Goal: Information Seeking & Learning: Understand process/instructions

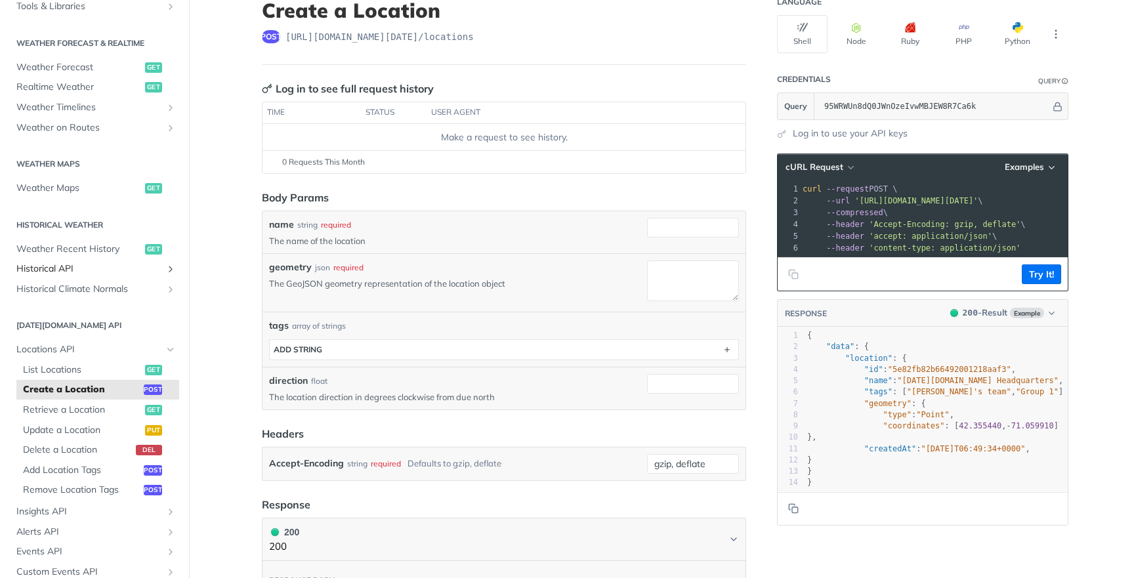
scroll to position [249, 0]
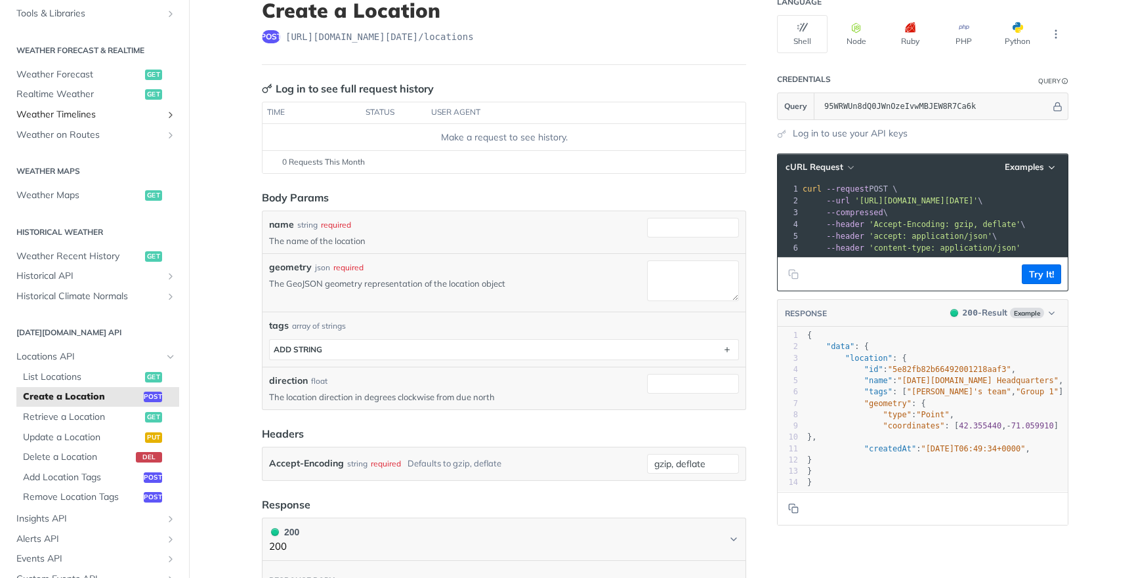
click at [137, 116] on link "Weather Timelines" at bounding box center [94, 115] width 169 height 20
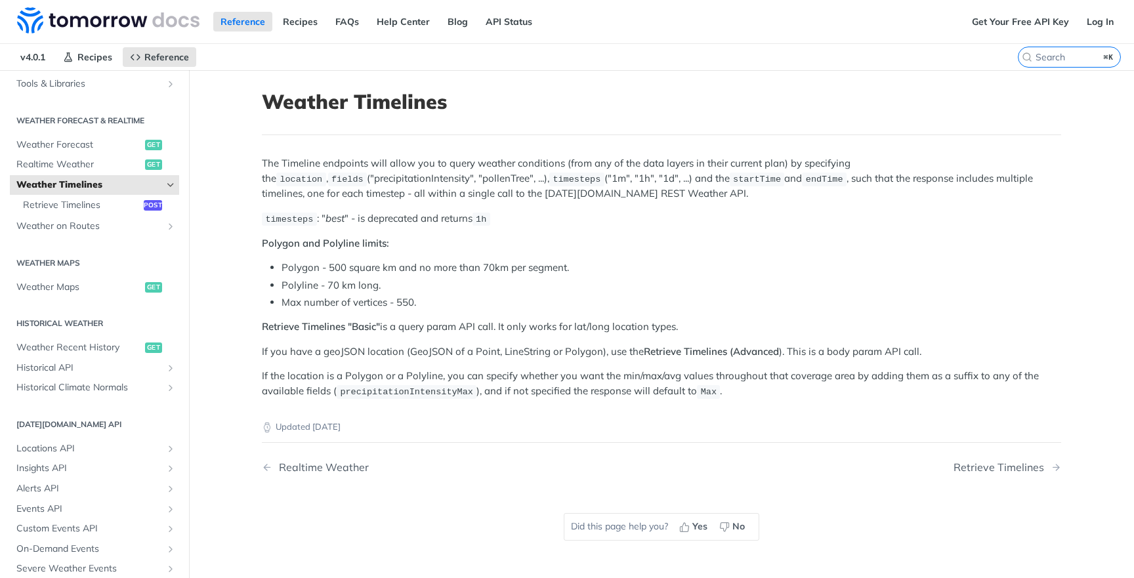
scroll to position [96, 0]
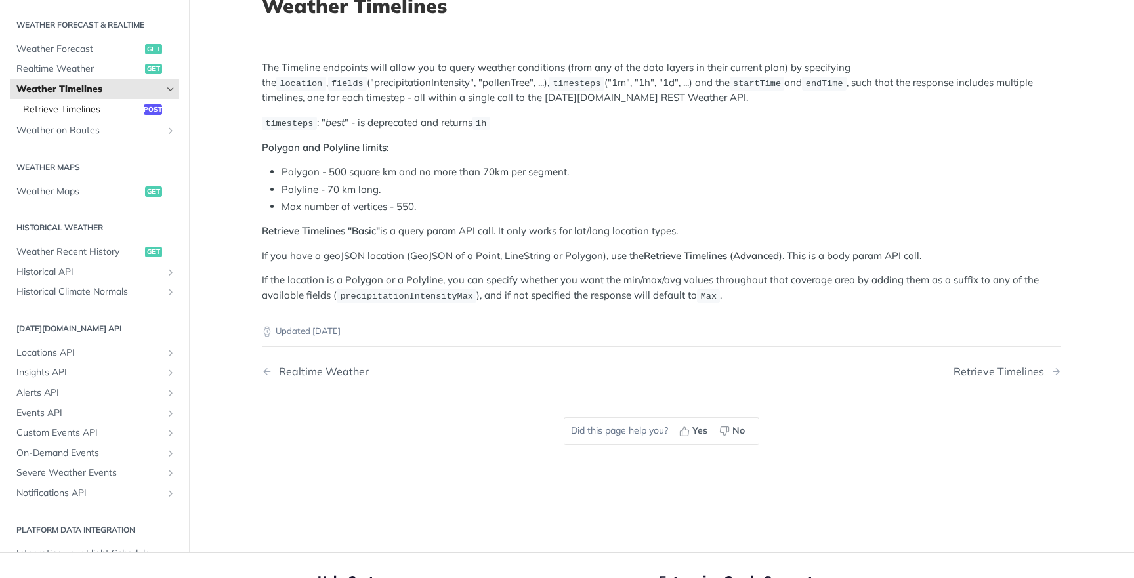
click at [116, 113] on link "Retrieve Timelines post" at bounding box center [97, 110] width 163 height 20
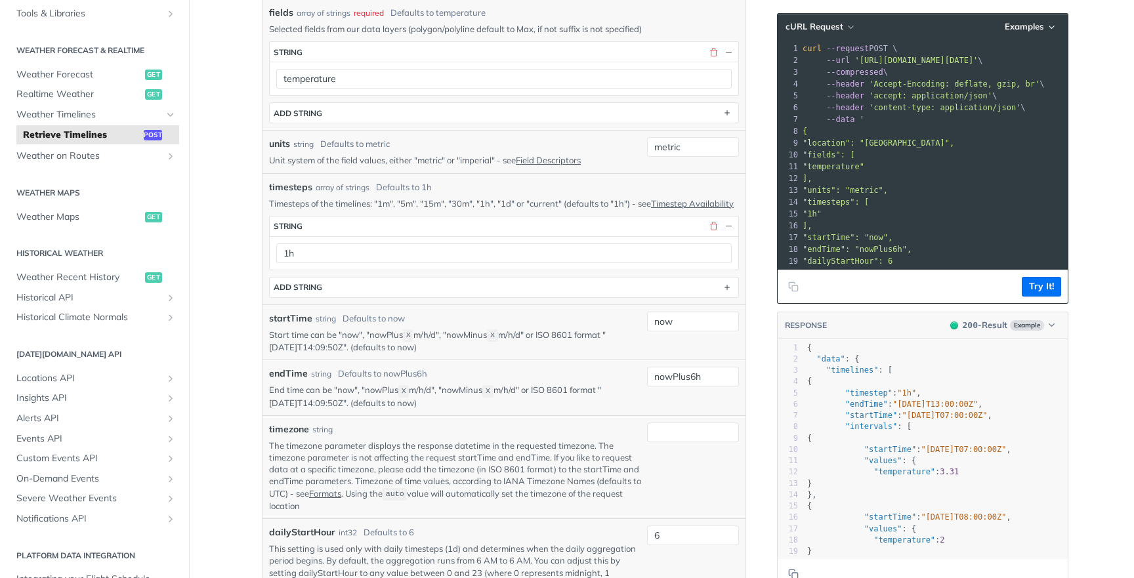
scroll to position [481, 0]
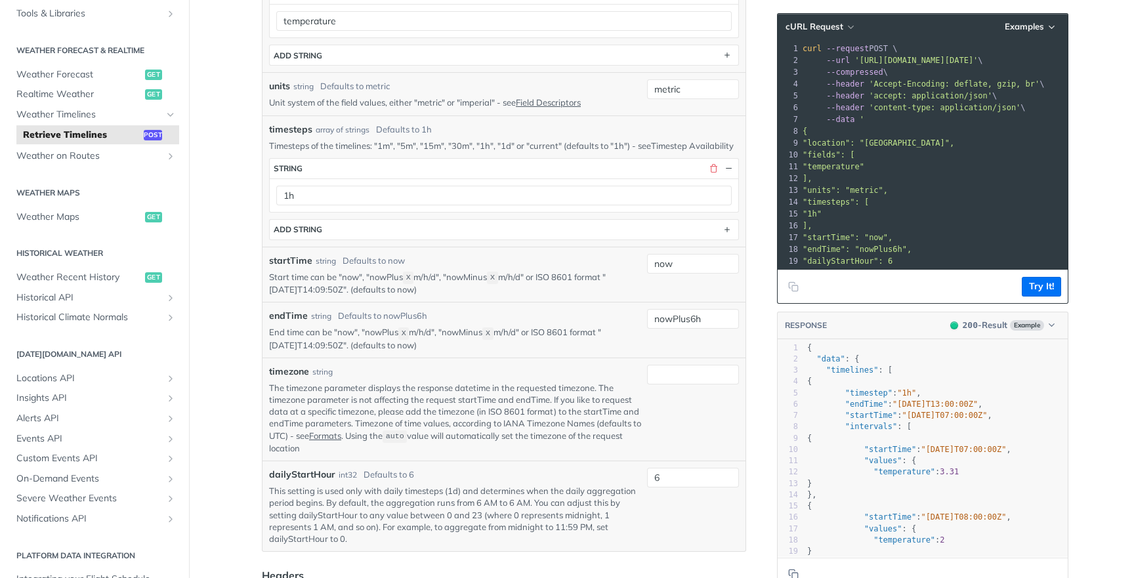
click at [651, 151] on link "Timestep Availability" at bounding box center [692, 145] width 83 height 11
click at [449, 238] on button "ADD string" at bounding box center [504, 230] width 469 height 20
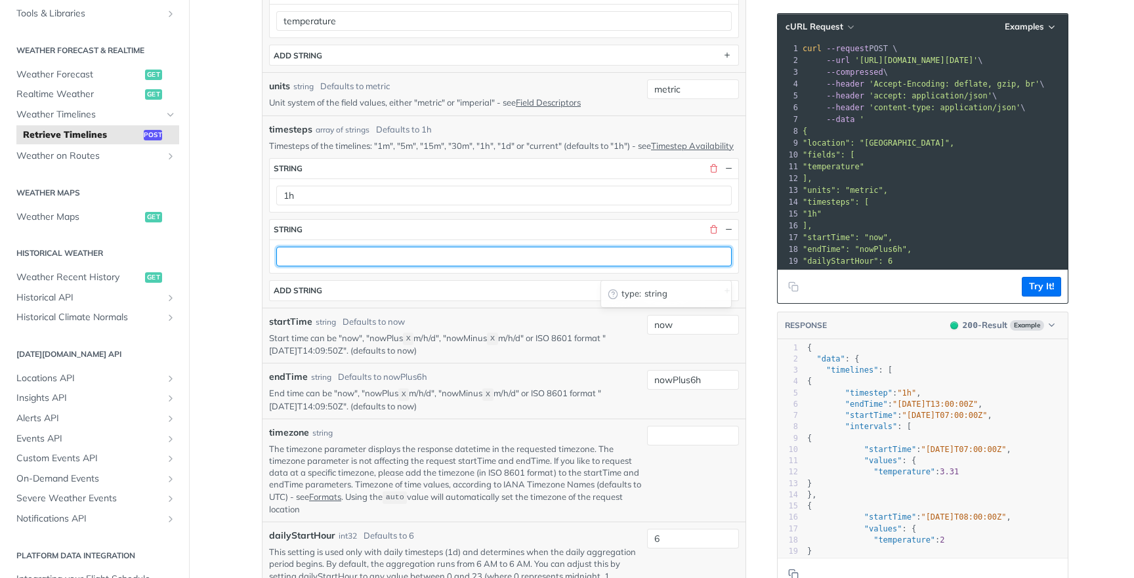
click at [404, 258] on input "text" at bounding box center [504, 257] width 456 height 20
type input "5m"
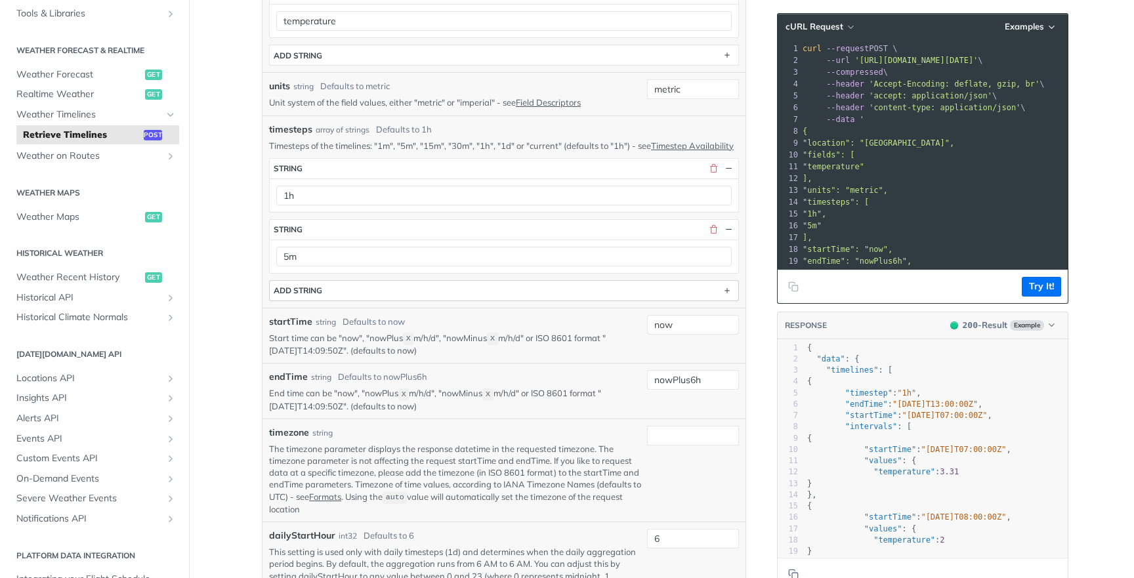
click at [423, 294] on button "ADD string" at bounding box center [504, 291] width 469 height 20
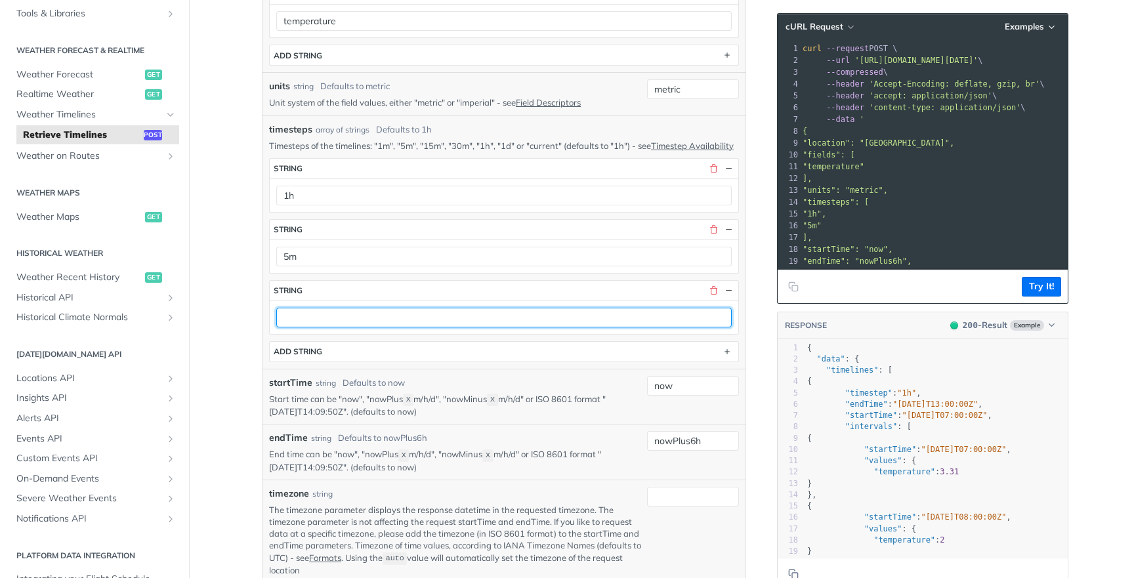
click at [396, 327] on input "text" at bounding box center [504, 318] width 456 height 20
type input "1d"
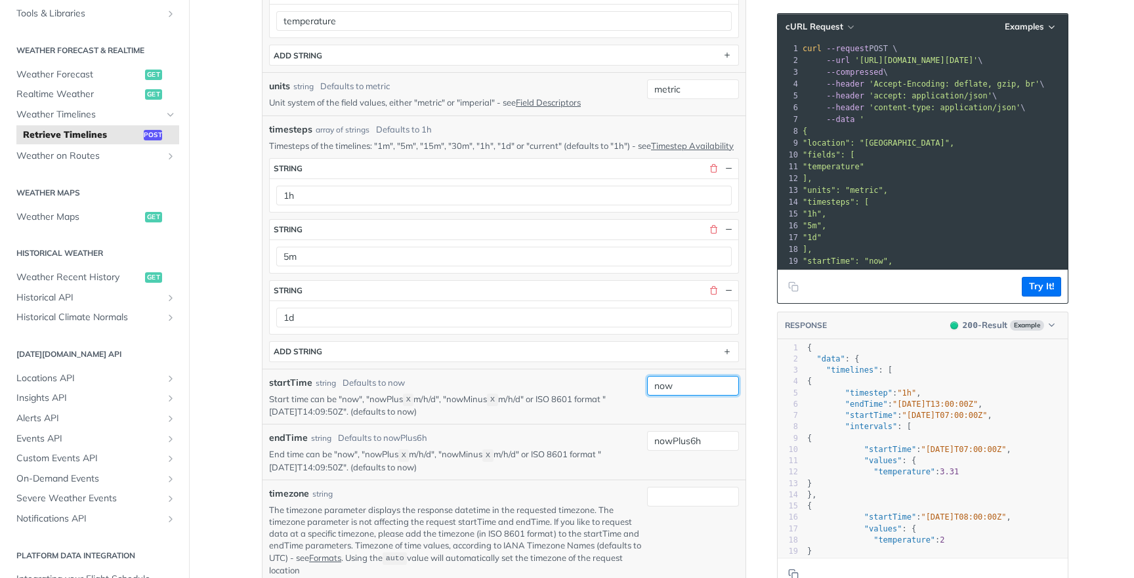
click at [658, 396] on input "now" at bounding box center [693, 386] width 92 height 20
click at [706, 396] on input "now" at bounding box center [693, 386] width 92 height 20
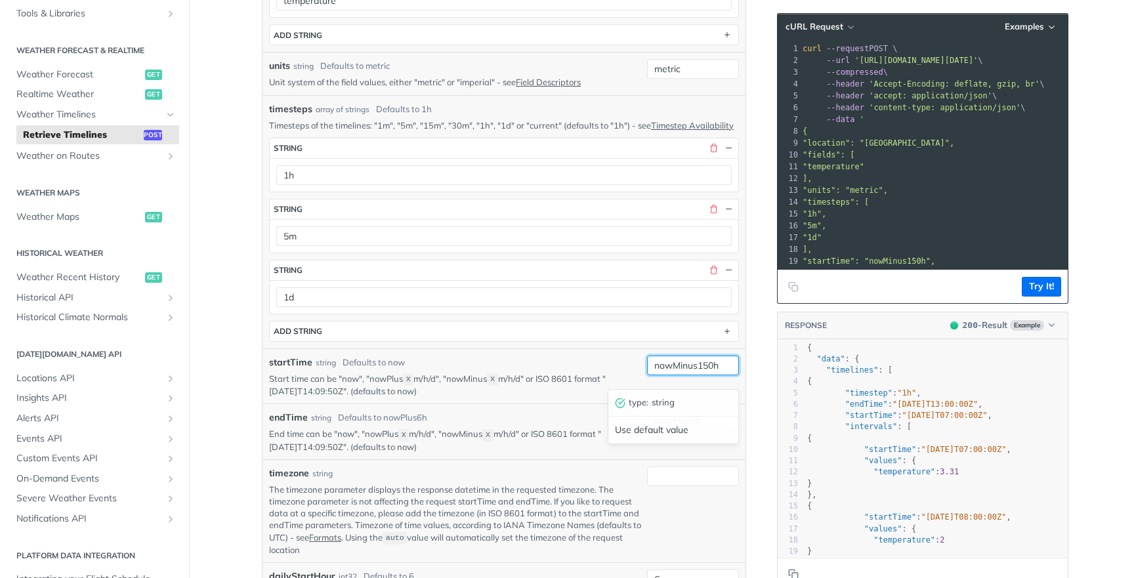
scroll to position [504, 0]
type input "nowMinus6d"
click at [526, 435] on div "endTime string Defaults to nowPlus6h End time can be "now", "nowPlus X m/h/d", …" at bounding box center [455, 429] width 373 height 42
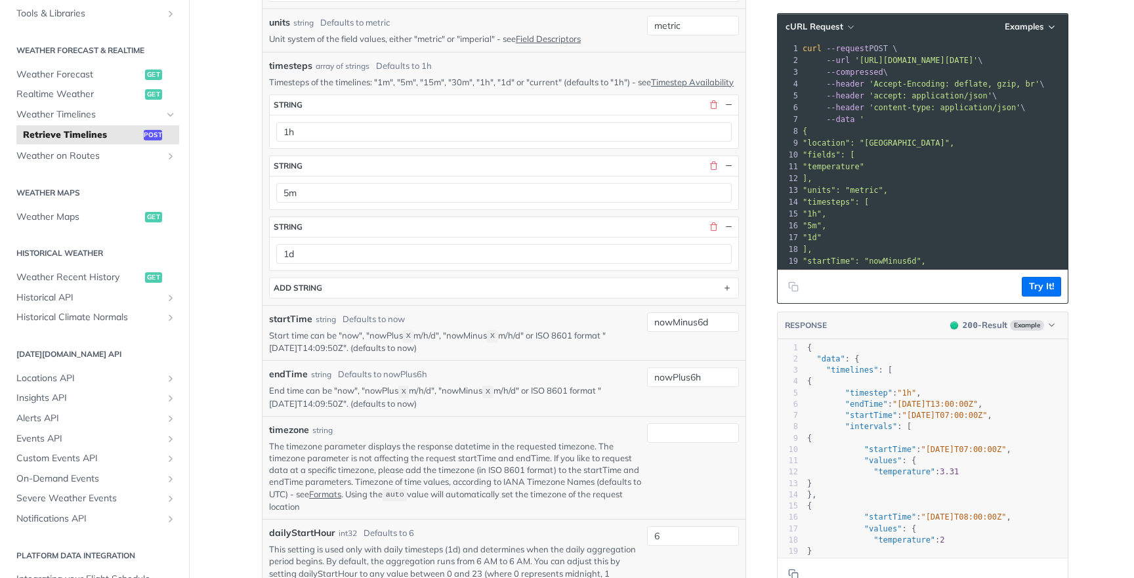
scroll to position [556, 0]
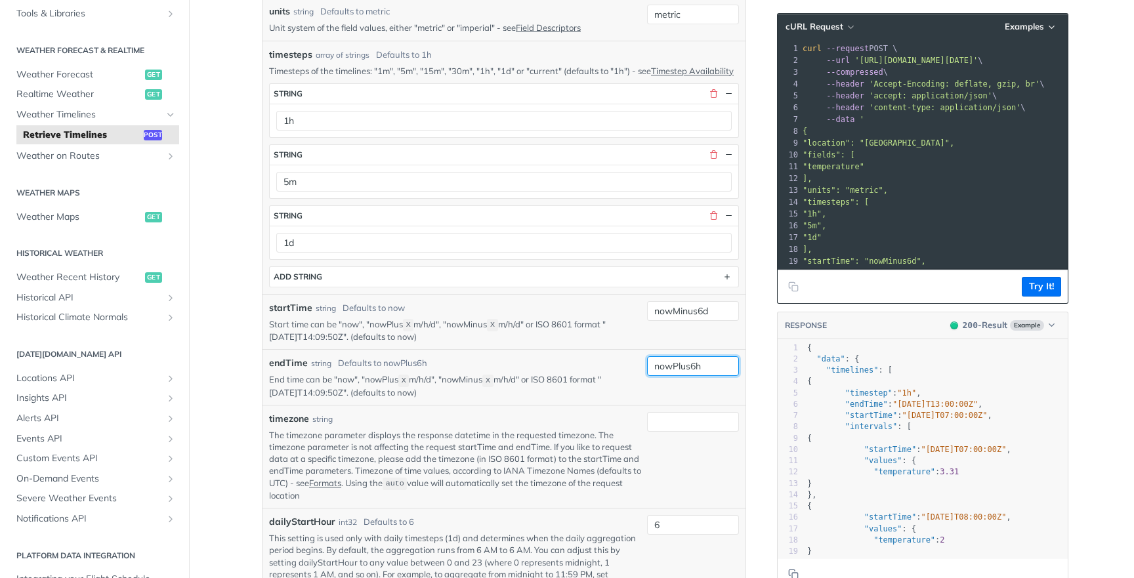
click at [731, 376] on input "nowPlus6h" at bounding box center [693, 366] width 92 height 20
click at [1049, 284] on button "Try It!" at bounding box center [1041, 287] width 39 height 20
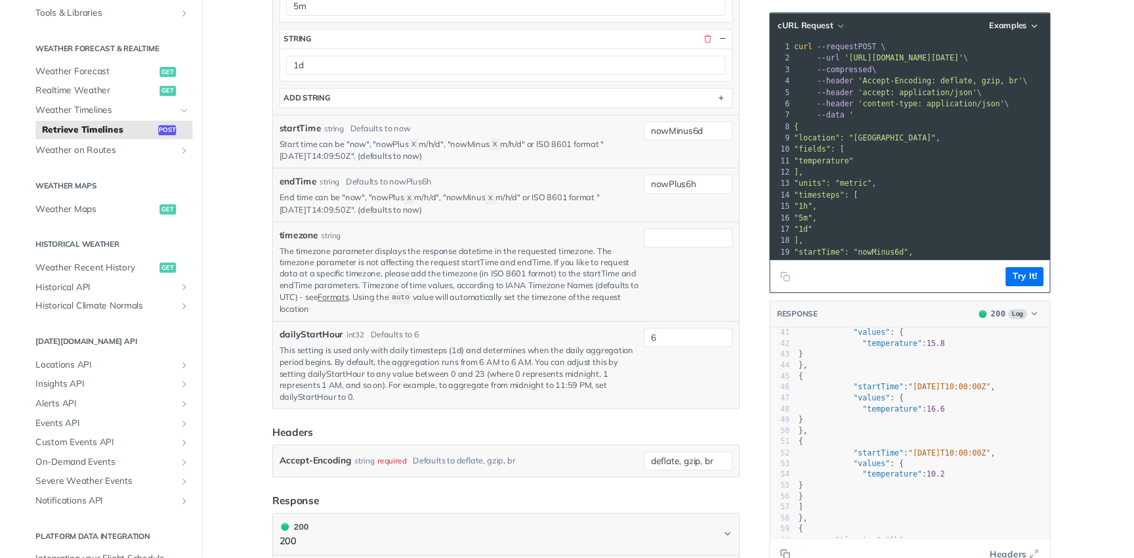
scroll to position [473, 0]
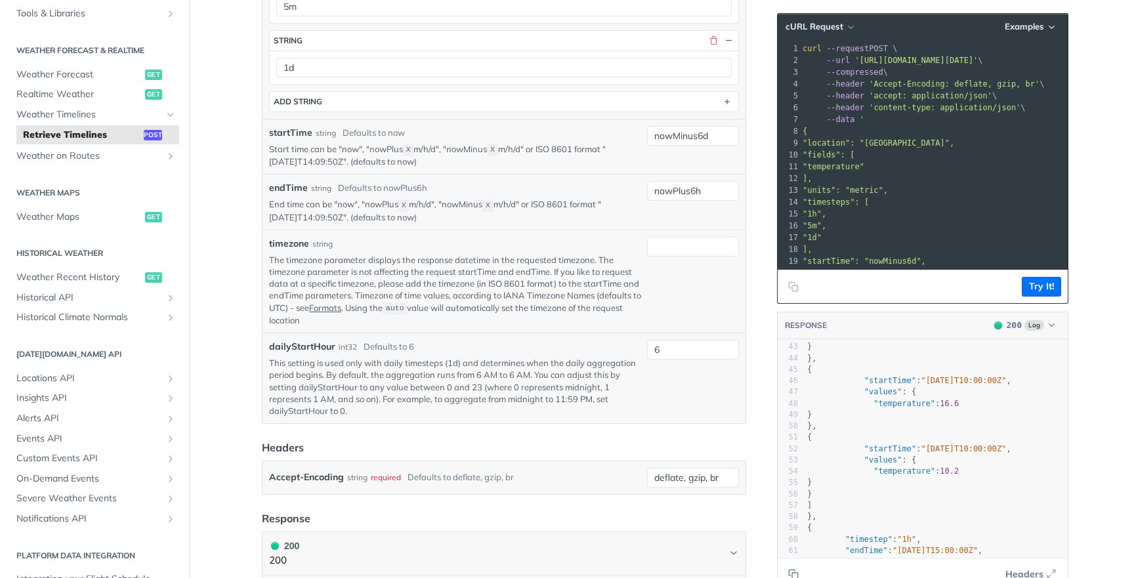
click at [959, 375] on pre ""startTime" : "2025-09-30T10:00:00Z" ," at bounding box center [936, 380] width 263 height 11
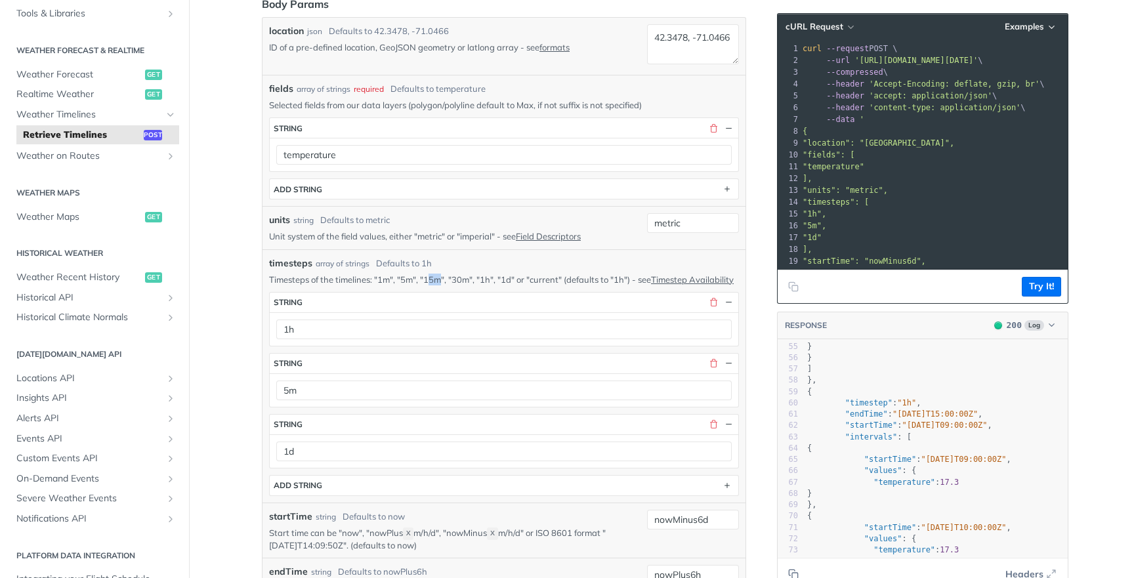
scroll to position [696, 0]
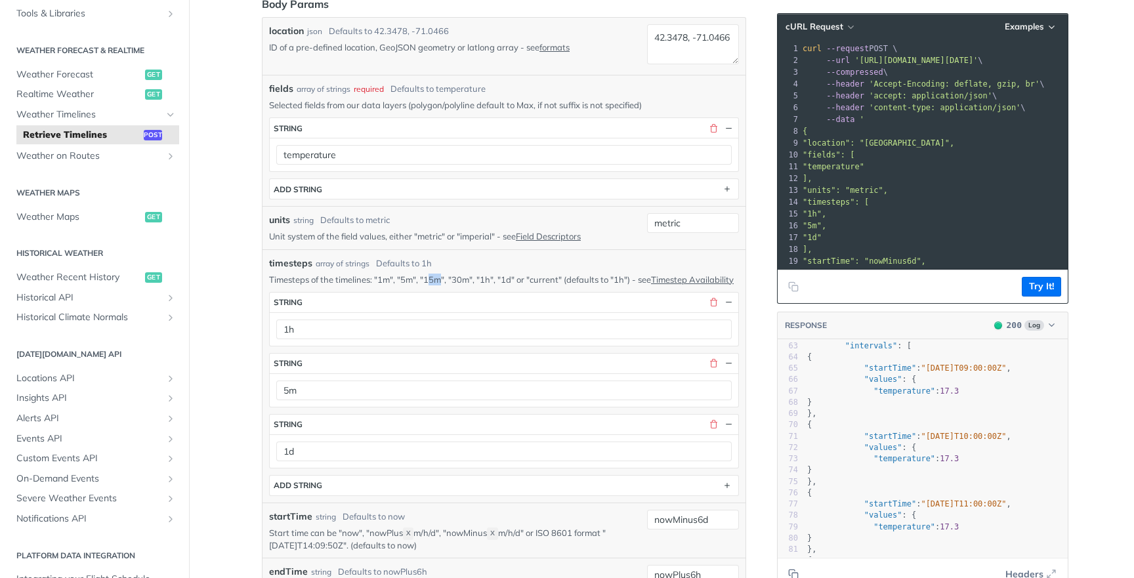
click at [958, 374] on pre ""values" : {" at bounding box center [936, 379] width 263 height 11
click at [956, 419] on pre "{" at bounding box center [936, 424] width 263 height 11
type textarea "{ "data": { "timelines": [ { "timestep": "1d", "endTime": "2025-10-01T10:00:00Z…"
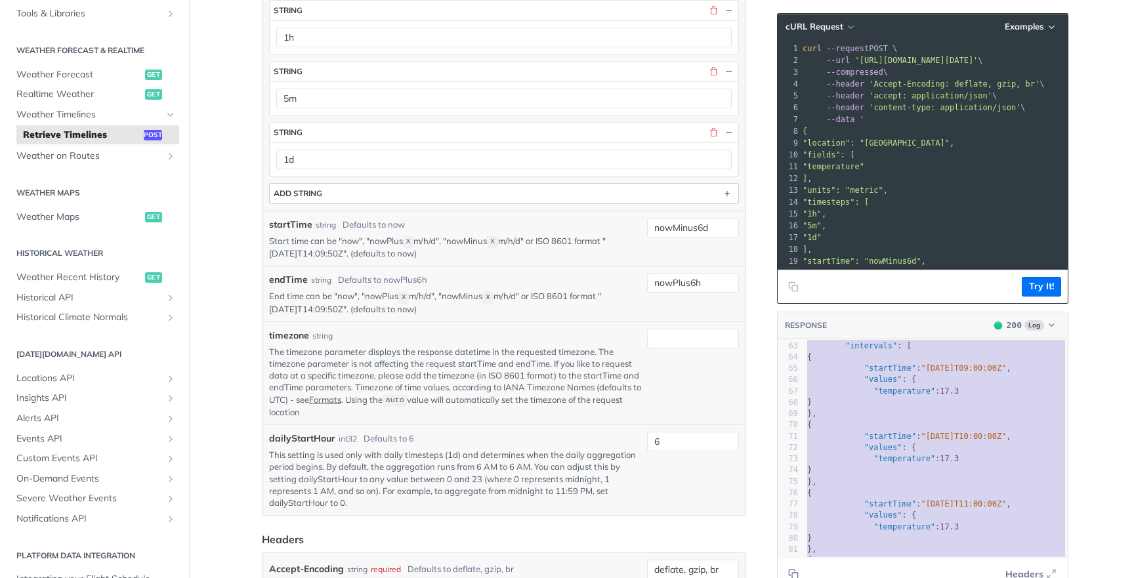
scroll to position [585, 0]
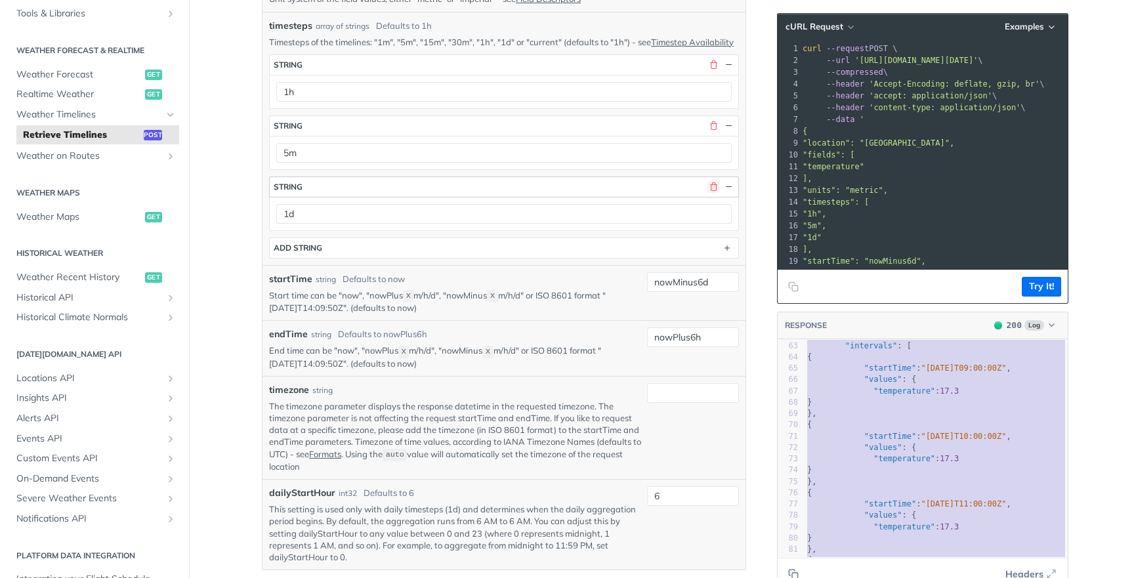
click at [710, 193] on button "button" at bounding box center [714, 187] width 12 height 12
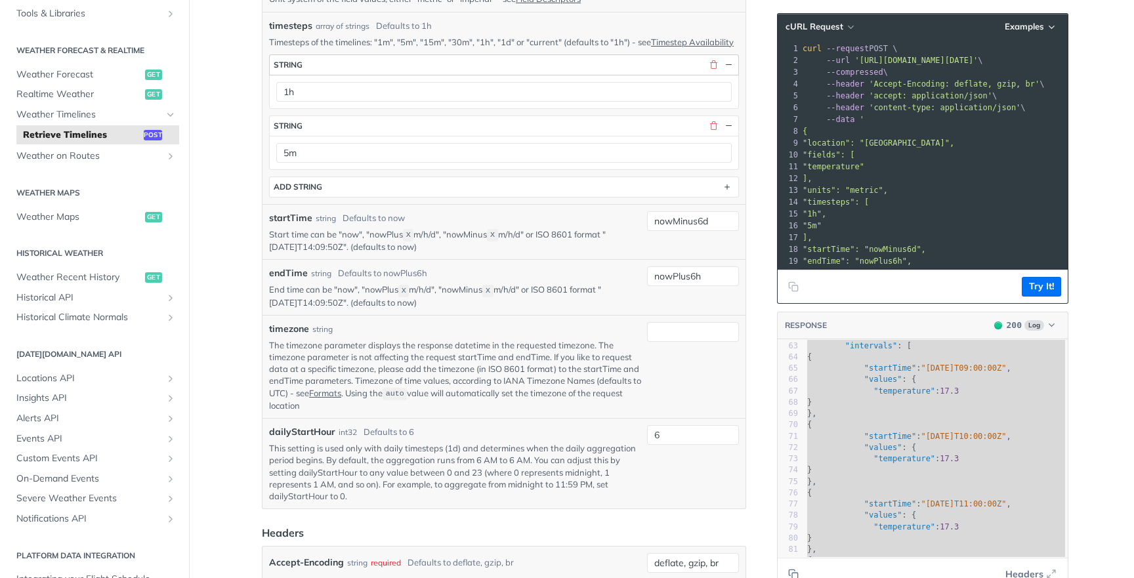
click at [706, 71] on div "button" at bounding box center [719, 65] width 30 height 12
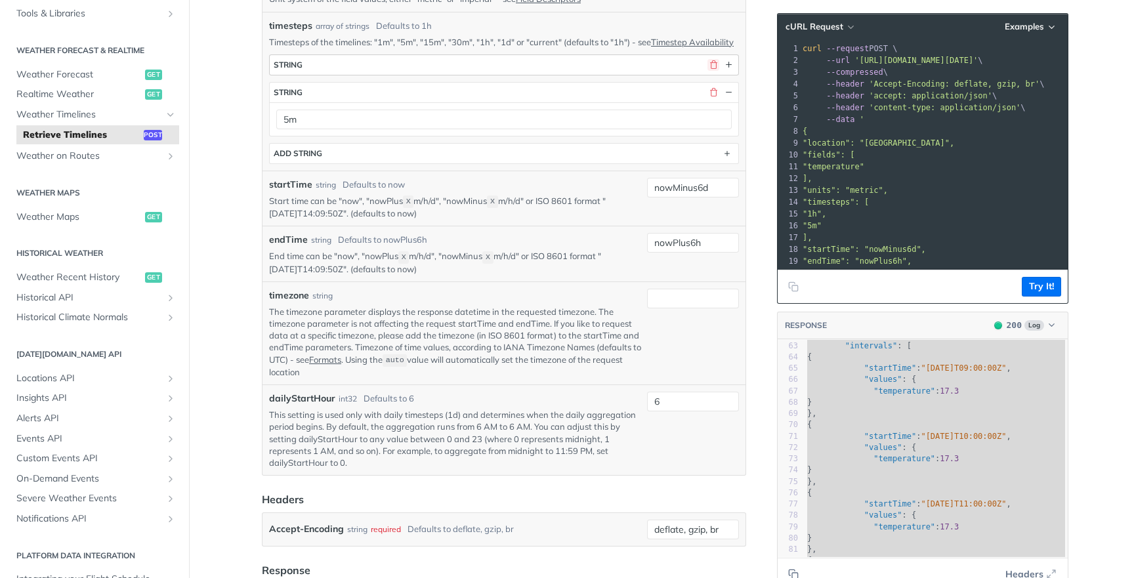
click at [718, 71] on button "button" at bounding box center [714, 65] width 12 height 12
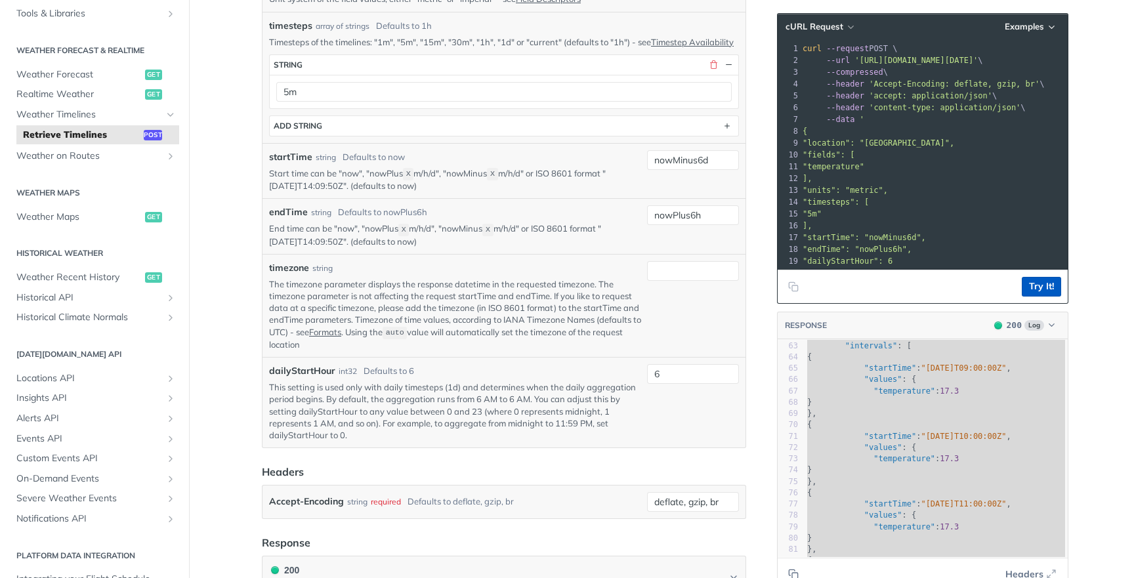
click at [1047, 287] on button "Try It!" at bounding box center [1041, 287] width 39 height 20
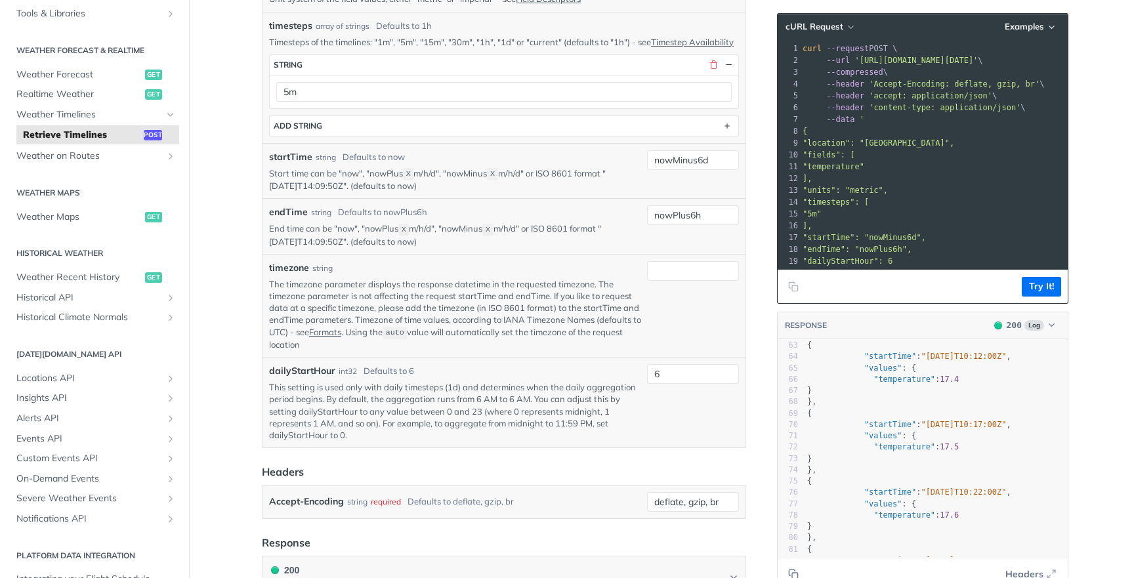
click at [927, 423] on span ""startTime" : "2025-09-25T10:17:00Z" ," at bounding box center [909, 424] width 204 height 9
type textarea "{ "data": { "timelines": [ { "timestep": "5m", "endTime": "2025-09-26T09:27:00Z…"
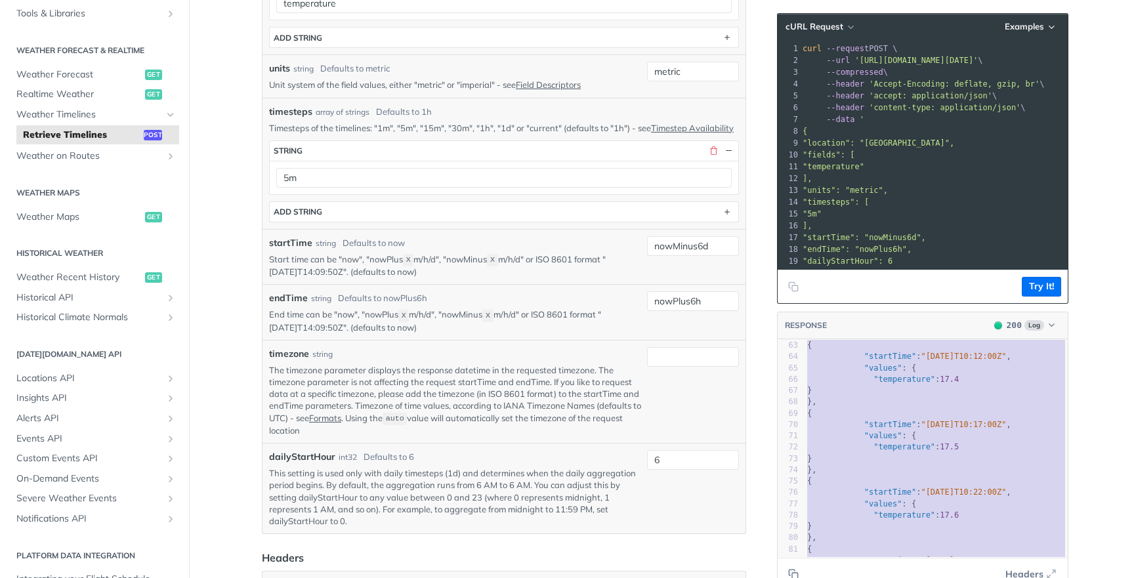
scroll to position [427, 0]
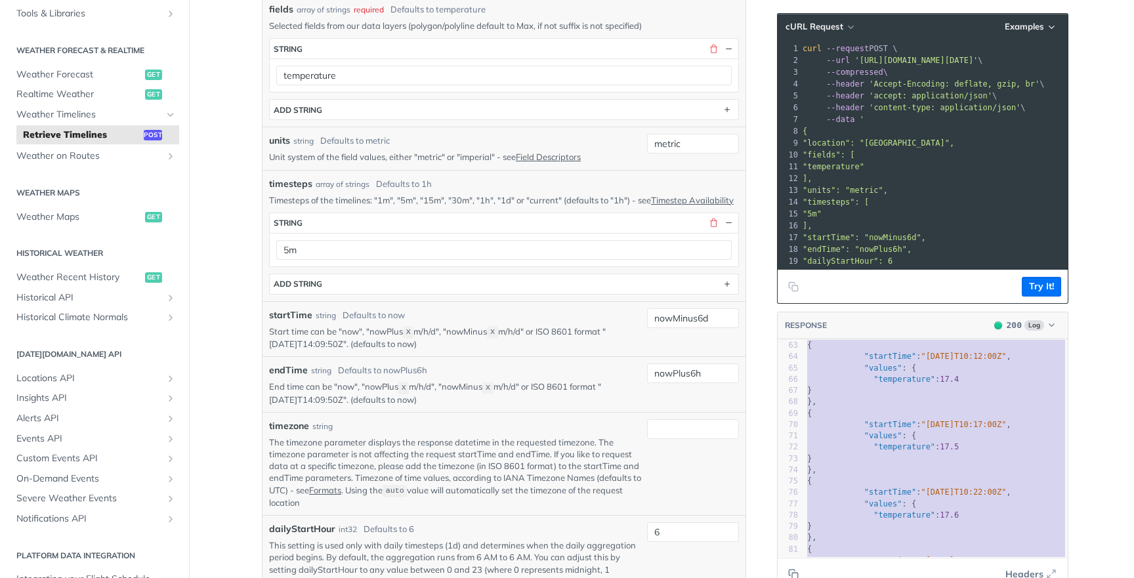
click at [494, 335] on div "startTime string Defaults to now Start time can be "now", "nowPlus X m/h/d", "n…" at bounding box center [455, 329] width 373 height 42
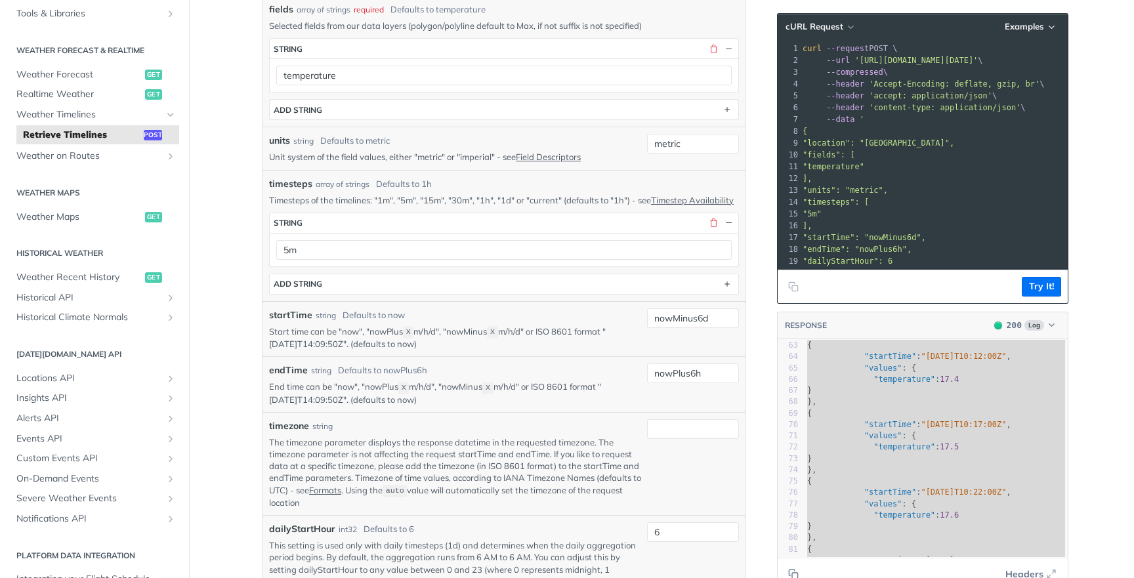
click at [500, 347] on p "Start time can be "now", "nowPlus X m/h/d", "nowMinus X m/h/d" or ISO 8601 form…" at bounding box center [455, 338] width 373 height 25
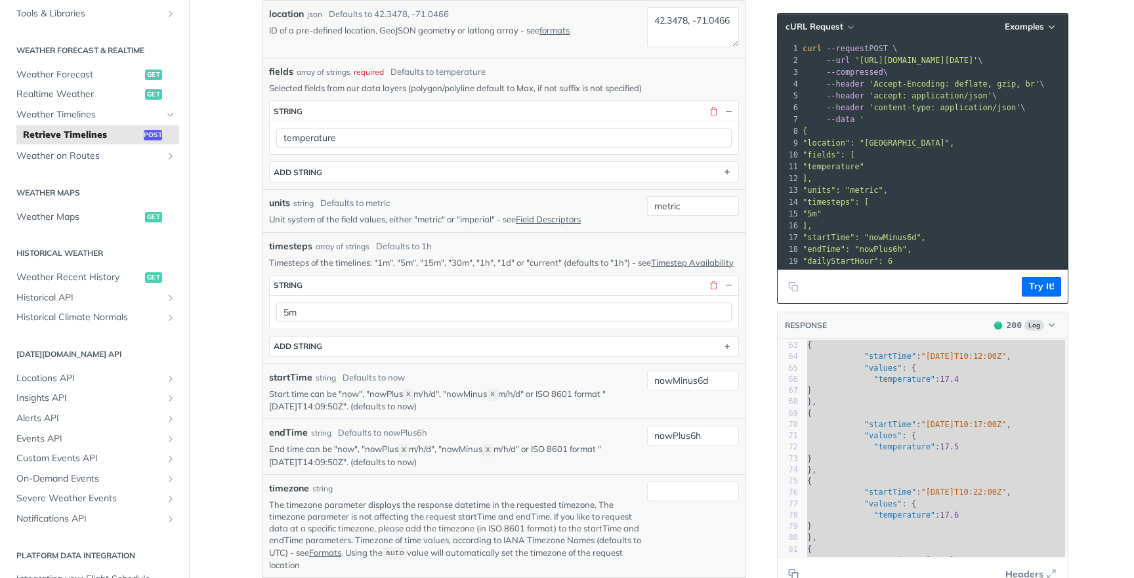
scroll to position [356, 0]
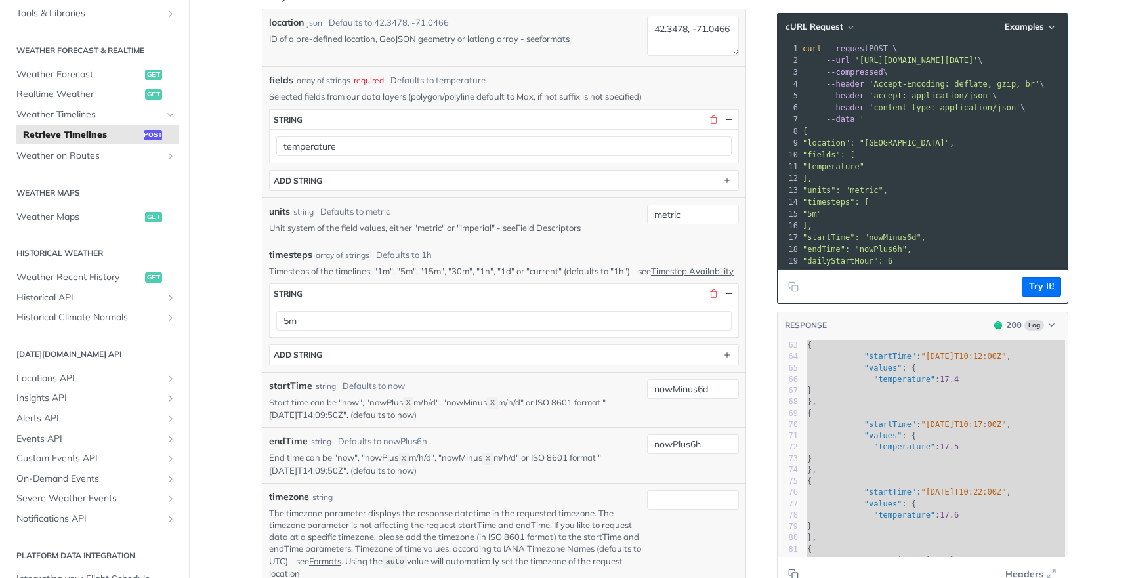
click at [553, 261] on div "timesteps array of strings Defaults to 1h Timesteps of the timelines: "1m", "5m…" at bounding box center [504, 306] width 470 height 117
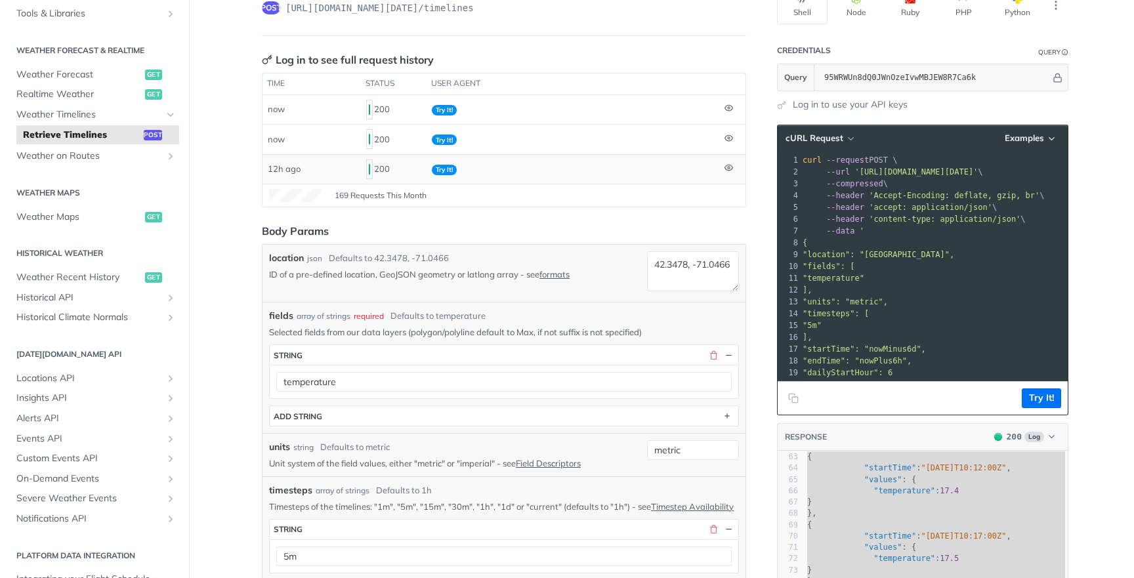
scroll to position [310, 0]
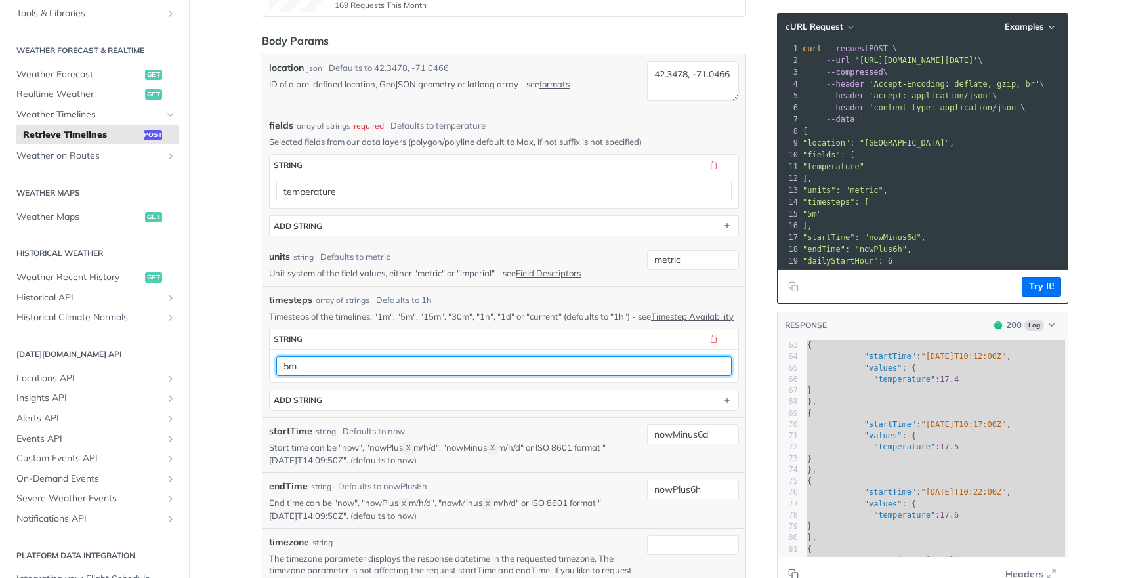
click at [424, 376] on input "5m" at bounding box center [504, 366] width 456 height 20
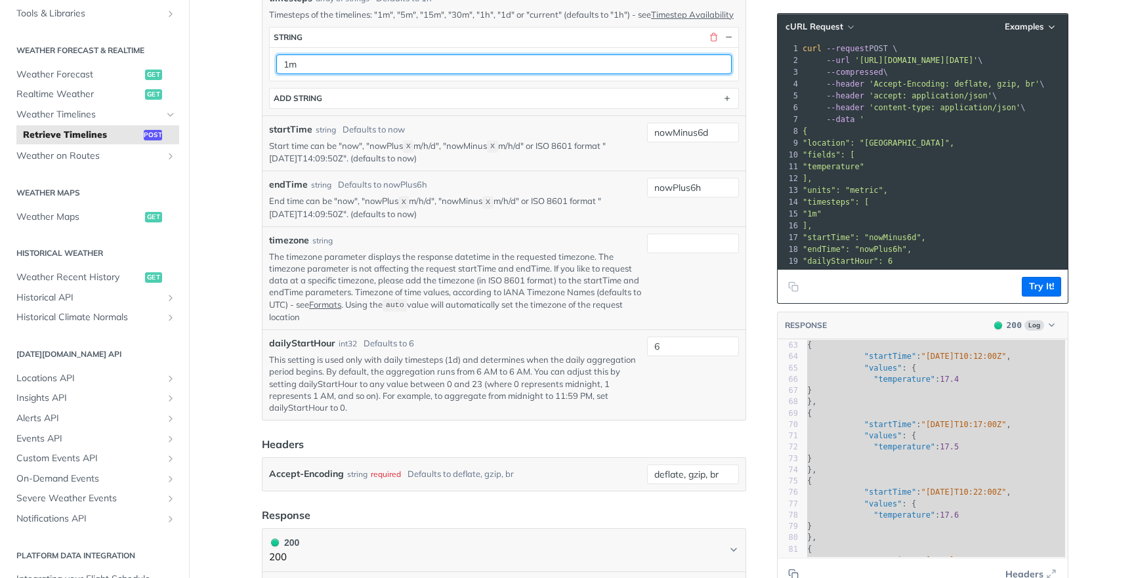
scroll to position [849, 0]
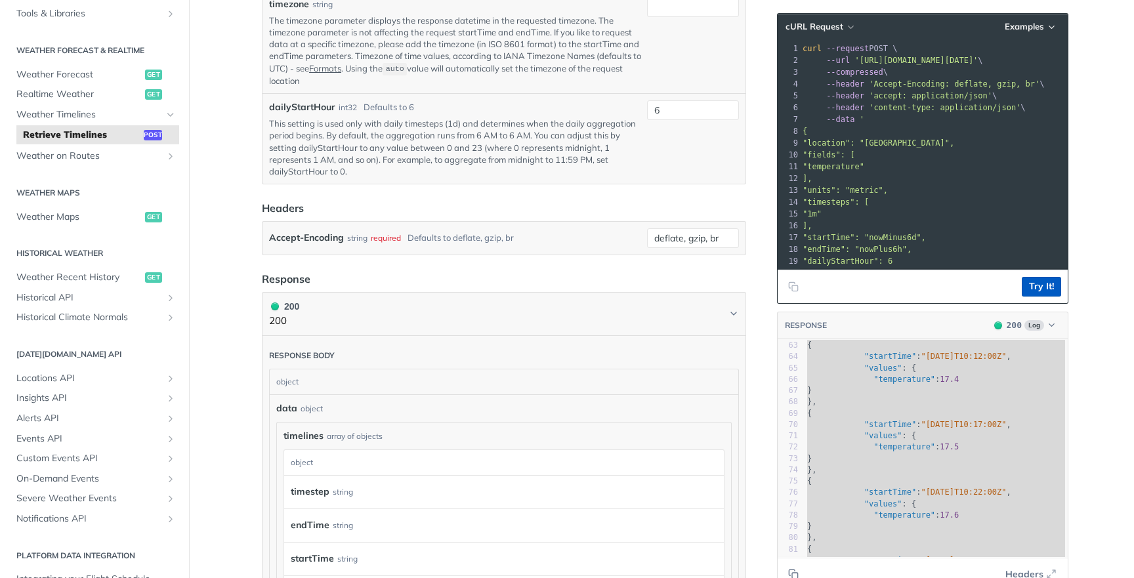
type input "1m"
click at [1042, 283] on button "Try It!" at bounding box center [1041, 287] width 39 height 20
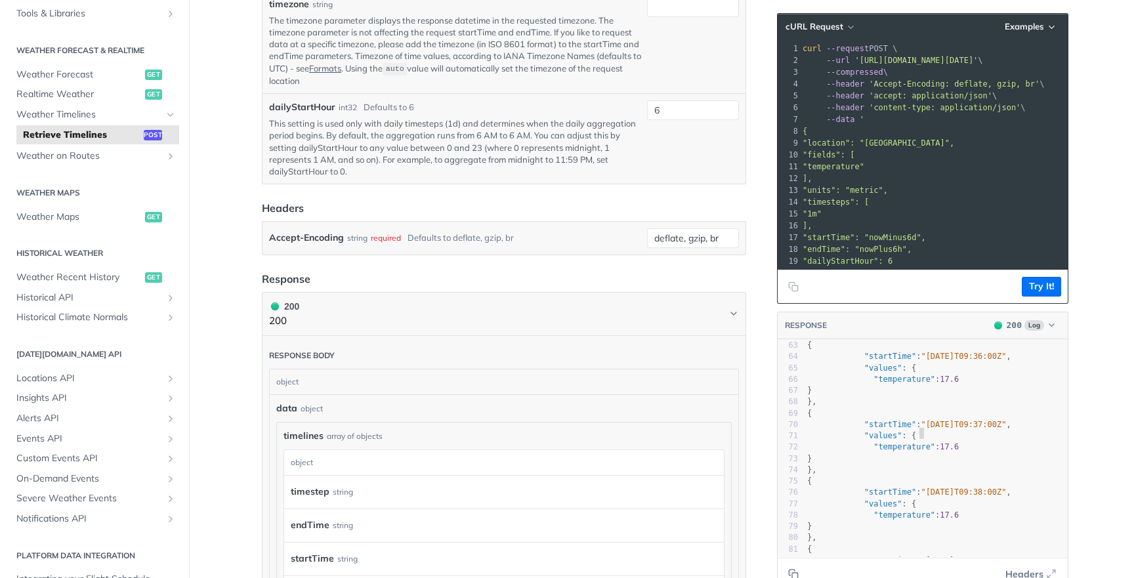
click at [965, 431] on pre ""values" : {" at bounding box center [936, 436] width 263 height 11
type textarea "{ "data": { "timelines": [ { "timestep": "1m", "endTime": "2025-09-26T09:27:00Z…"
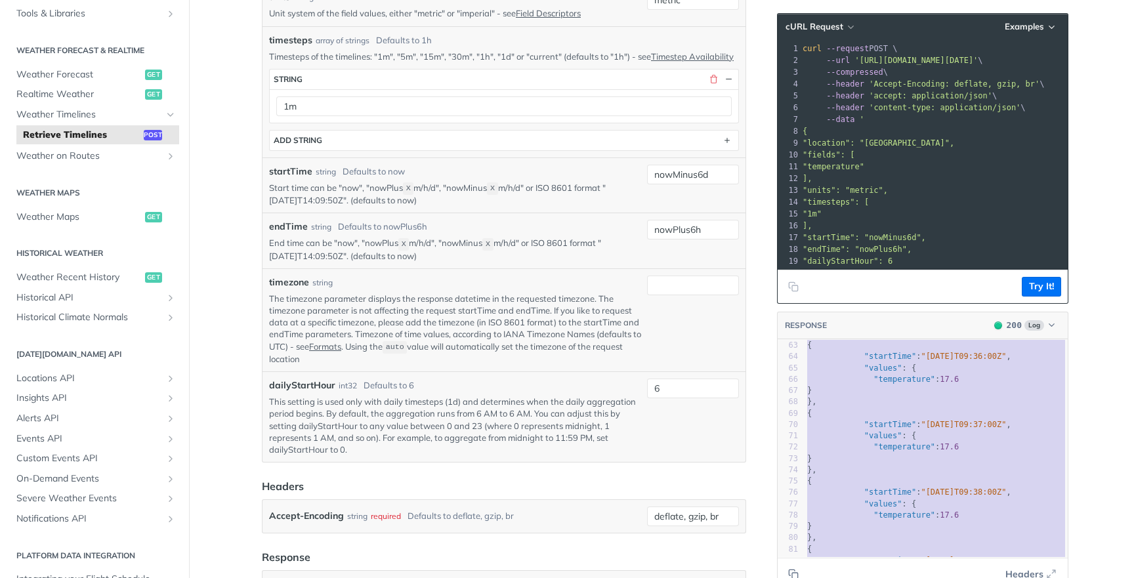
scroll to position [500, 0]
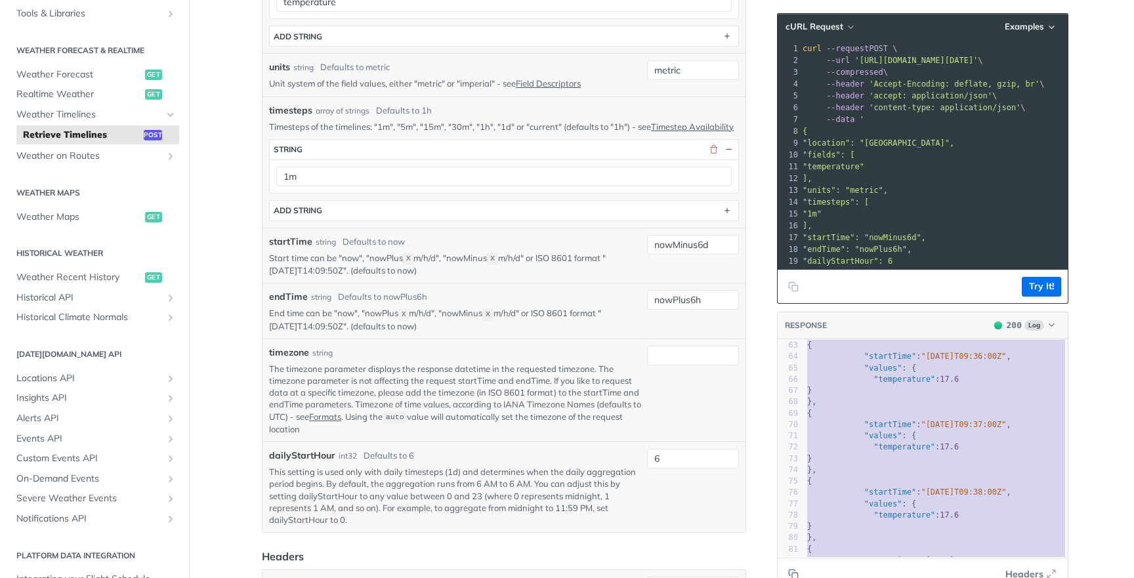
click at [518, 293] on div "endTime string Defaults to nowPlus6h End time can be "now", "nowPlus X m/h/d", …" at bounding box center [504, 311] width 483 height 56
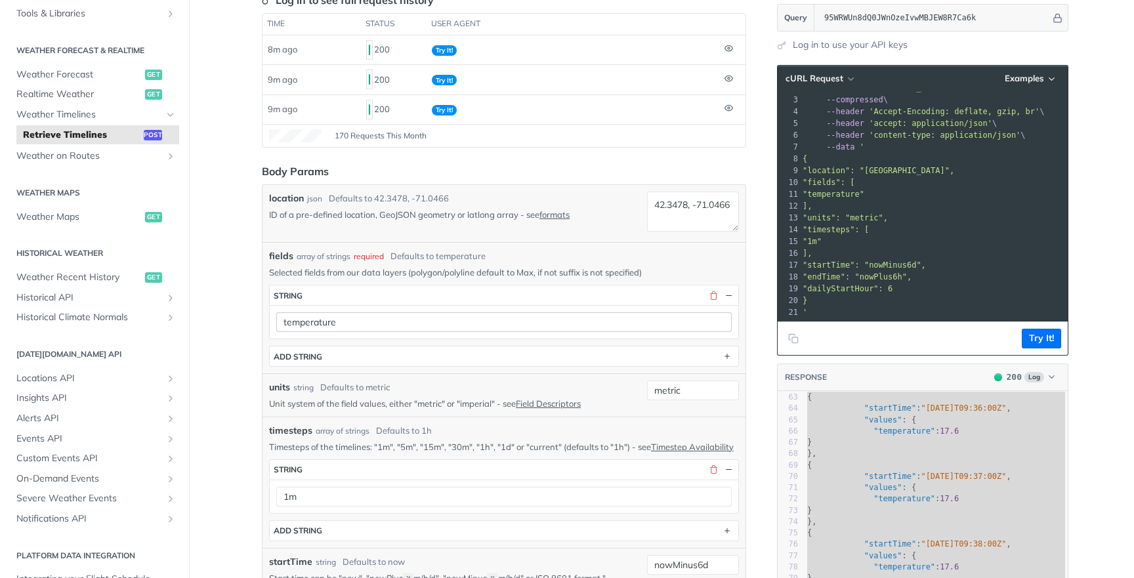
scroll to position [414, 0]
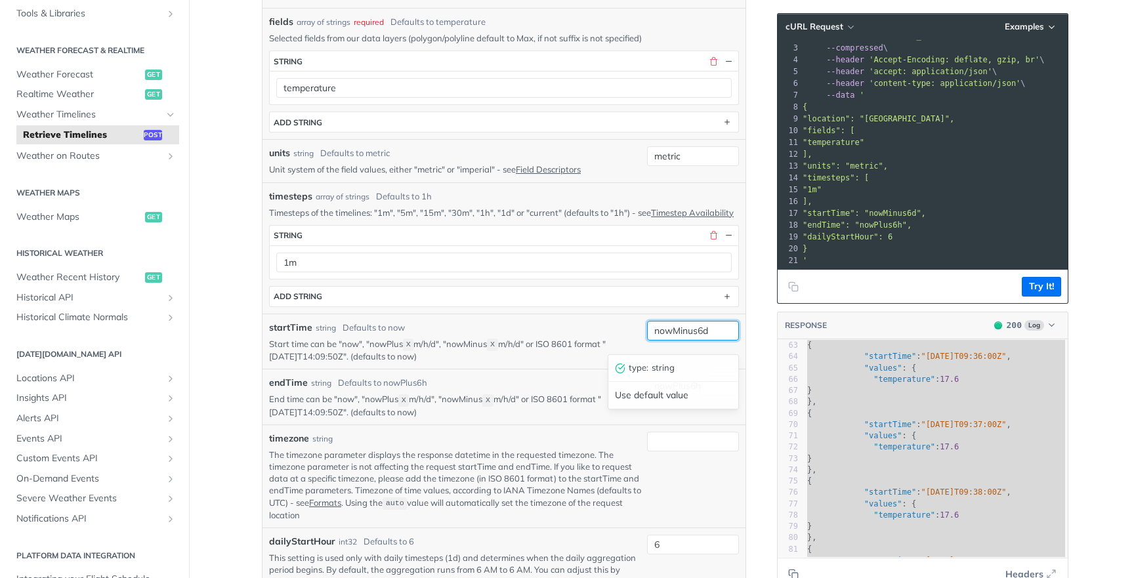
click at [719, 339] on input "nowMinus6d" at bounding box center [693, 331] width 92 height 20
click at [674, 314] on div "timesteps array of strings Defaults to 1h Timesteps of the timelines: "1m", "5m…" at bounding box center [504, 247] width 483 height 131
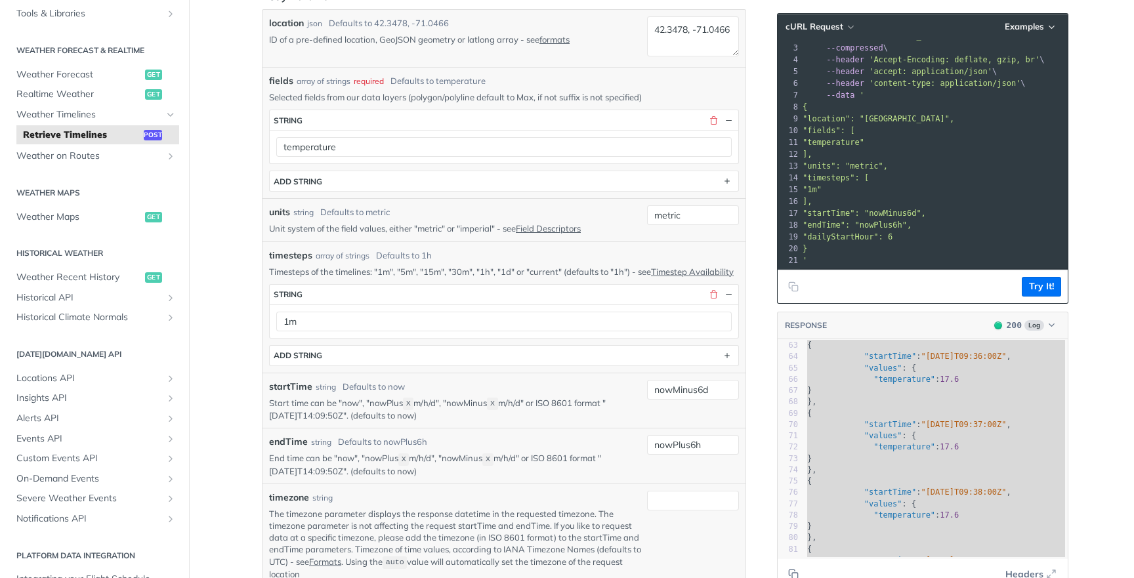
click at [626, 338] on div "1m" at bounding box center [504, 321] width 469 height 33
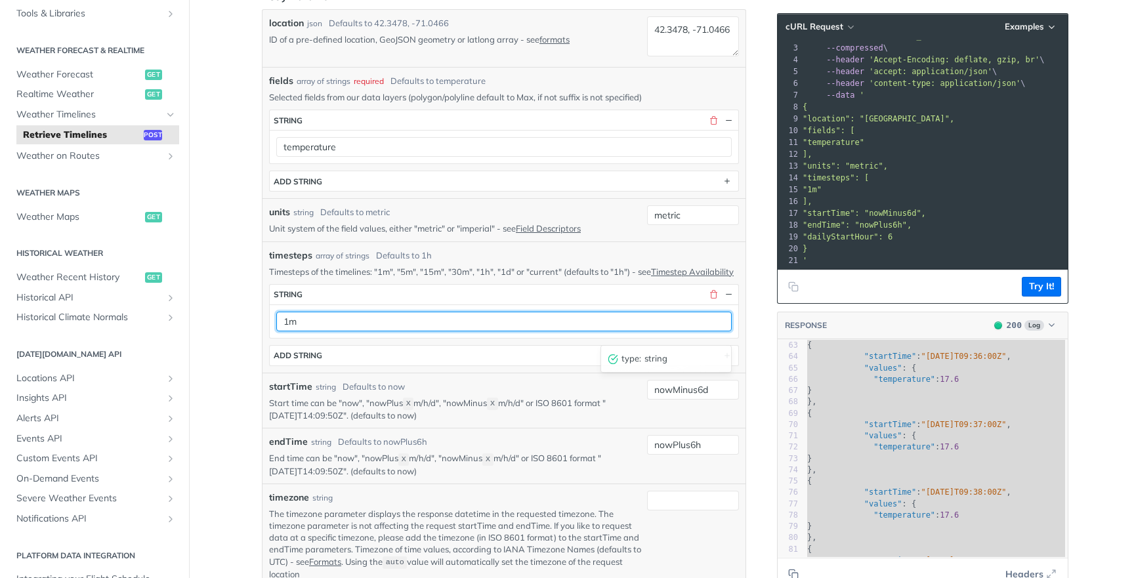
click at [629, 331] on input "1m" at bounding box center [504, 322] width 456 height 20
type input "5m"
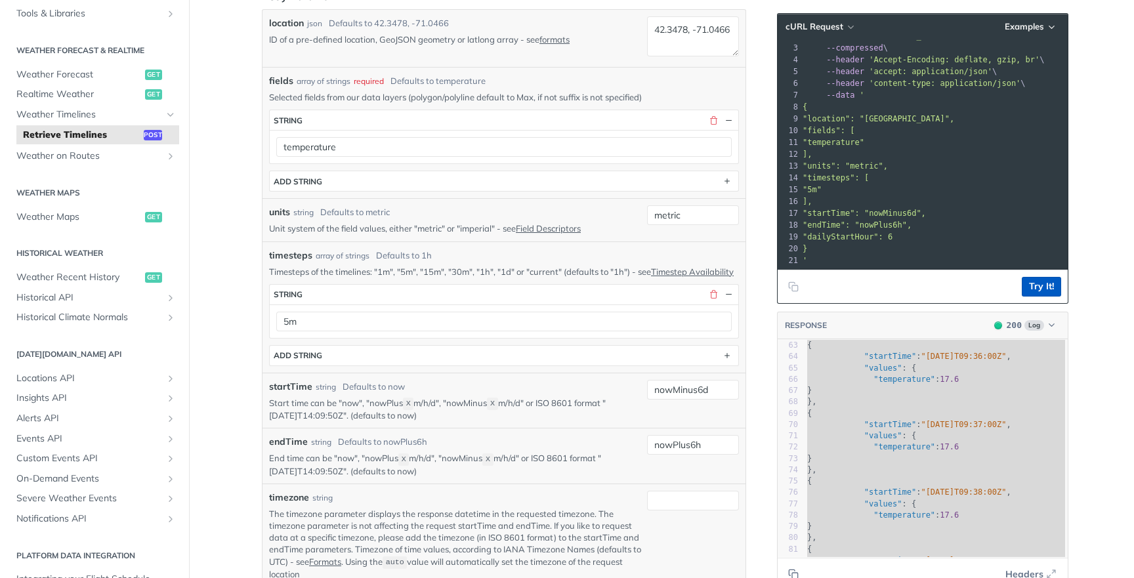
click at [1051, 291] on button "Try It!" at bounding box center [1041, 287] width 39 height 20
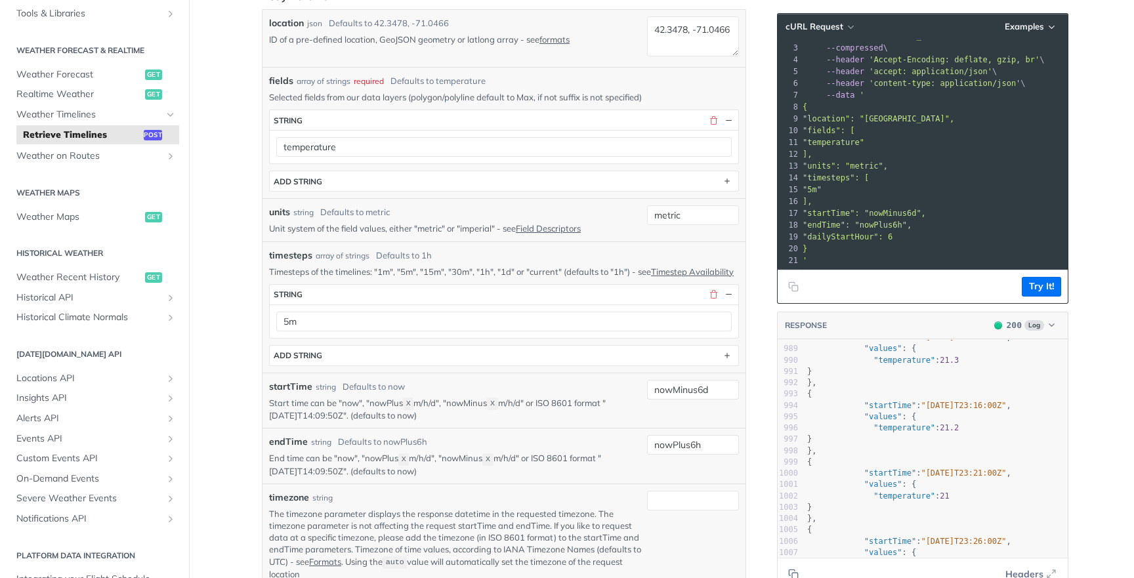
scroll to position [11879, 0]
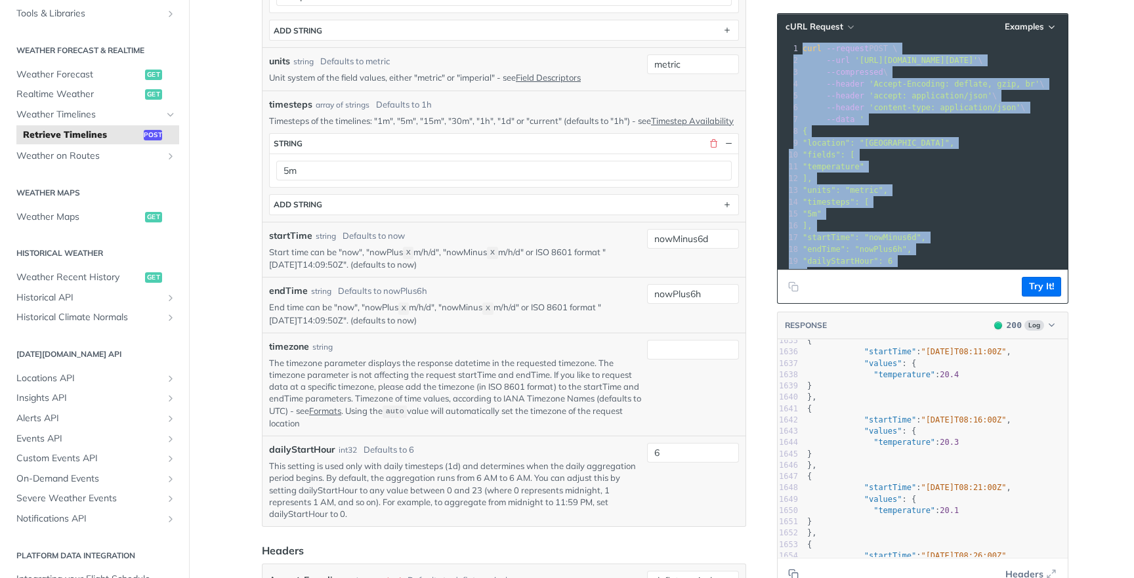
drag, startPoint x: 919, startPoint y: 250, endPoint x: 805, endPoint y: 38, distance: 240.8
click at [805, 38] on div "cURL Request Examples 1 curl --request POST \ 2 --url 'https://api.tomorrow.io/…" at bounding box center [922, 158] width 291 height 291
copy div "curl --request POST \ 2 --url 'https://api.tomorrow.io/v4/timelines?apikey=95WR…"
click at [480, 312] on p "End time can be "now", "nowPlus X m/h/d", "nowMinus X m/h/d" or ISO 8601 format…" at bounding box center [455, 313] width 373 height 25
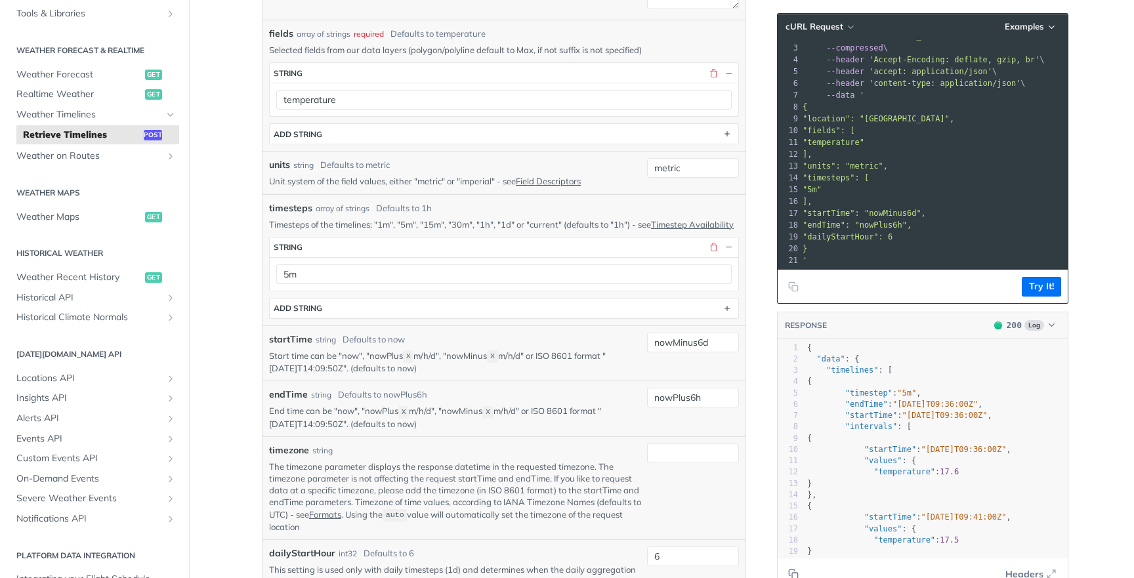
scroll to position [0, 0]
click at [1012, 383] on pre "{" at bounding box center [936, 381] width 263 height 11
click at [1132, 323] on main "JUMP TO ⌘/ Fundamentals [DATE][DOMAIN_NAME] APIs Weather Data Layers Core Proba…" at bounding box center [567, 524] width 1134 height 1712
click at [868, 415] on span ""startTime"" at bounding box center [871, 415] width 52 height 9
type textarea "startTime"
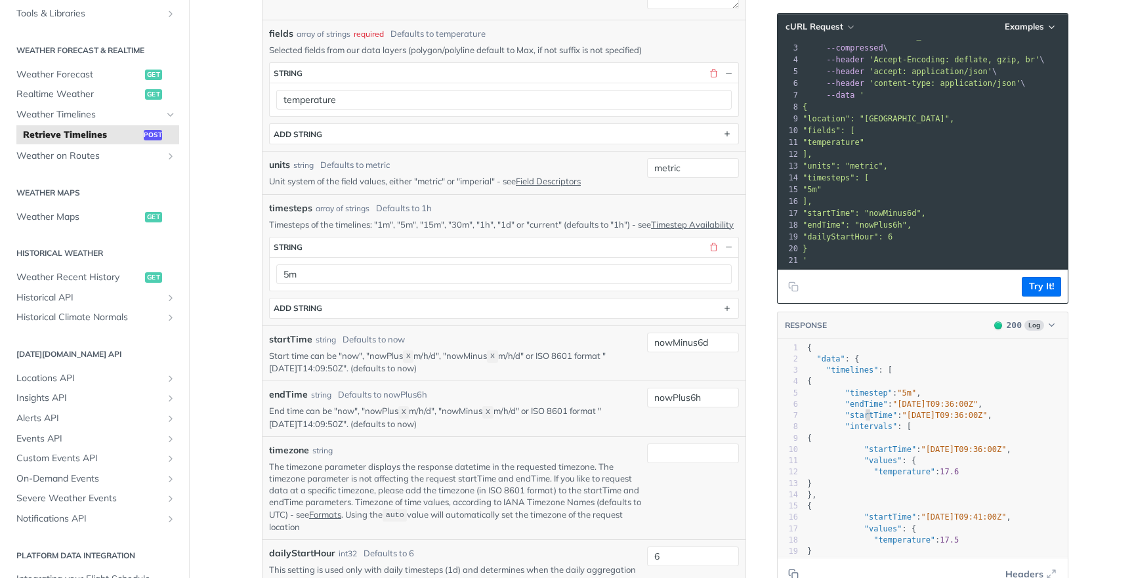
click at [868, 415] on span ""startTime"" at bounding box center [871, 415] width 52 height 9
click at [876, 394] on span ""timestep"" at bounding box center [868, 393] width 47 height 9
type textarea "timestep"
click at [876, 394] on span ""timestep"" at bounding box center [868, 393] width 47 height 9
click at [895, 376] on pre "{" at bounding box center [936, 381] width 263 height 11
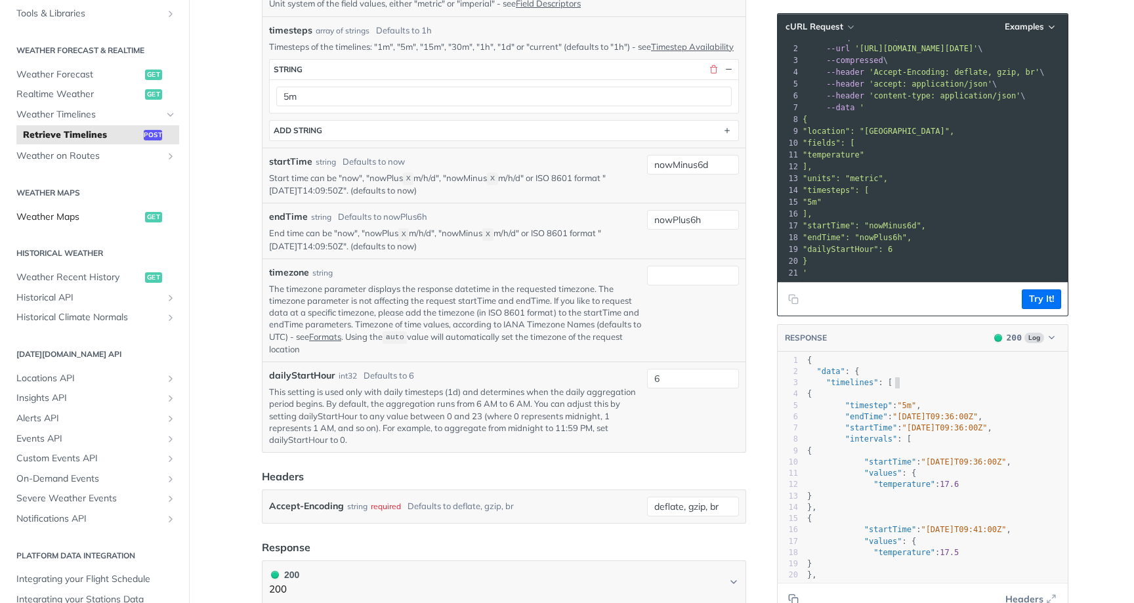
scroll to position [219, 0]
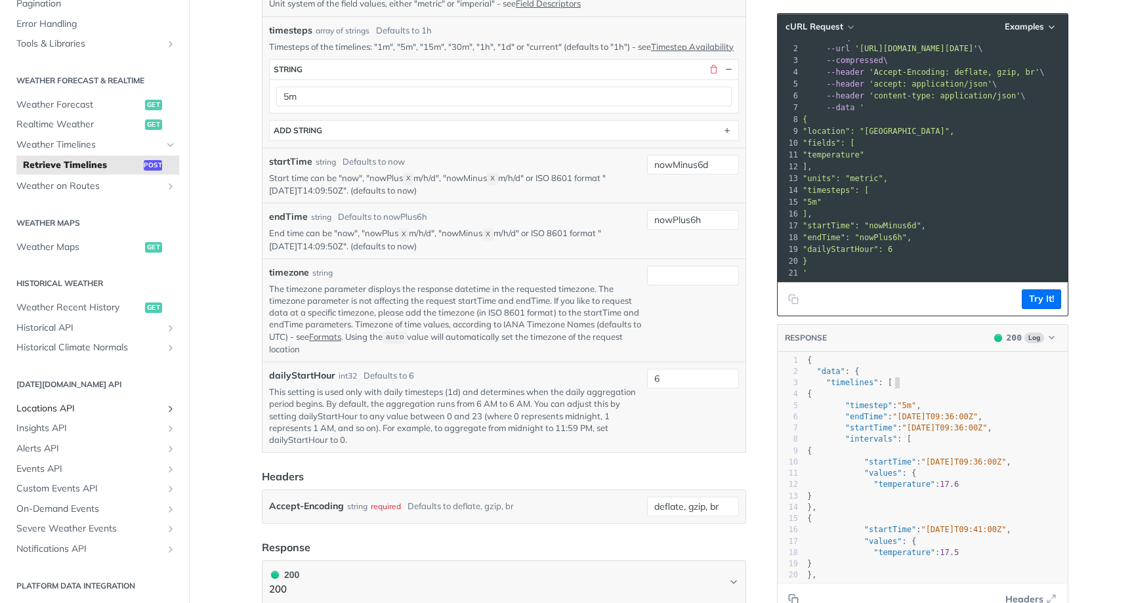
click at [127, 402] on span "Locations API" at bounding box center [89, 408] width 146 height 13
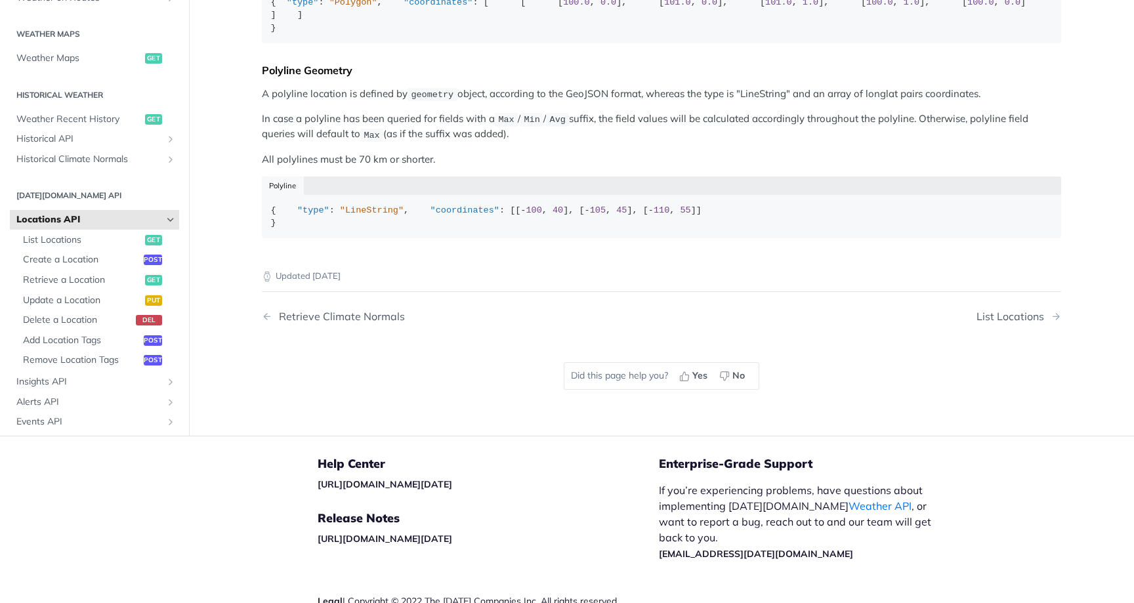
scroll to position [307, 0]
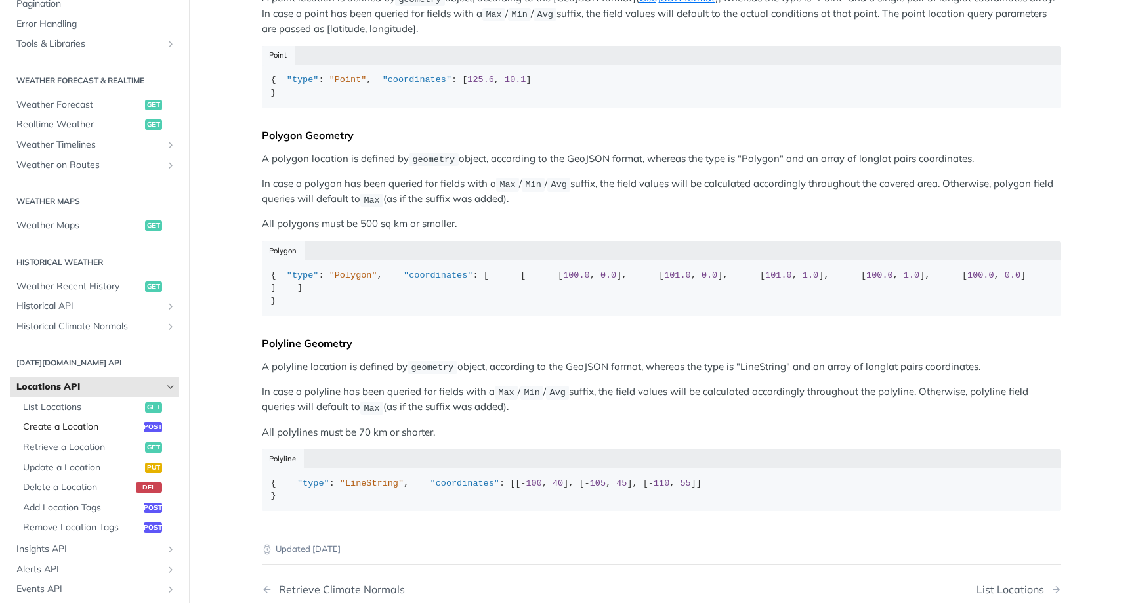
click at [102, 421] on span "Create a Location" at bounding box center [81, 427] width 117 height 13
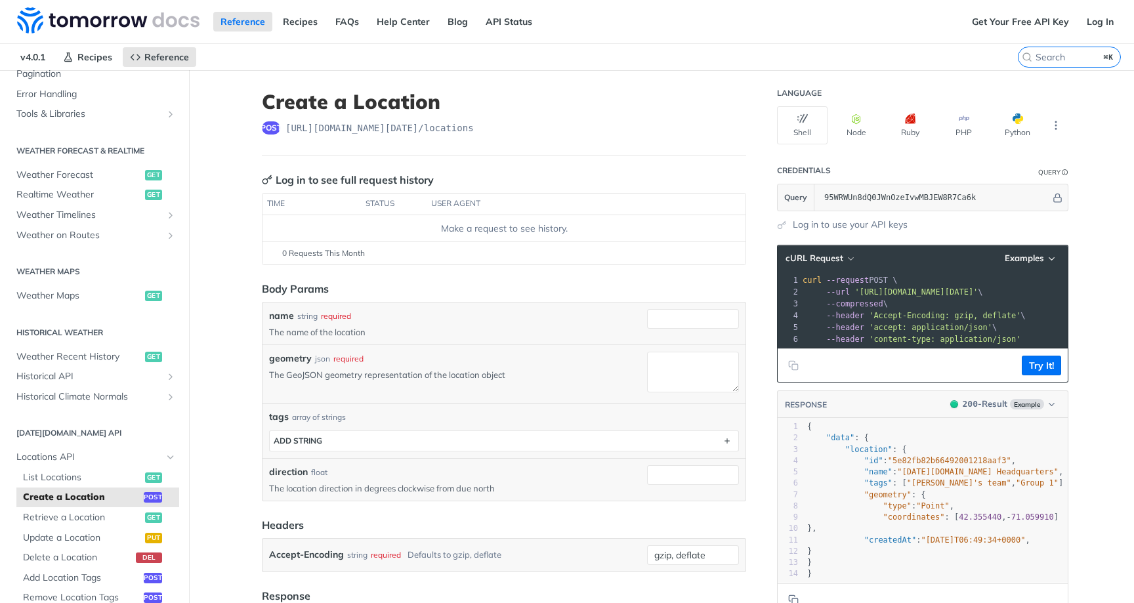
scroll to position [173, 0]
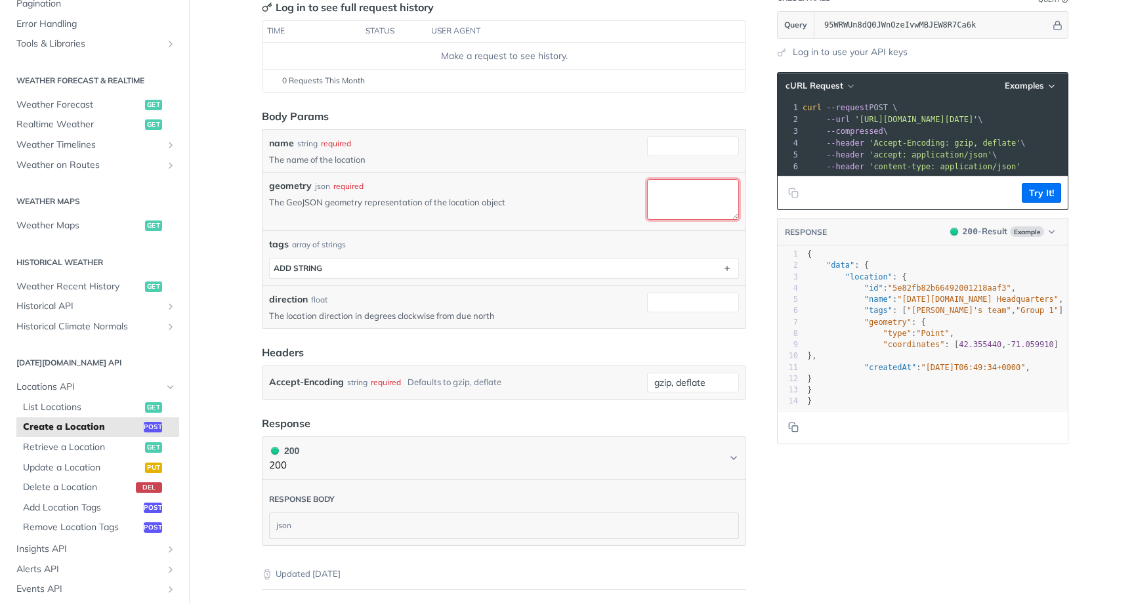
click at [681, 192] on textarea "geometry" at bounding box center [693, 199] width 92 height 40
click at [463, 185] on div "geometry json required" at bounding box center [455, 186] width 373 height 14
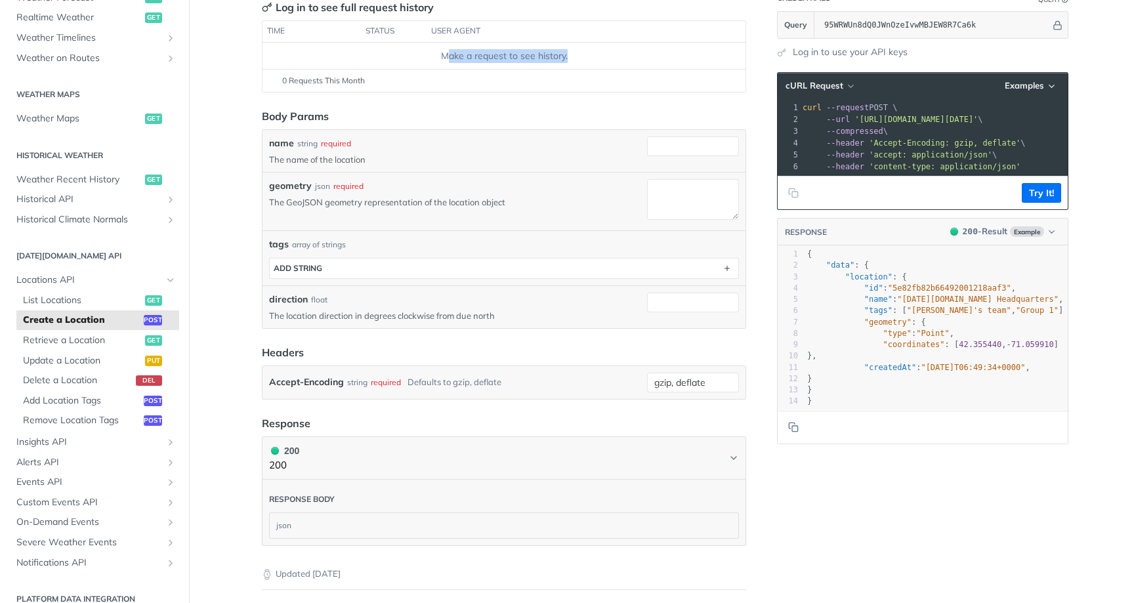
drag, startPoint x: 446, startPoint y: 51, endPoint x: 582, endPoint y: 51, distance: 135.9
click at [582, 51] on div "Make a request to see history." at bounding box center [504, 56] width 473 height 14
click at [97, 456] on span "Alerts API" at bounding box center [89, 462] width 146 height 13
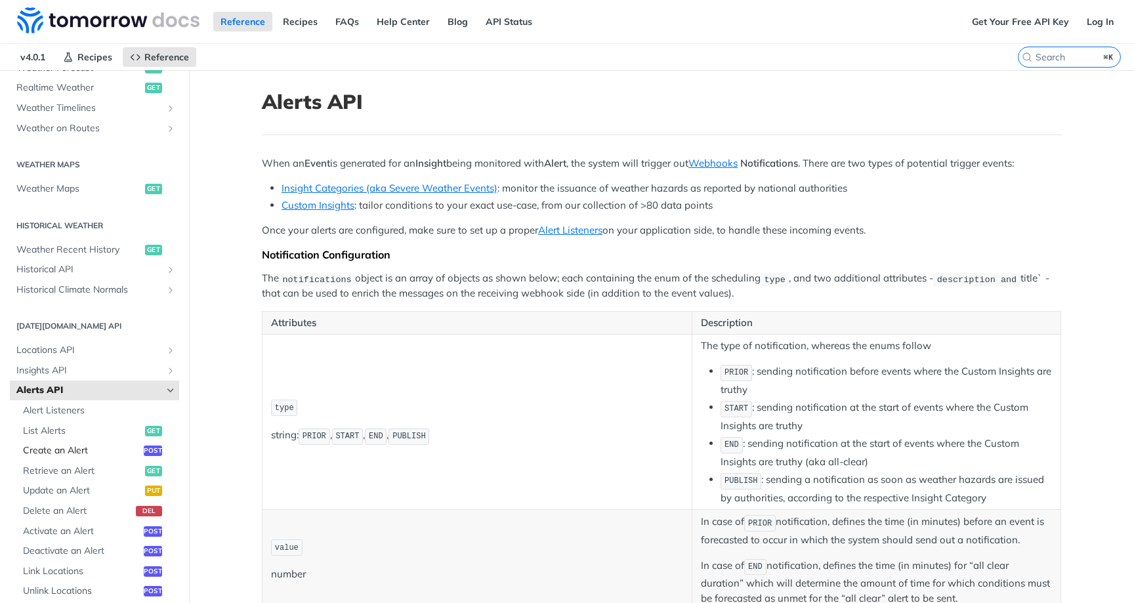
scroll to position [356, 0]
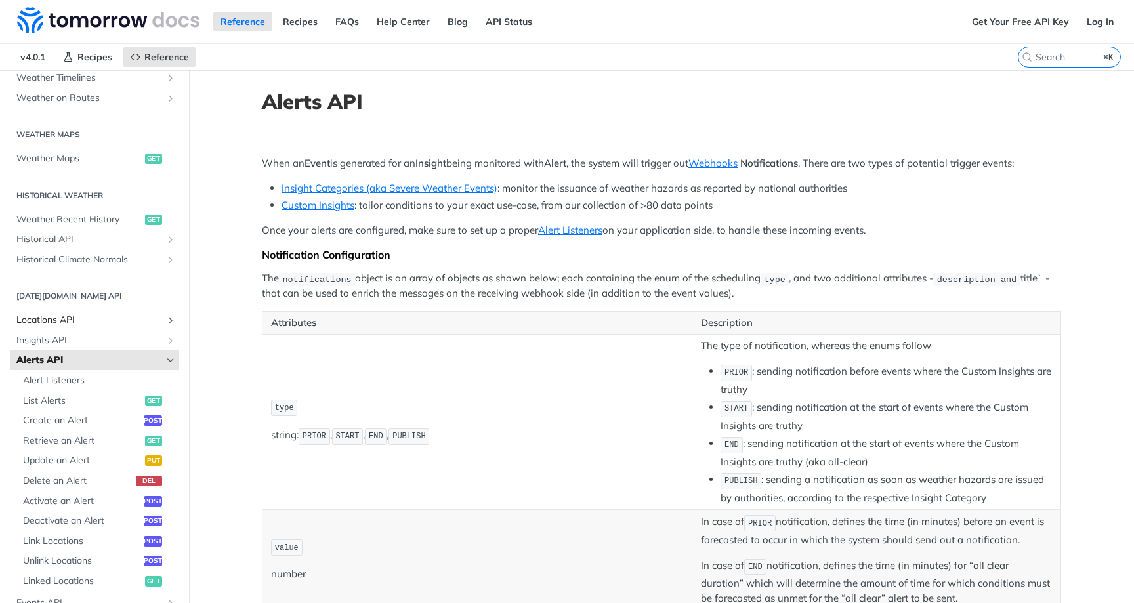
click at [144, 310] on link "Locations API" at bounding box center [94, 320] width 169 height 20
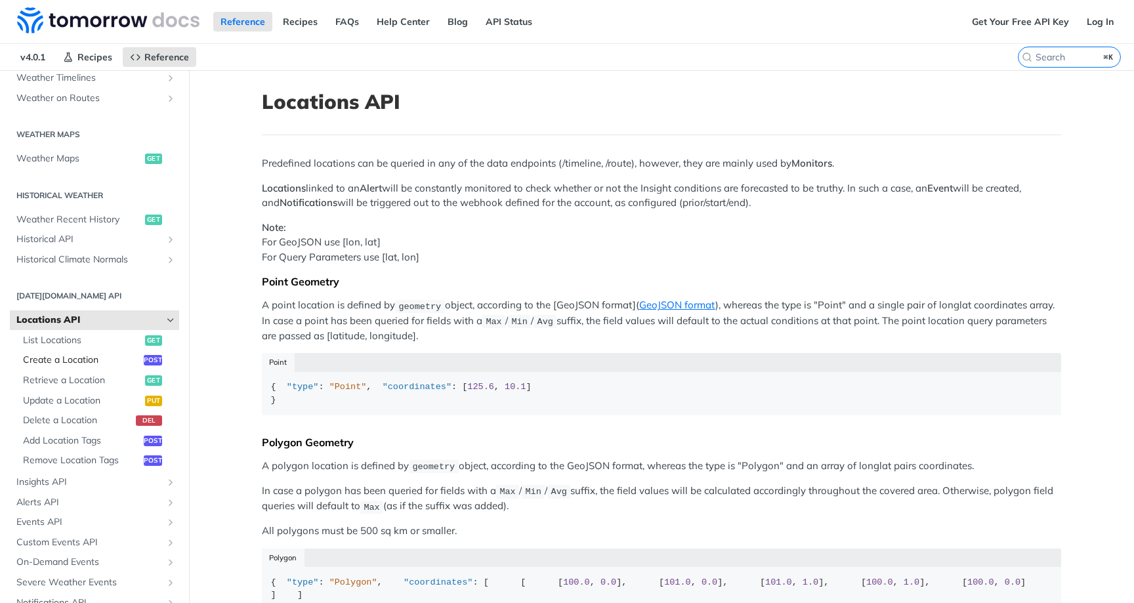
click at [148, 355] on span "post" at bounding box center [153, 360] width 18 height 11
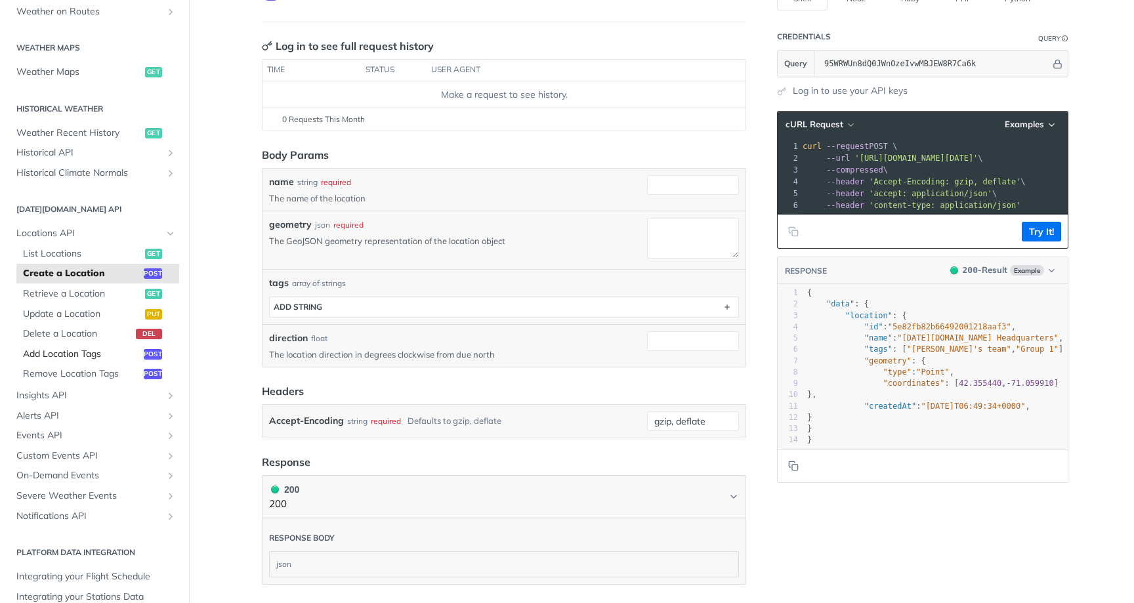
scroll to position [383, 0]
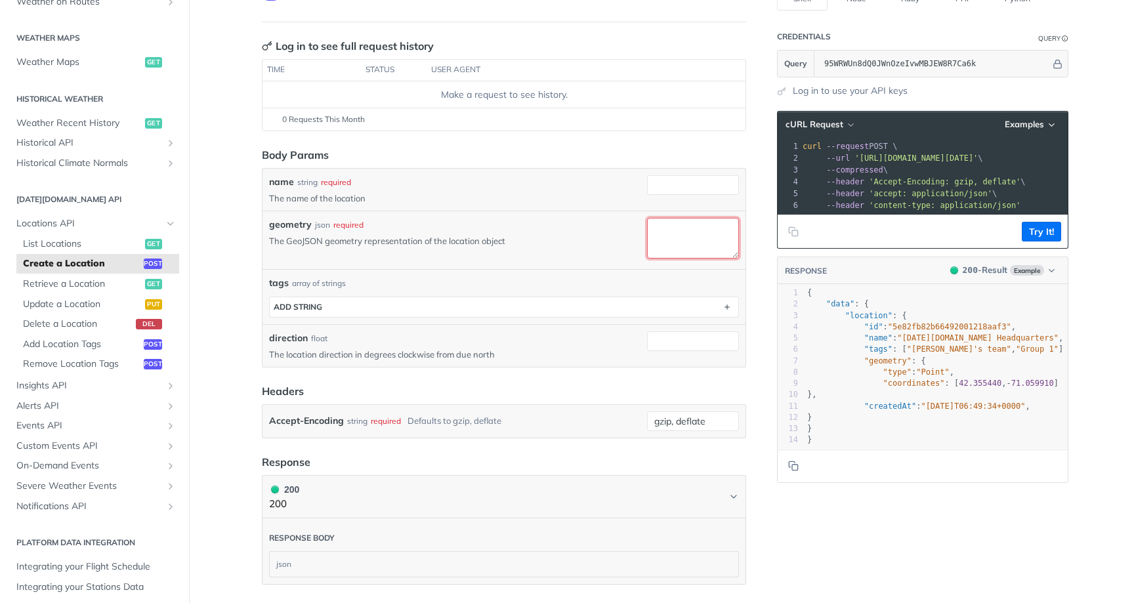
click at [656, 236] on textarea "geometry" at bounding box center [693, 238] width 92 height 40
click at [618, 212] on div "geometry json required The GeoJSON geometry representation of the location obje…" at bounding box center [504, 240] width 483 height 58
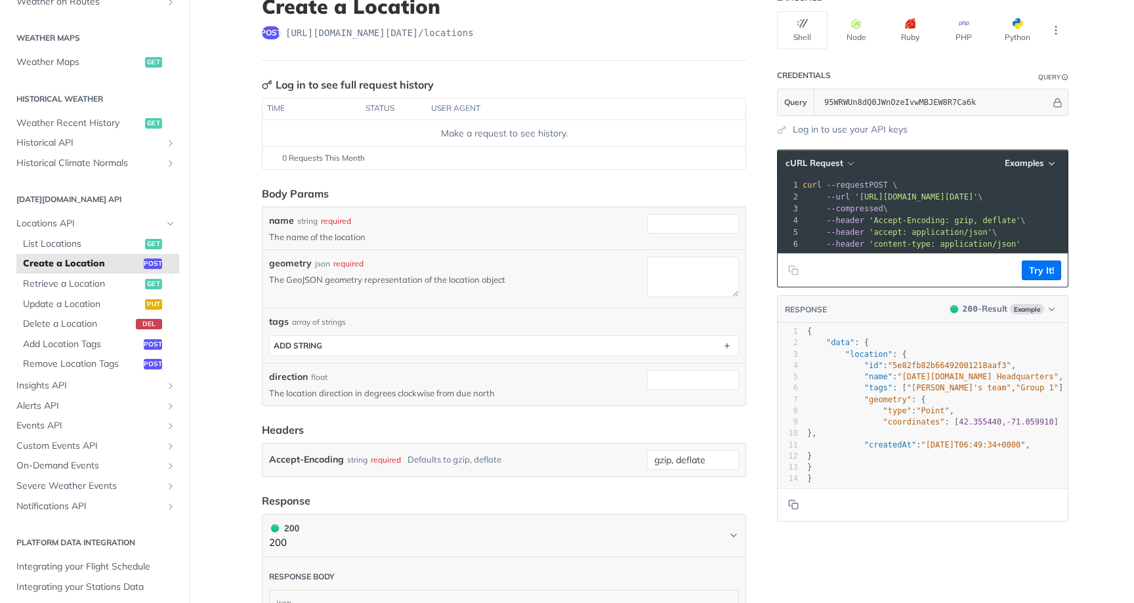
scroll to position [13, 0]
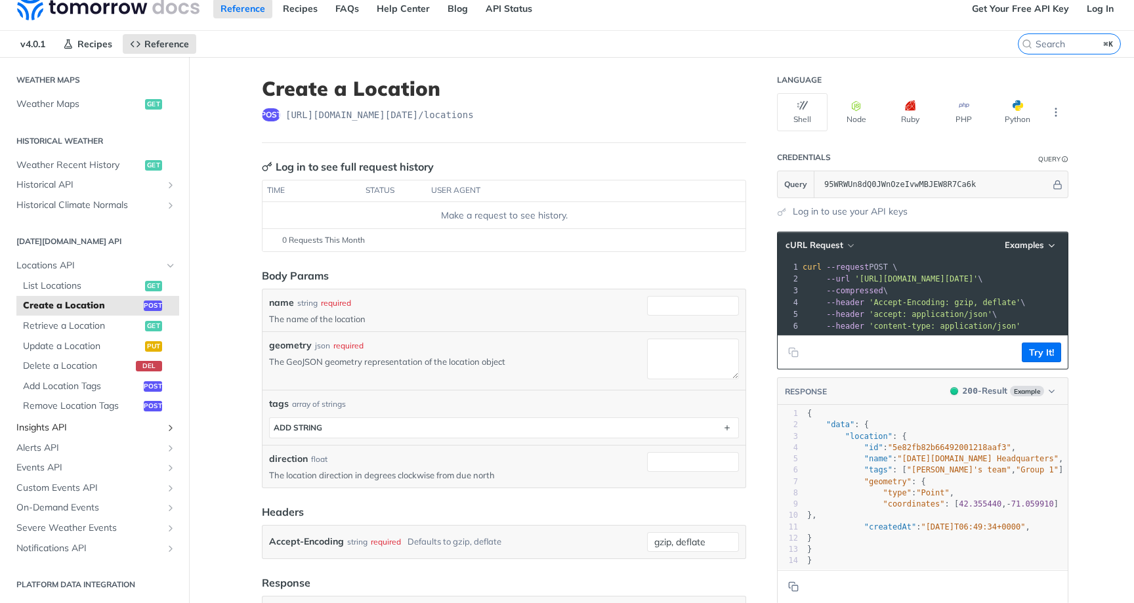
click at [110, 418] on link "Insights API" at bounding box center [94, 428] width 169 height 20
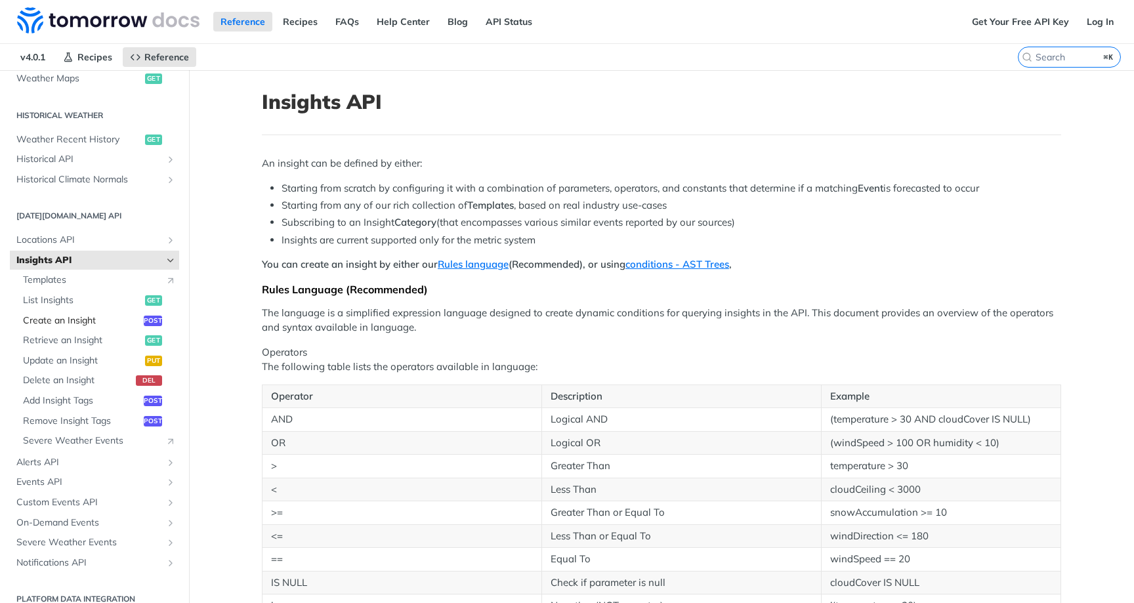
scroll to position [436, 0]
click at [102, 318] on span "Create an Insight" at bounding box center [81, 321] width 117 height 13
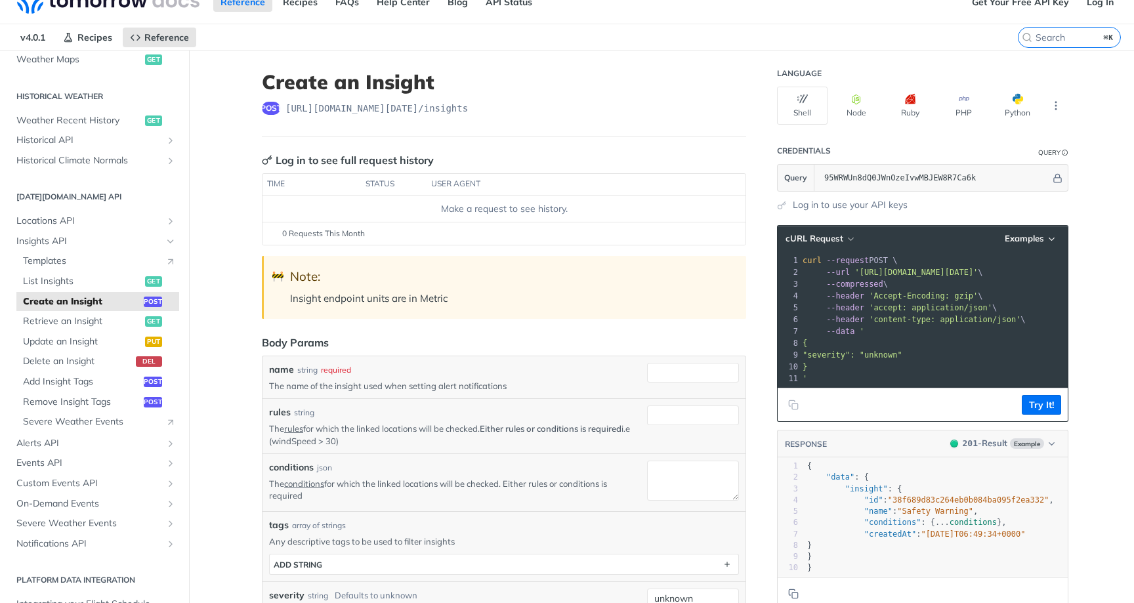
scroll to position [39, 0]
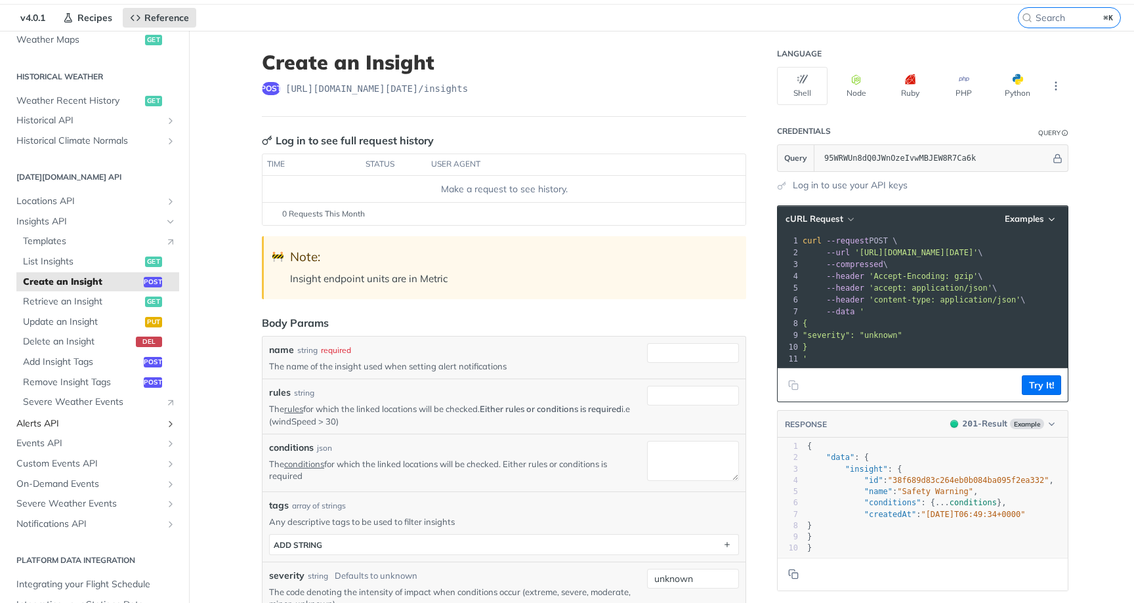
click at [108, 419] on link "Alerts API" at bounding box center [94, 424] width 169 height 20
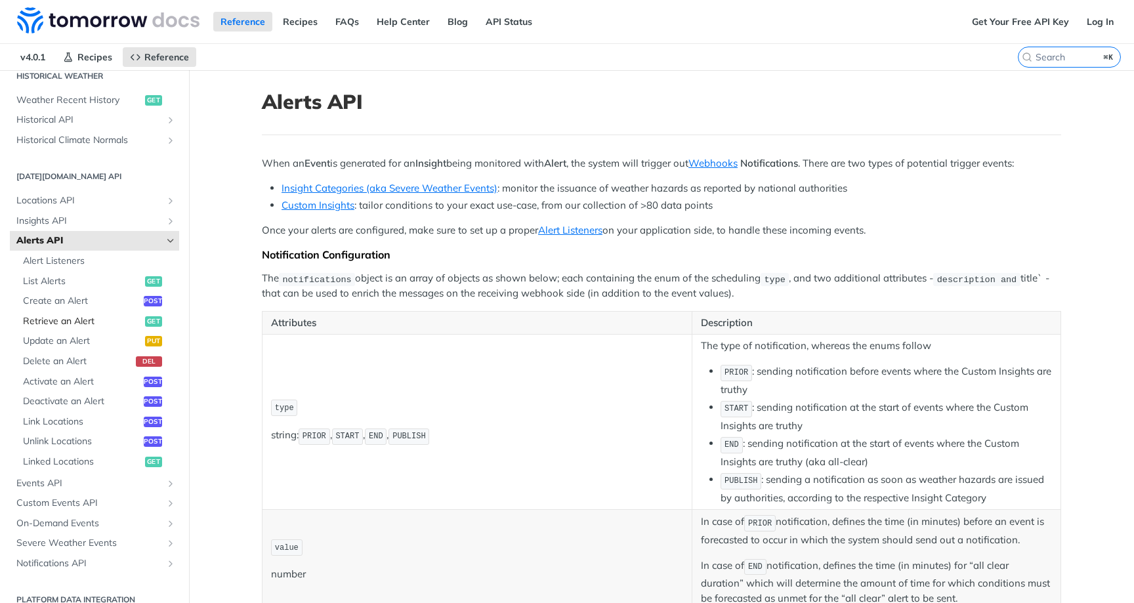
scroll to position [475, 0]
click at [132, 203] on link "Locations API" at bounding box center [94, 202] width 169 height 20
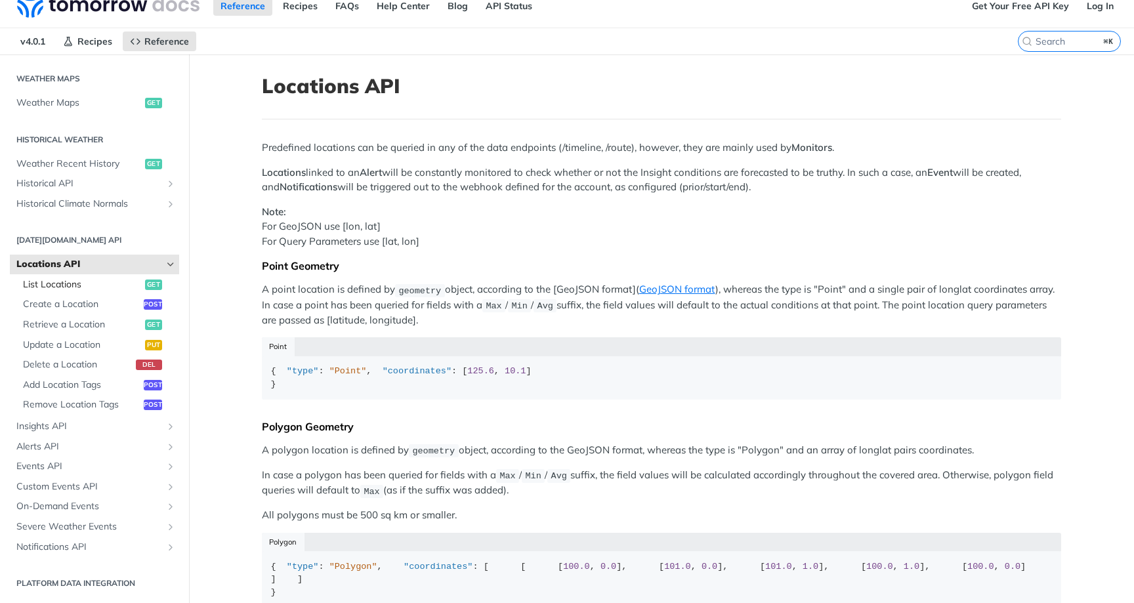
scroll to position [26, 0]
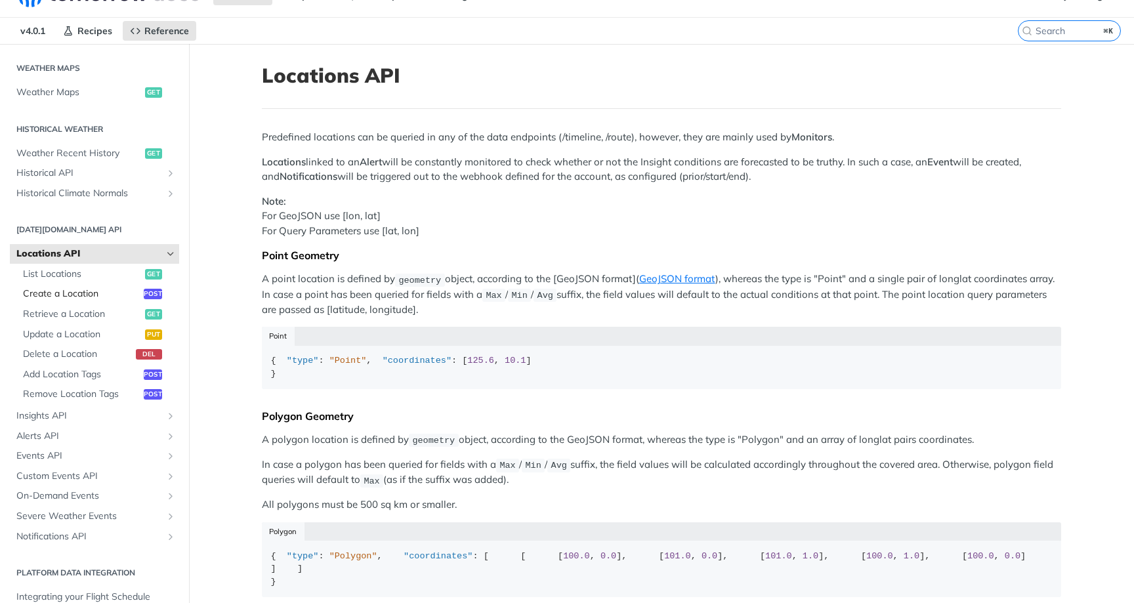
click at [115, 287] on span "Create a Location" at bounding box center [81, 293] width 117 height 13
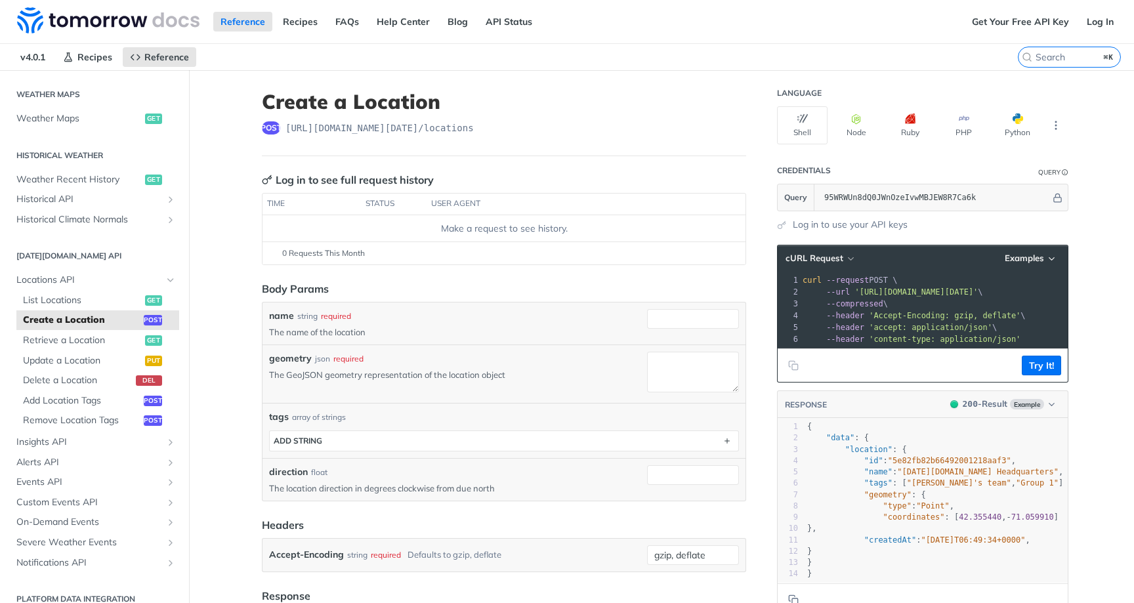
scroll to position [152, 0]
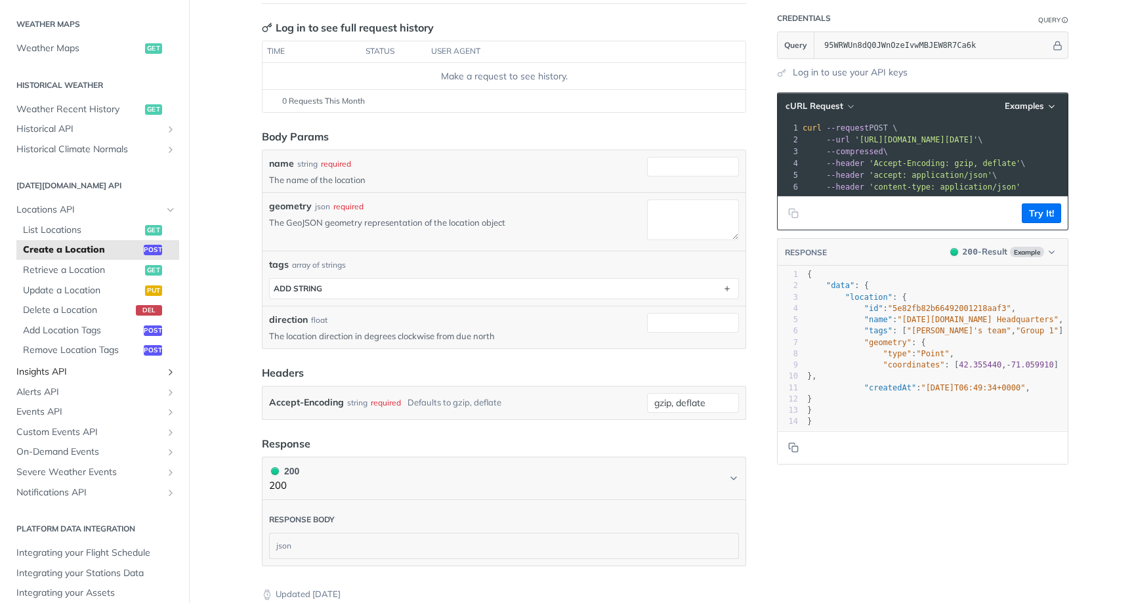
click at [144, 366] on span "Insights API" at bounding box center [89, 372] width 146 height 13
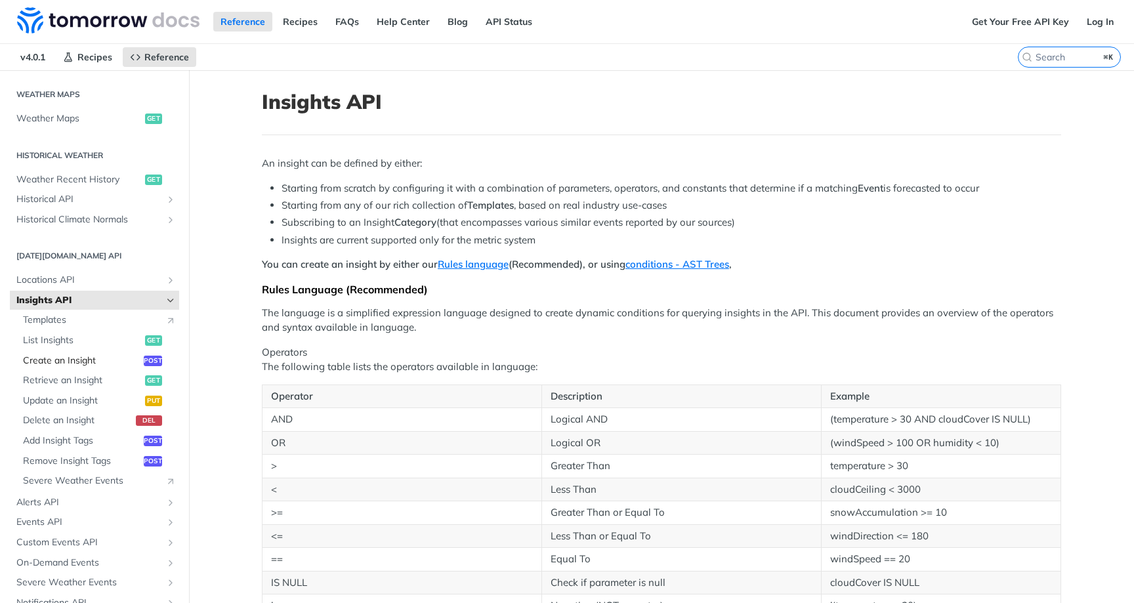
click at [109, 359] on link "Create an Insight post" at bounding box center [97, 361] width 163 height 20
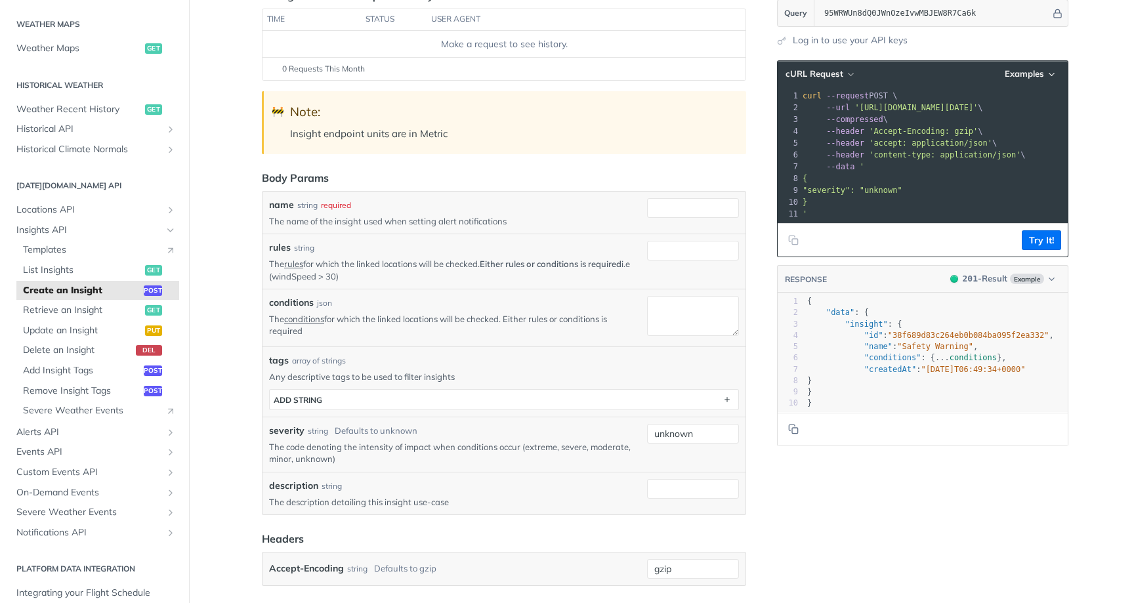
scroll to position [238, 0]
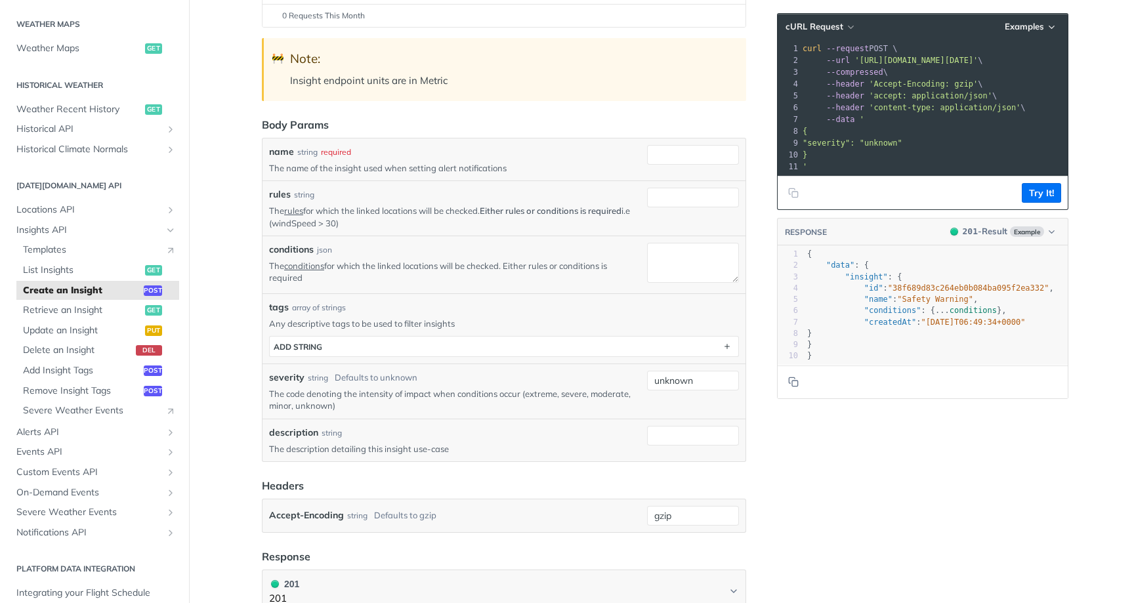
drag, startPoint x: 463, startPoint y: 276, endPoint x: 463, endPoint y: 268, distance: 7.2
click at [463, 268] on p "The conditions for which the linked locations will be checked. Either rules or …" at bounding box center [455, 272] width 373 height 24
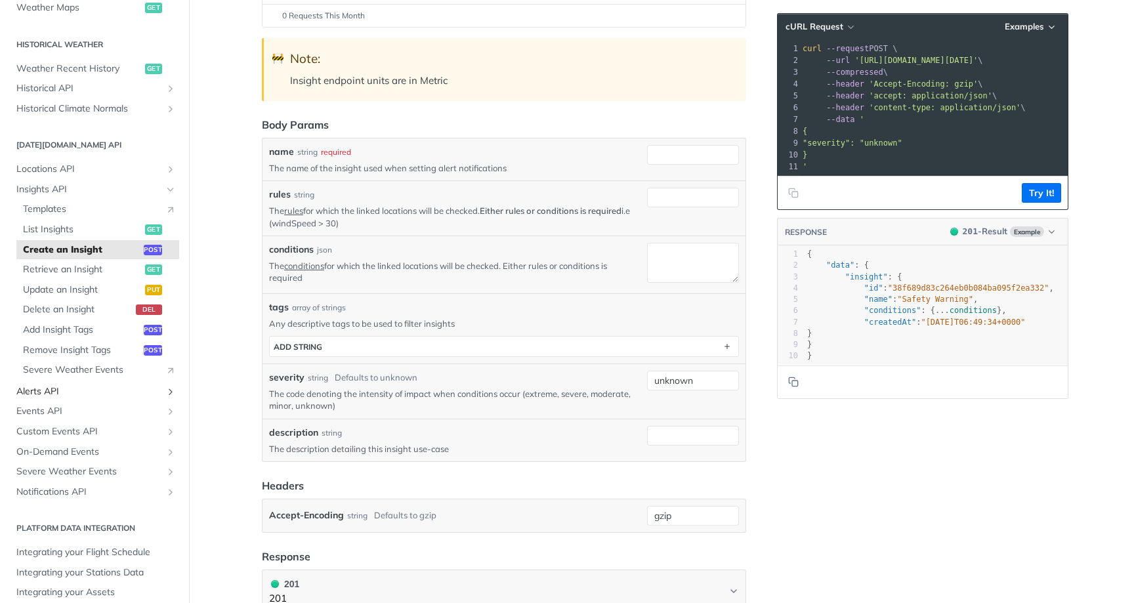
click at [122, 385] on span "Alerts API" at bounding box center [89, 391] width 146 height 13
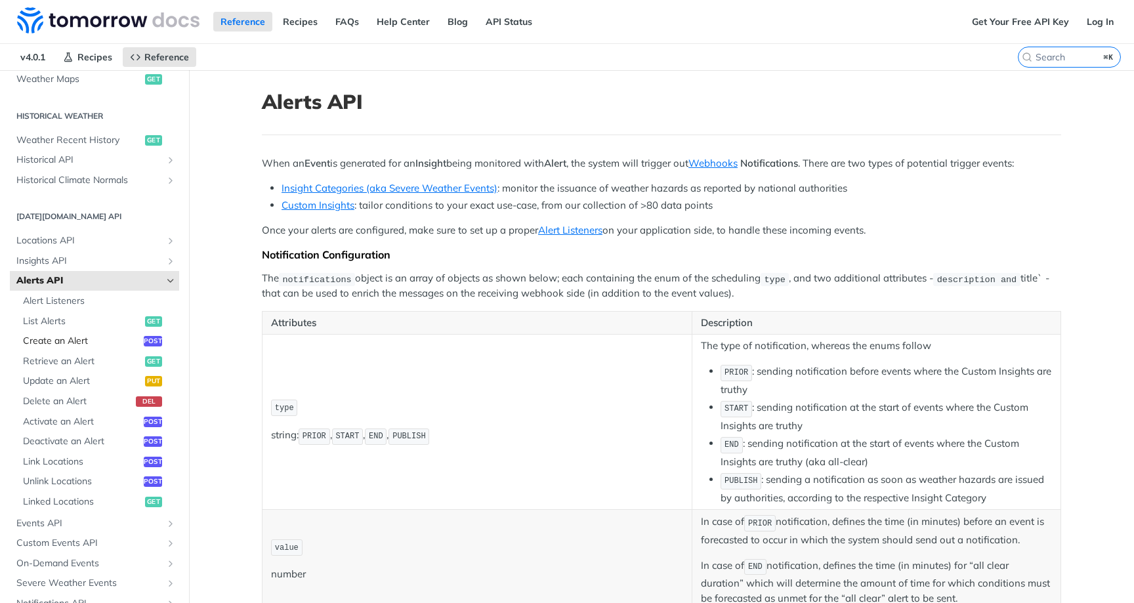
click at [104, 335] on span "Create an Alert" at bounding box center [81, 341] width 117 height 13
select select "true"
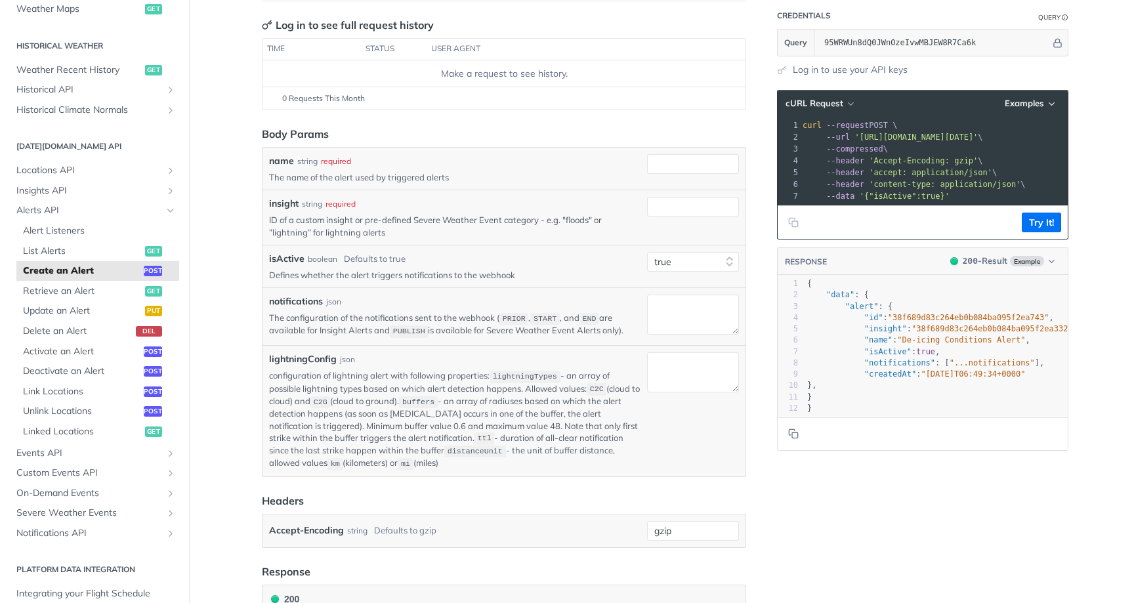
scroll to position [165, 0]
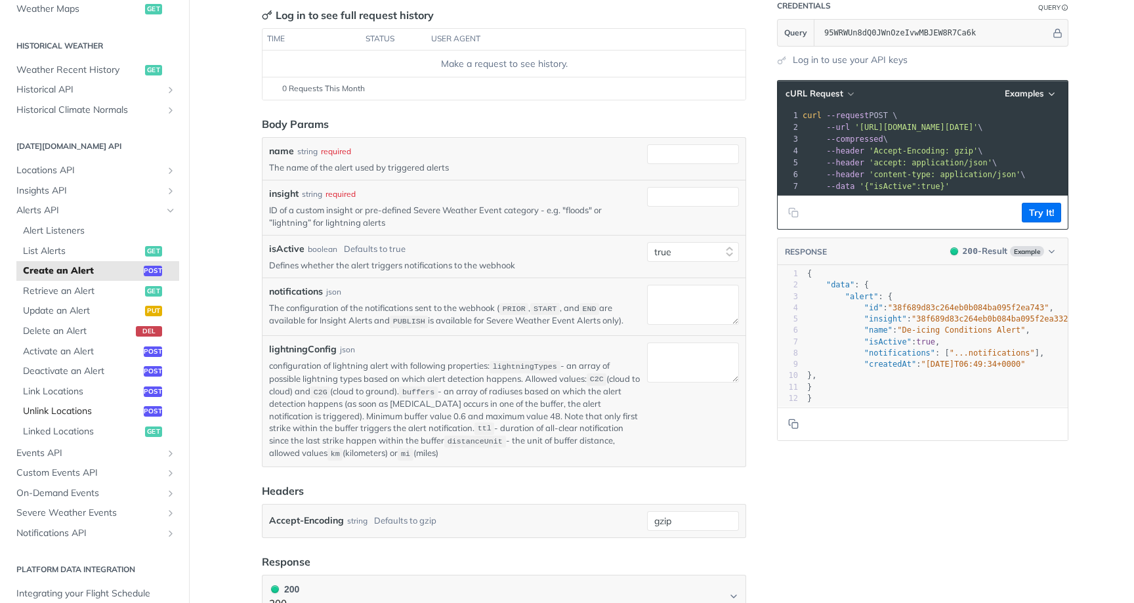
click at [89, 402] on link "Unlink Locations post" at bounding box center [97, 412] width 163 height 20
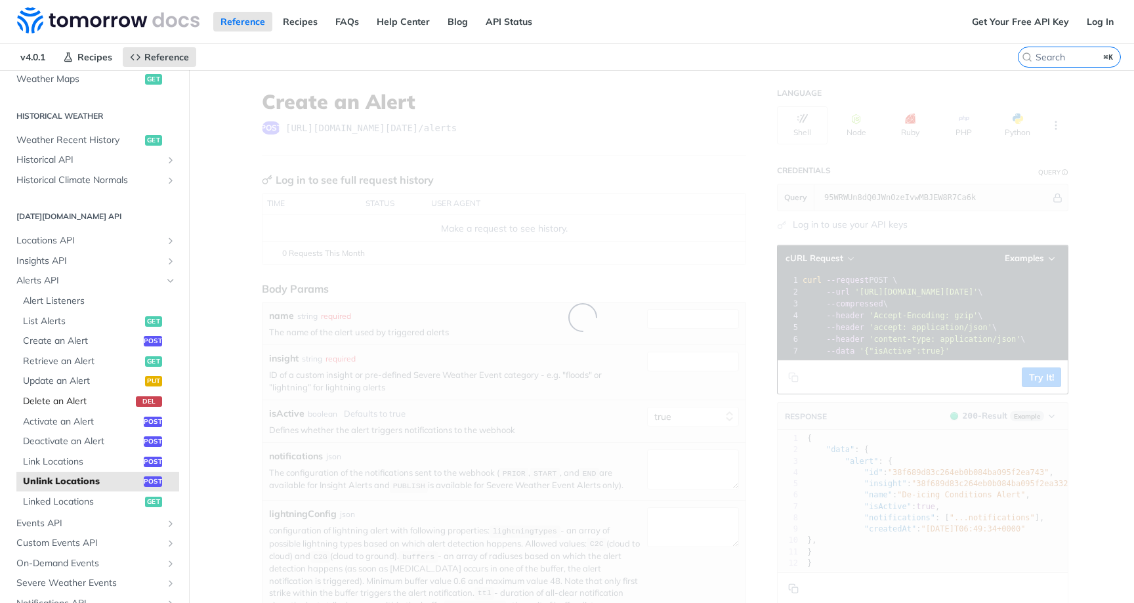
click at [101, 392] on link "Delete an Alert del" at bounding box center [97, 402] width 163 height 20
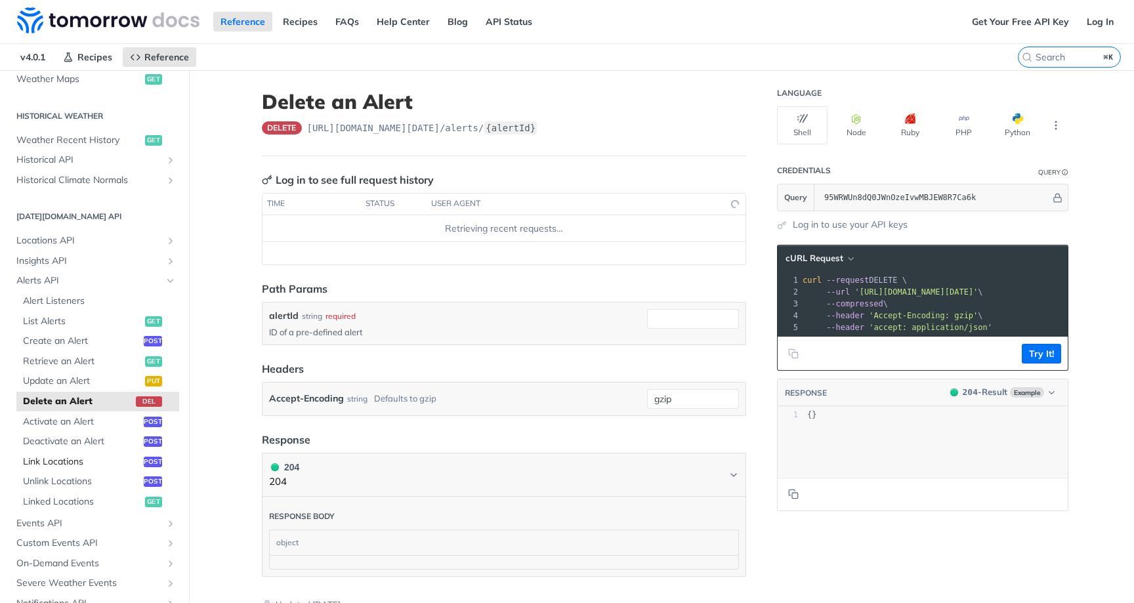
click at [96, 452] on link "Link Locations post" at bounding box center [97, 462] width 163 height 20
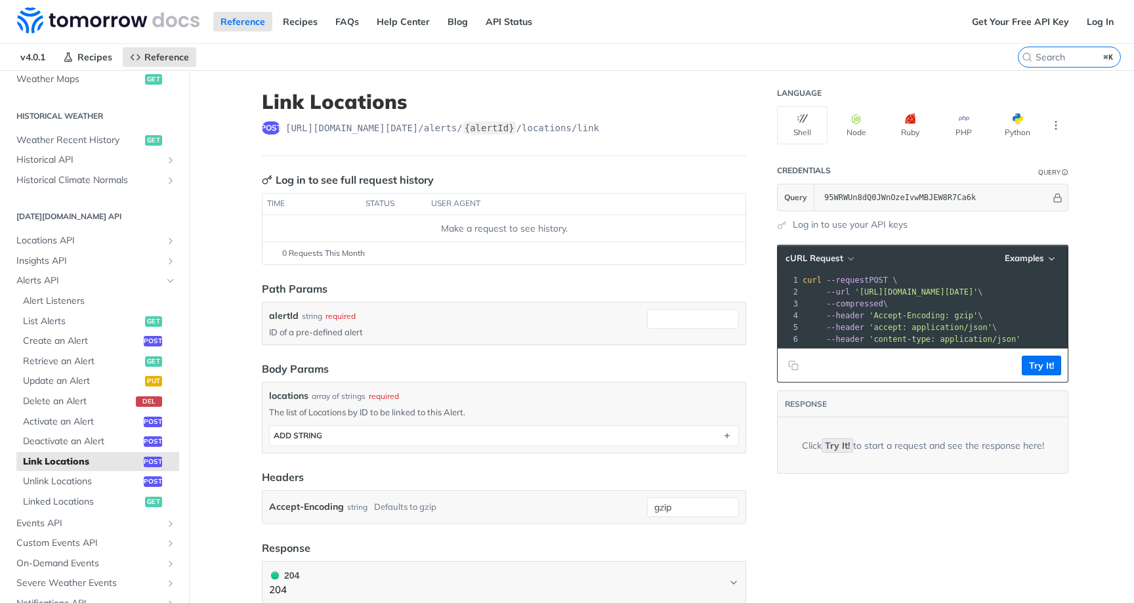
scroll to position [53, 0]
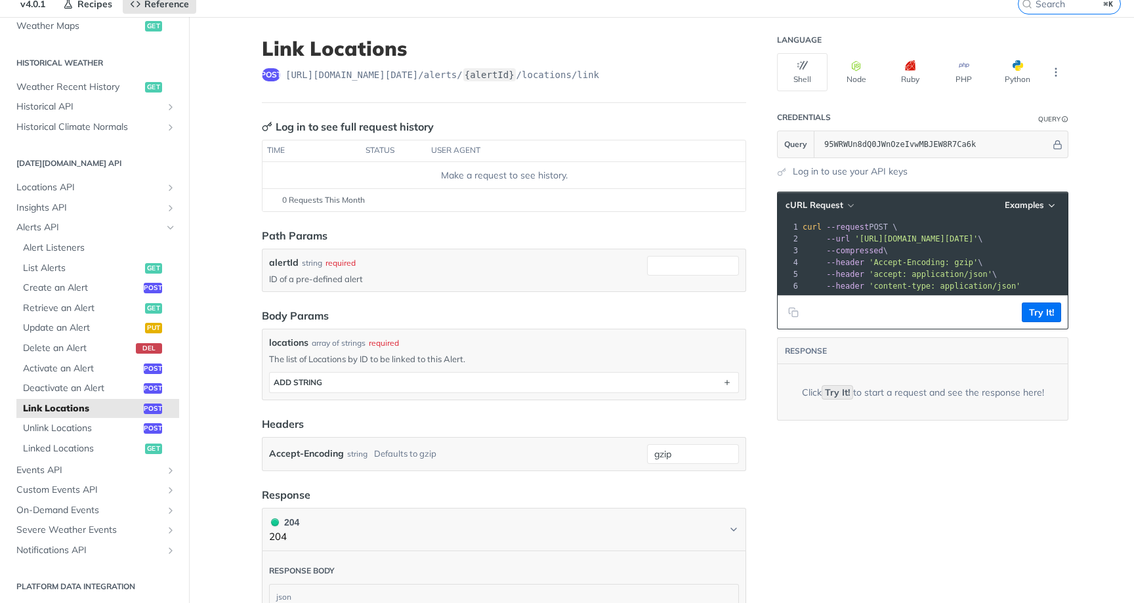
click at [508, 67] on header "Link Locations post https://api.tomorrow.io/v4 /alerts/ {alertId} /locations/li…" at bounding box center [504, 70] width 484 height 66
click at [575, 69] on span "https://api.tomorrow.io/v4 /alerts/ {alertId} /locations/link" at bounding box center [443, 74] width 314 height 13
click at [624, 74] on div "post https://api.tomorrow.io/v4 /alerts/ {alertId} /locations/link" at bounding box center [504, 74] width 484 height 13
click at [599, 74] on span "https://api.tomorrow.io/v4 /alerts/ {alertId} /locations/link" at bounding box center [443, 74] width 314 height 13
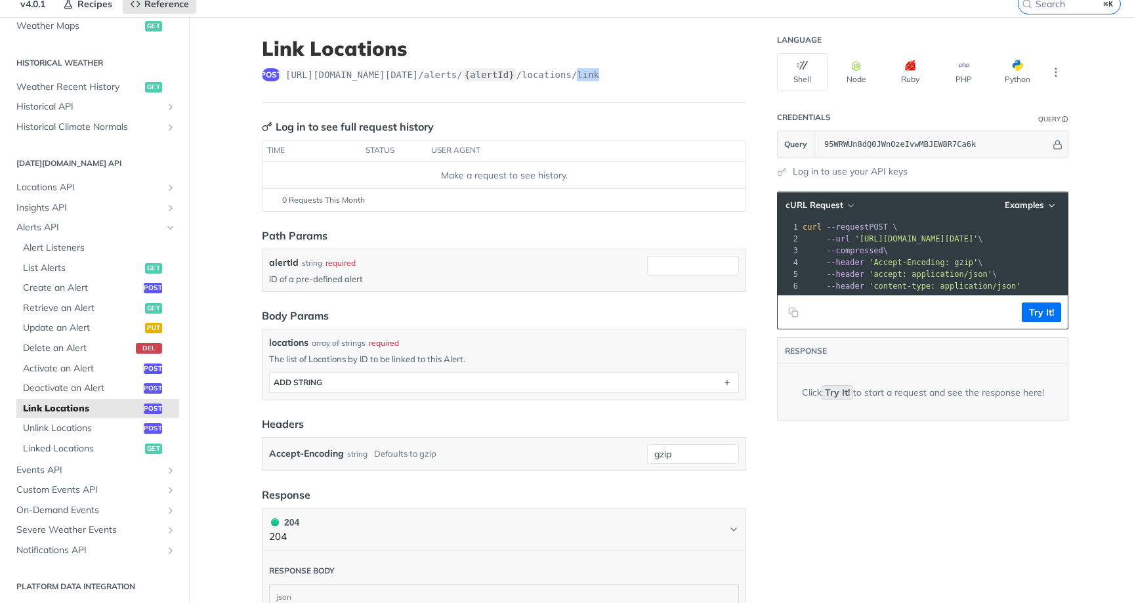
click at [599, 74] on span "https://api.tomorrow.io/v4 /alerts/ {alertId} /locations/link" at bounding box center [443, 74] width 314 height 13
click at [564, 78] on span "https://api.tomorrow.io/v4 /alerts/ {alertId} /locations/link" at bounding box center [443, 74] width 314 height 13
click at [620, 72] on div "post https://api.tomorrow.io/v4 /alerts/ {alertId} /locations/link" at bounding box center [504, 74] width 484 height 13
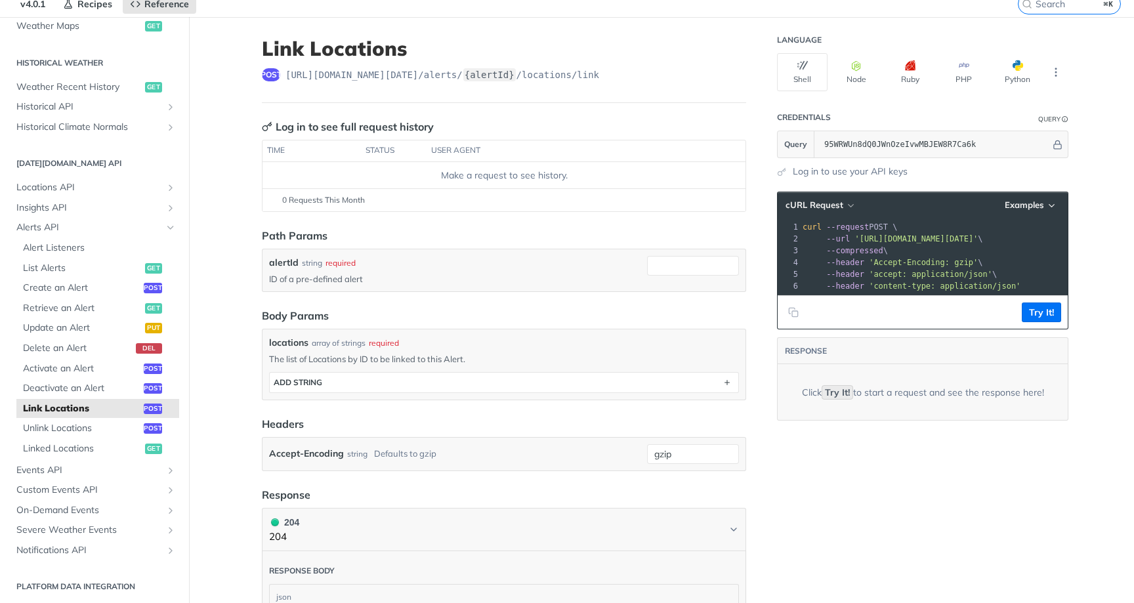
click at [602, 84] on header "Link Locations post https://api.tomorrow.io/v4 /alerts/ {alertId} /locations/li…" at bounding box center [504, 70] width 484 height 66
click at [599, 69] on span "https://api.tomorrow.io/v4 /alerts/ {alertId} /locations/link" at bounding box center [443, 74] width 314 height 13
click at [599, 76] on span "https://api.tomorrow.io/v4 /alerts/ {alertId} /locations/link" at bounding box center [443, 74] width 314 height 13
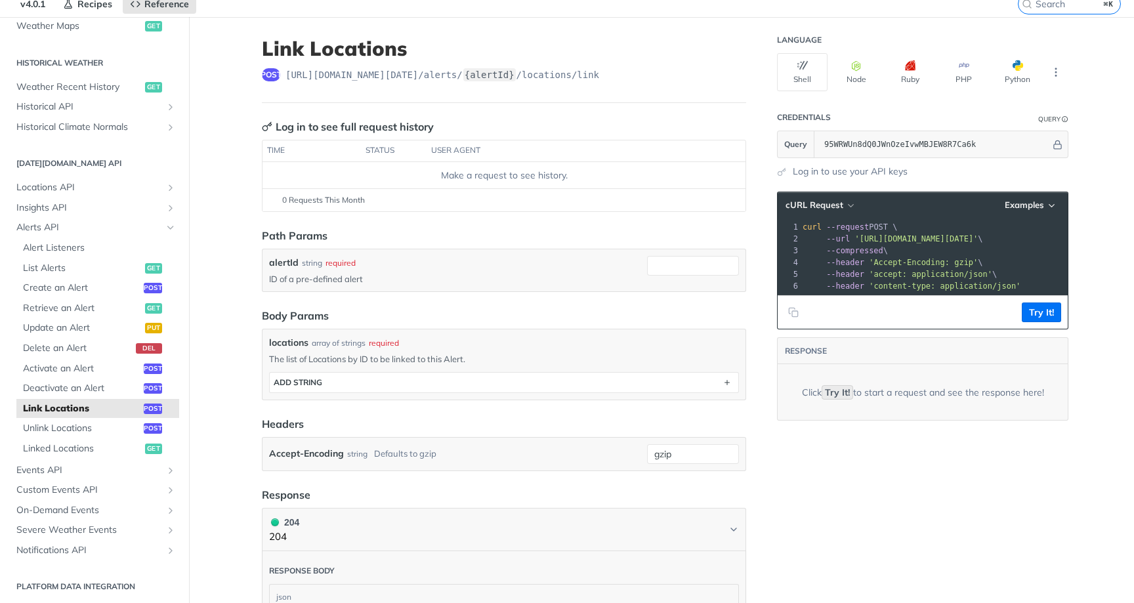
click at [545, 78] on span "https://api.tomorrow.io/v4 /alerts/ {alertId} /locations/link" at bounding box center [443, 74] width 314 height 13
click at [626, 87] on header "Link Locations post https://api.tomorrow.io/v4 /alerts/ {alertId} /locations/li…" at bounding box center [504, 70] width 484 height 66
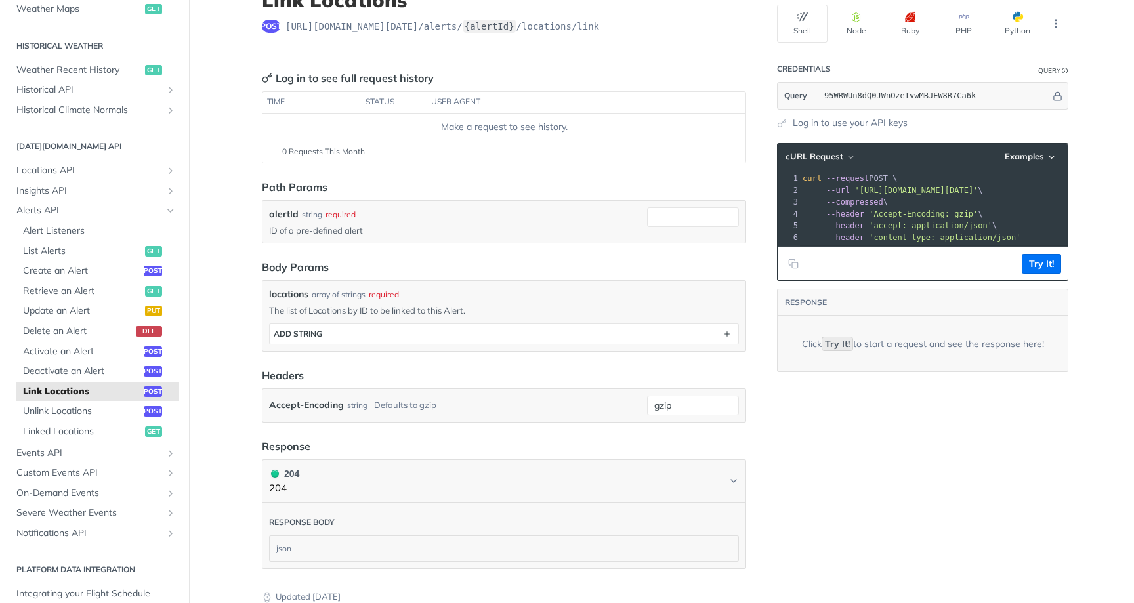
click at [123, 145] on h2 "[DATE][DOMAIN_NAME] API" at bounding box center [94, 146] width 169 height 12
click at [116, 152] on section "Tomorrow.io API Locations API List Locations get Create a Location post Retriev…" at bounding box center [94, 339] width 169 height 410
click at [108, 167] on span "Locations API" at bounding box center [89, 170] width 146 height 13
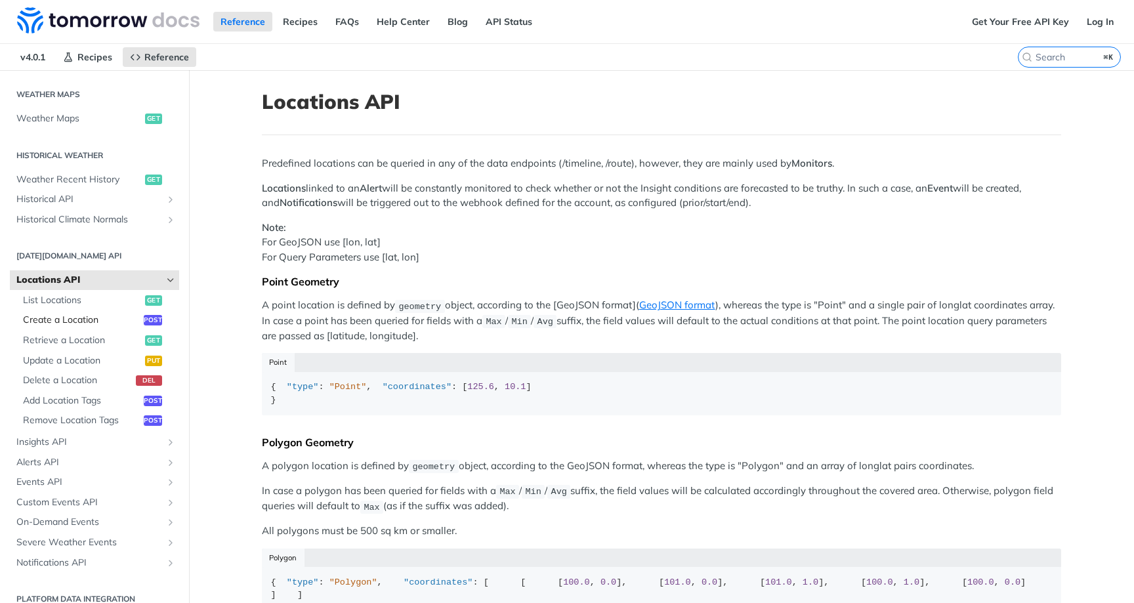
click at [116, 314] on span "Create a Location" at bounding box center [81, 320] width 117 height 13
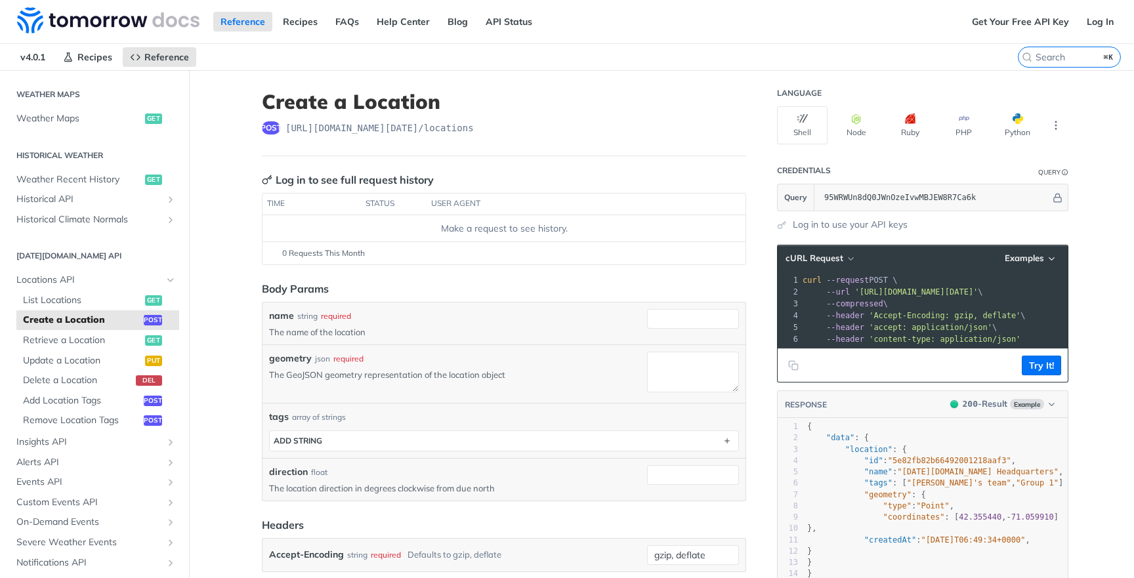
click at [446, 226] on div "Make a request to see history." at bounding box center [504, 229] width 473 height 14
drag, startPoint x: 439, startPoint y: 226, endPoint x: 642, endPoint y: 226, distance: 202.8
click at [642, 226] on div "Make a request to see history." at bounding box center [504, 229] width 473 height 14
drag, startPoint x: 640, startPoint y: 226, endPoint x: 473, endPoint y: 230, distance: 167.4
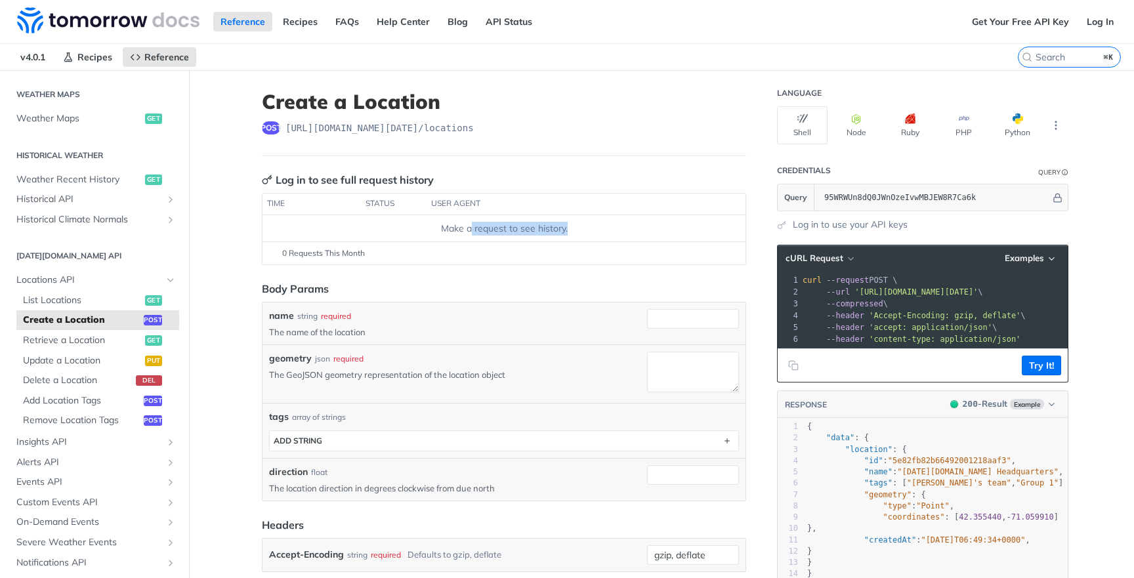
click at [473, 230] on div "Make a request to see history." at bounding box center [504, 229] width 473 height 14
drag, startPoint x: 439, startPoint y: 224, endPoint x: 601, endPoint y: 224, distance: 161.5
click at [601, 224] on div "Make a request to see history." at bounding box center [504, 229] width 473 height 14
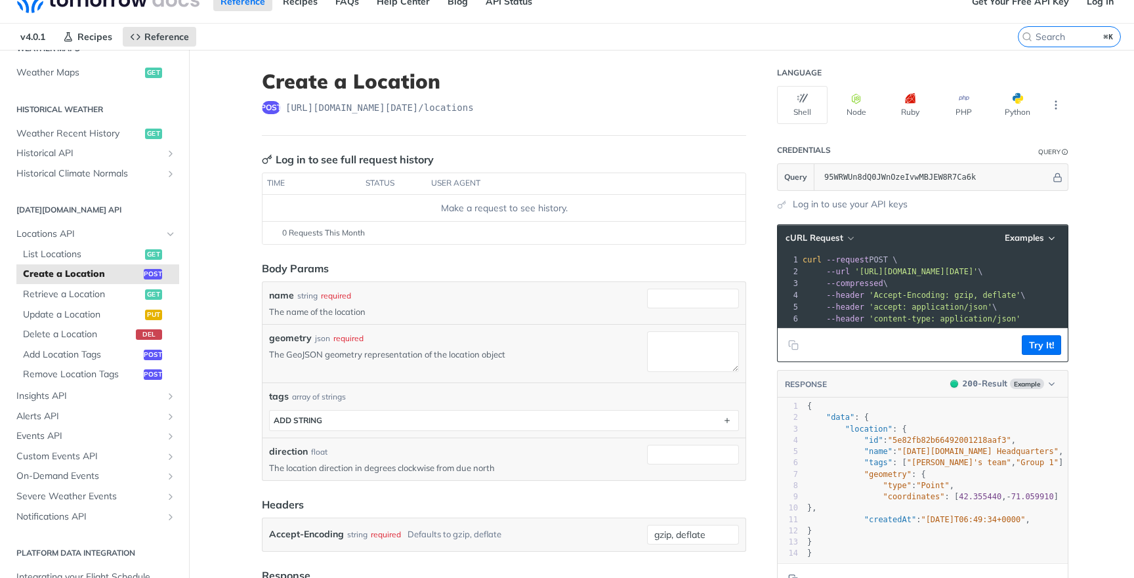
scroll to position [421, 0]
click at [211, 256] on main "JUMP TO ⌘/ Fundamentals [DATE][DOMAIN_NAME] APIs Weather Data Layers Core Proba…" at bounding box center [567, 468] width 1134 height 836
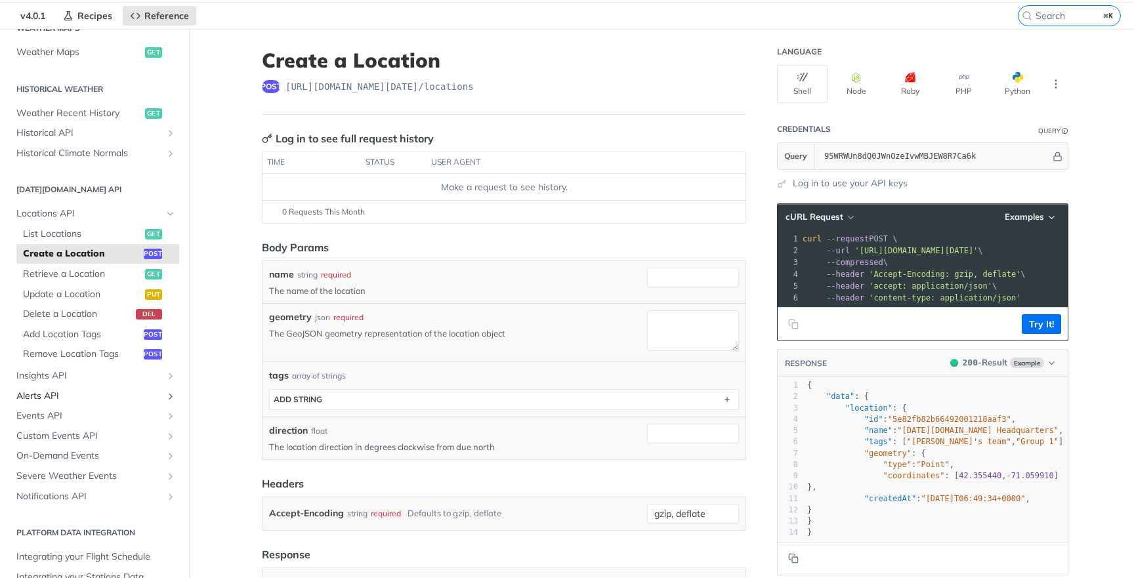
scroll to position [43, 0]
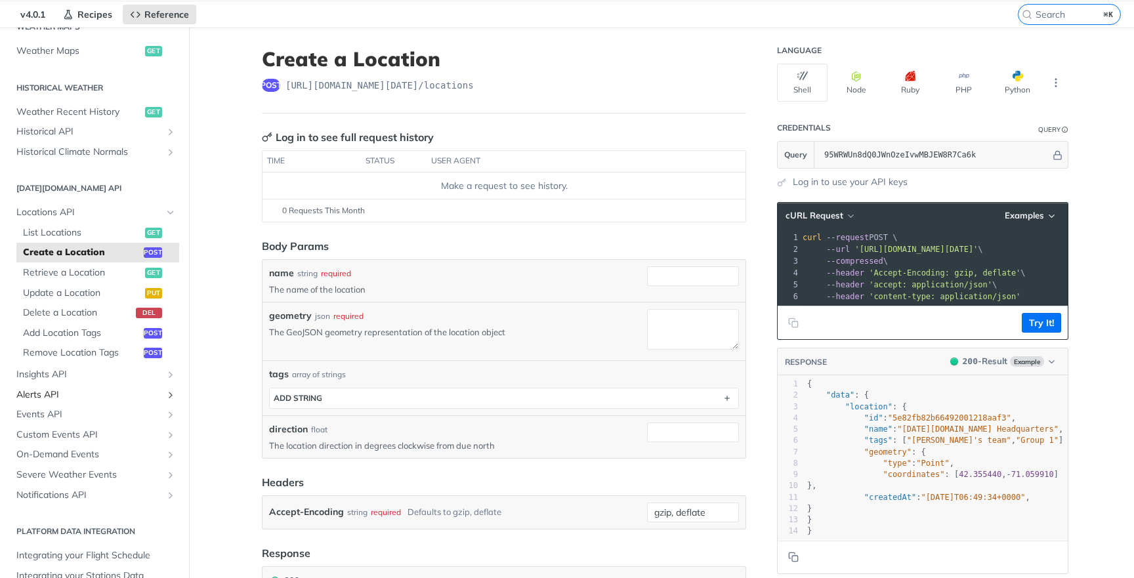
click at [148, 385] on link "Alerts API" at bounding box center [94, 395] width 169 height 20
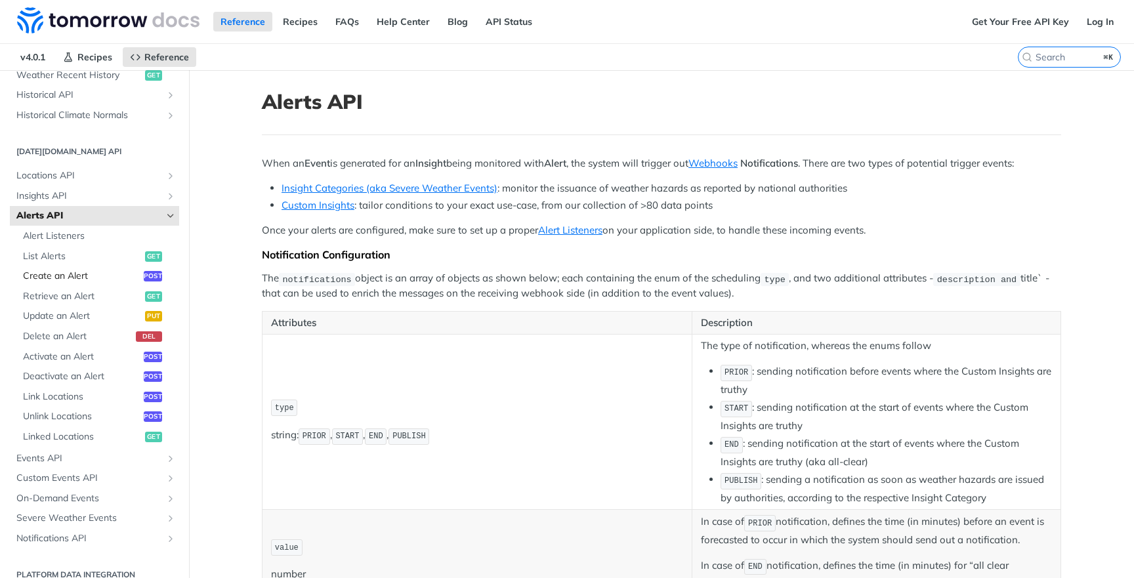
scroll to position [500, 0]
click at [118, 391] on span "Link Locations" at bounding box center [81, 397] width 117 height 13
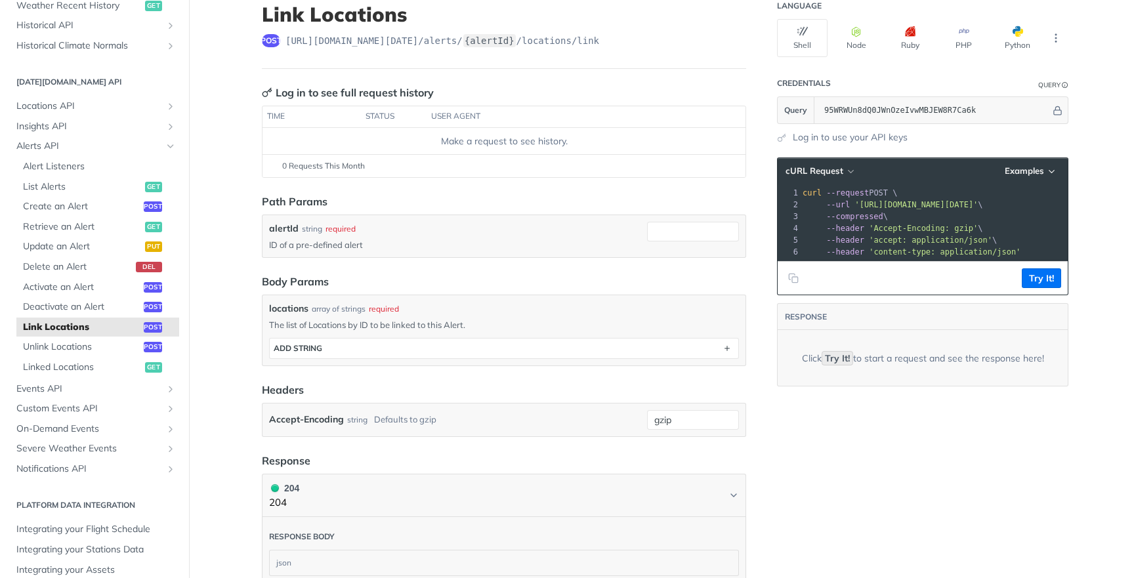
scroll to position [202, 0]
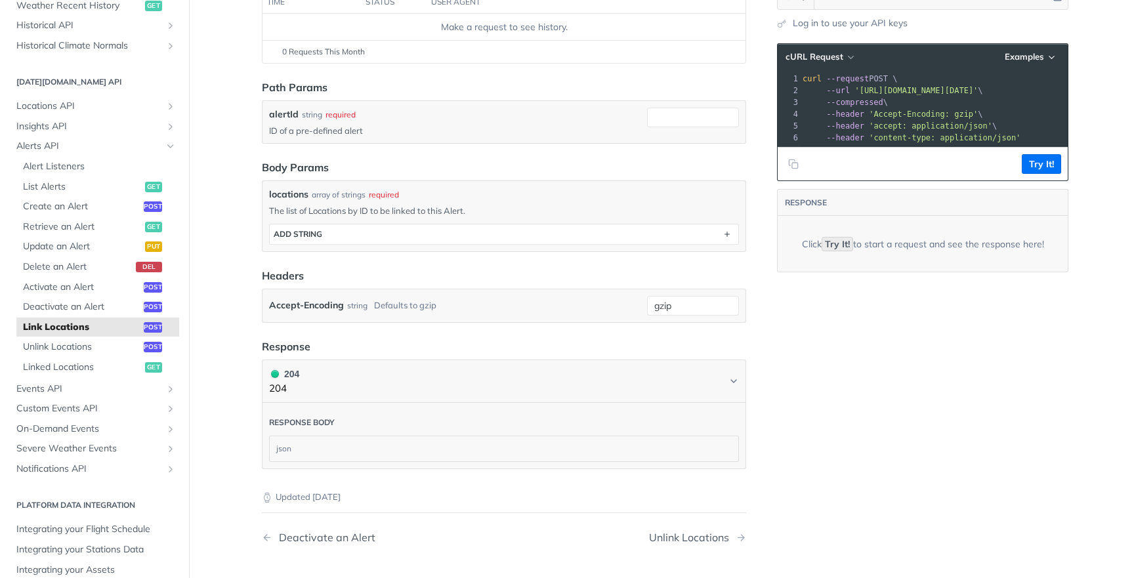
drag, startPoint x: 401, startPoint y: 217, endPoint x: 489, endPoint y: 216, distance: 88.0
click at [482, 217] on div "locations * ADD string" at bounding box center [504, 231] width 470 height 28
click at [489, 216] on p "The list of Locations by ID to be linked to this Alert." at bounding box center [504, 211] width 470 height 12
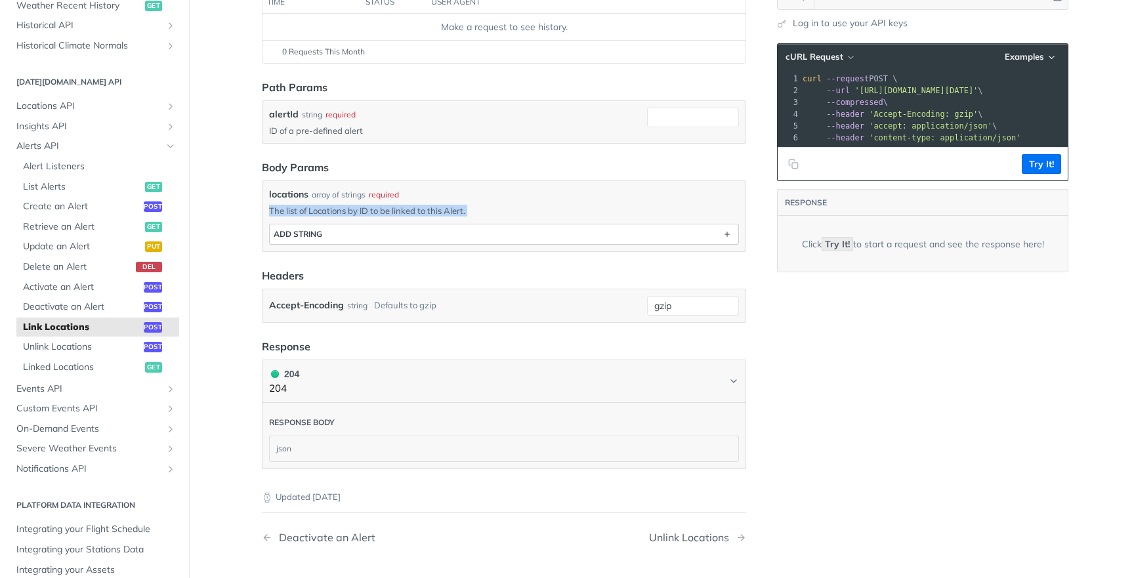
click at [489, 230] on button "ADD string" at bounding box center [504, 234] width 469 height 20
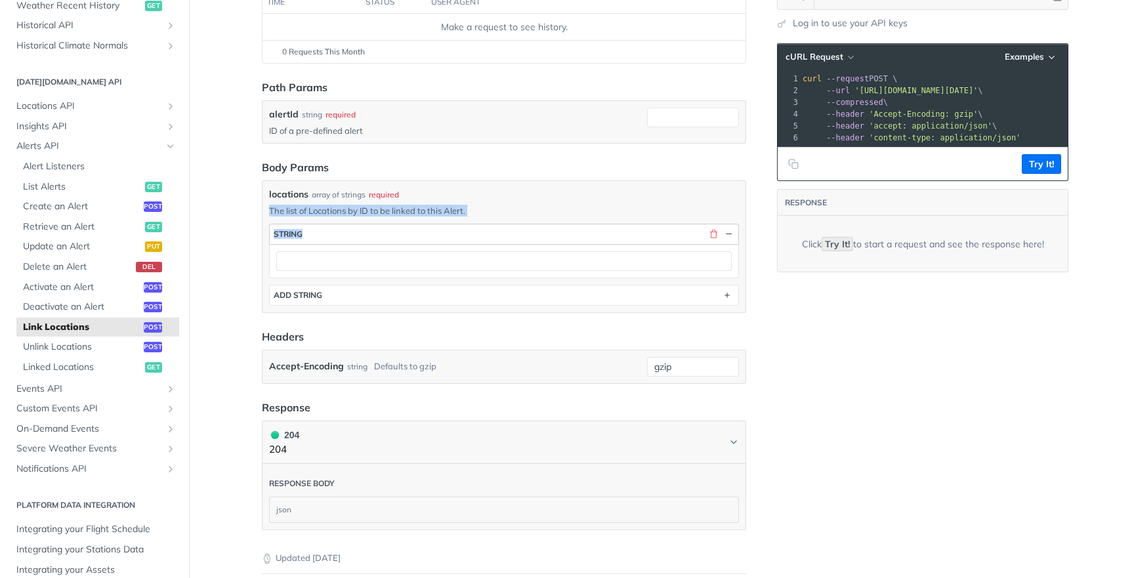
click at [706, 238] on div "button" at bounding box center [719, 234] width 30 height 12
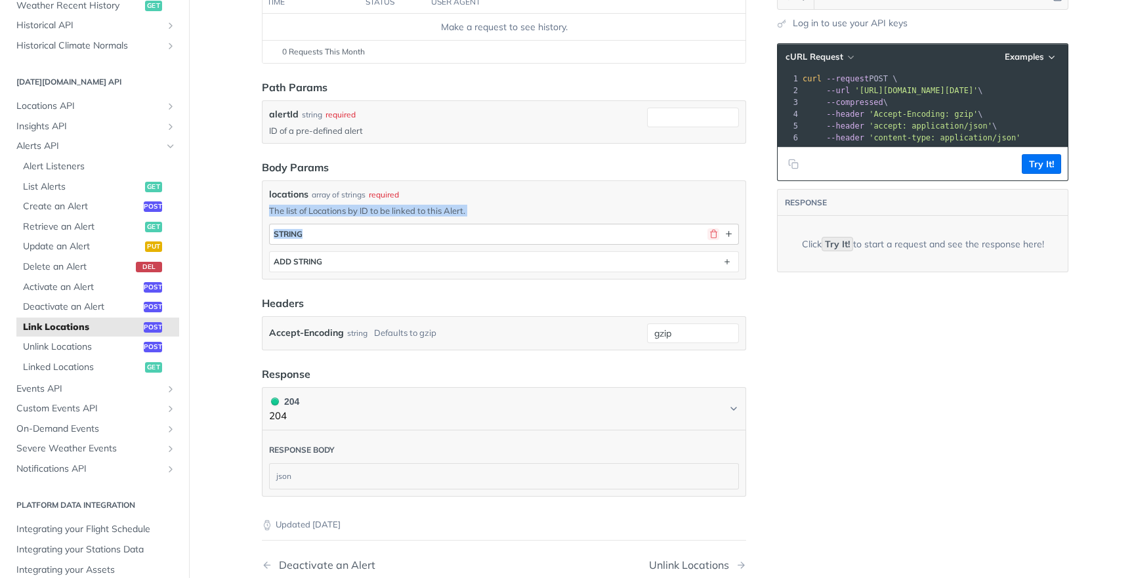
click at [710, 234] on button "button" at bounding box center [714, 234] width 12 height 12
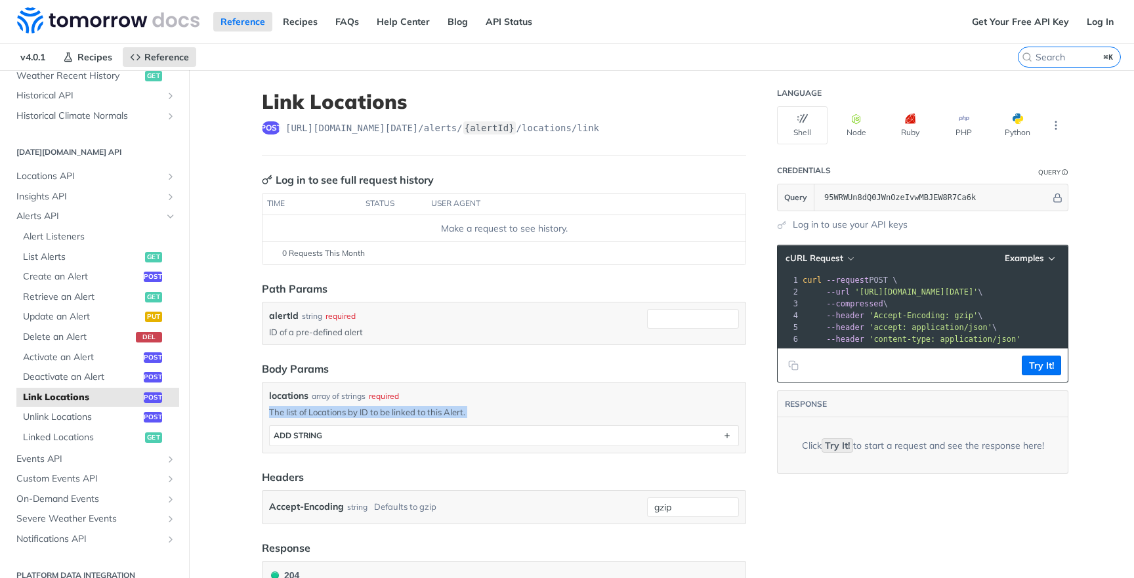
scroll to position [0, 0]
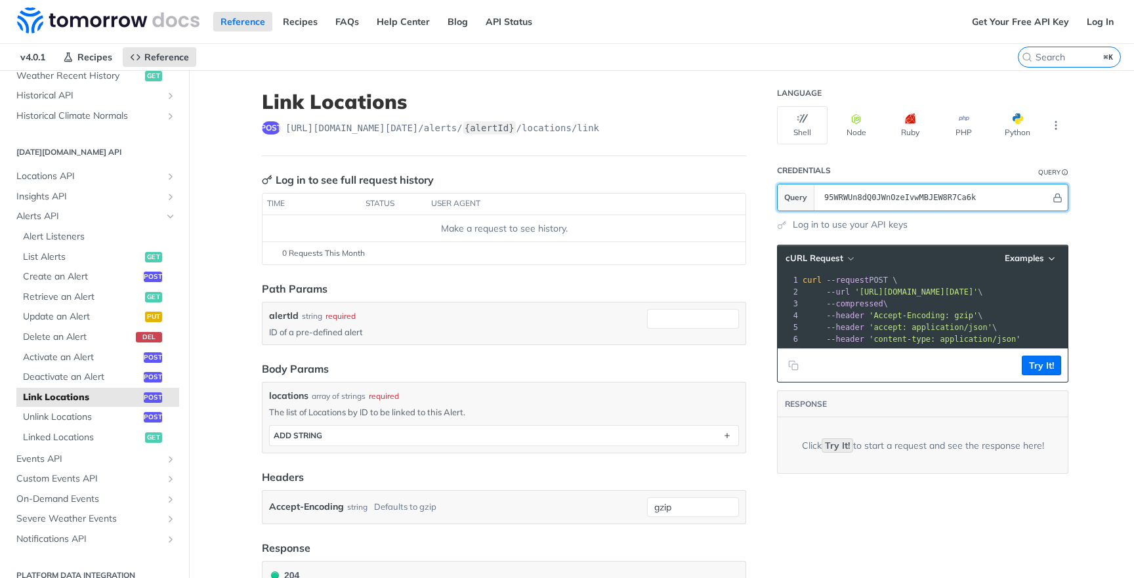
click at [929, 192] on input "95WRWUn8dQ0JWnOzeIvwMBJEW8R7Ca6k" at bounding box center [934, 197] width 233 height 26
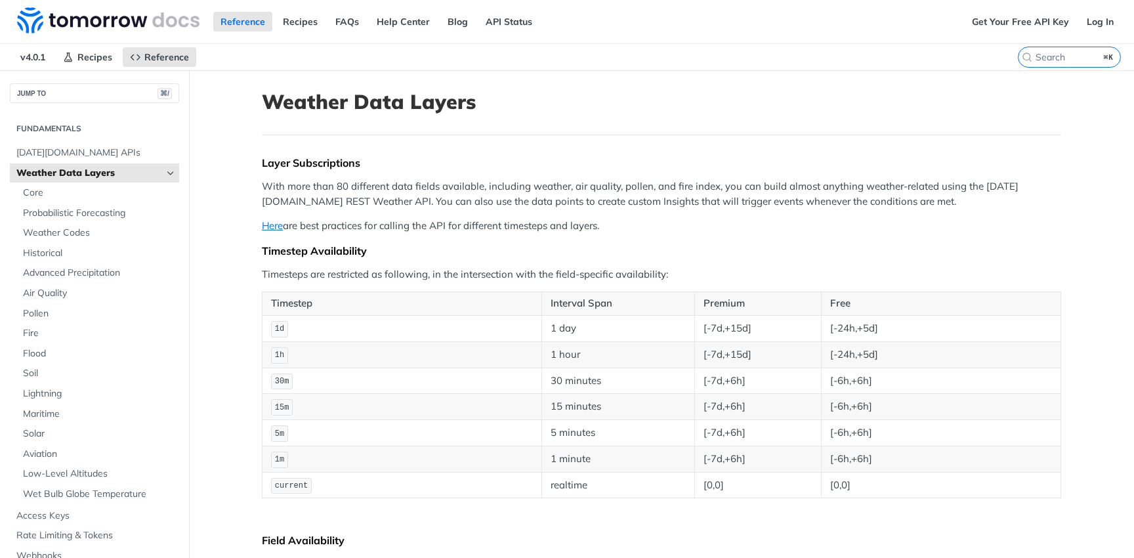
scroll to position [241, 0]
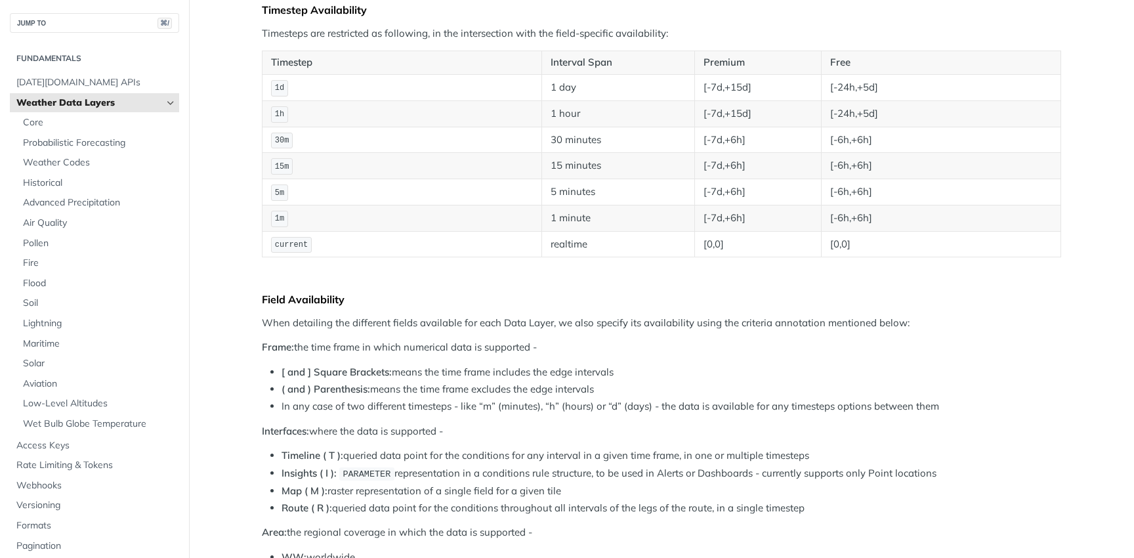
click at [571, 253] on td "realtime" at bounding box center [618, 244] width 153 height 26
click at [620, 168] on td "15 minutes" at bounding box center [618, 166] width 153 height 26
drag, startPoint x: 710, startPoint y: 192, endPoint x: 754, endPoint y: 192, distance: 44.0
click at [754, 192] on td "[-7d,+6h]" at bounding box center [758, 192] width 127 height 26
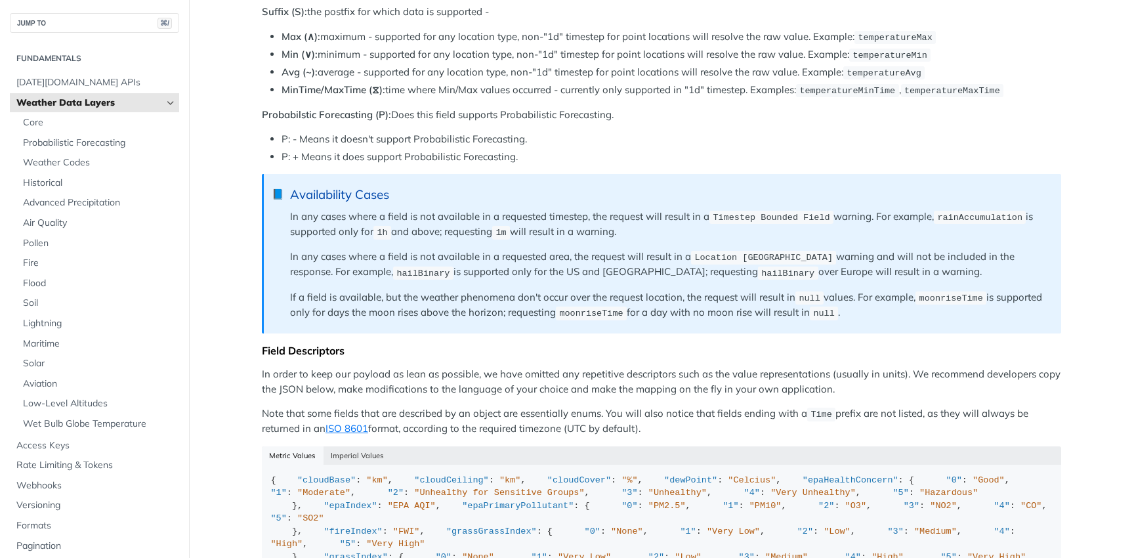
scroll to position [1106, 0]
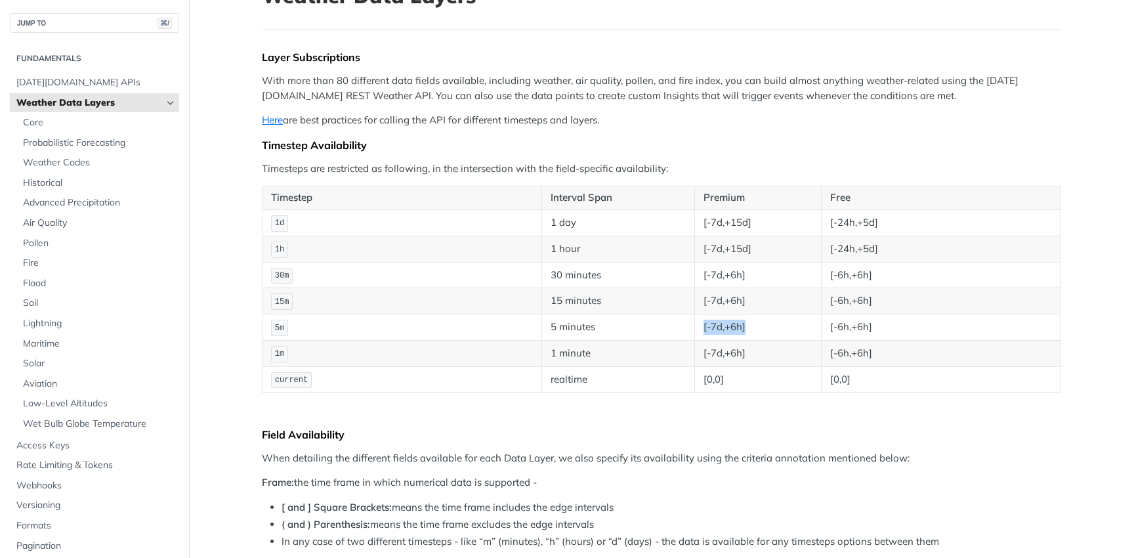
drag, startPoint x: 698, startPoint y: 321, endPoint x: 771, endPoint y: 321, distance: 72.9
click at [771, 321] on td "[-7d,+6h]" at bounding box center [758, 327] width 127 height 26
click at [772, 321] on td "[-7d,+6h]" at bounding box center [758, 327] width 127 height 26
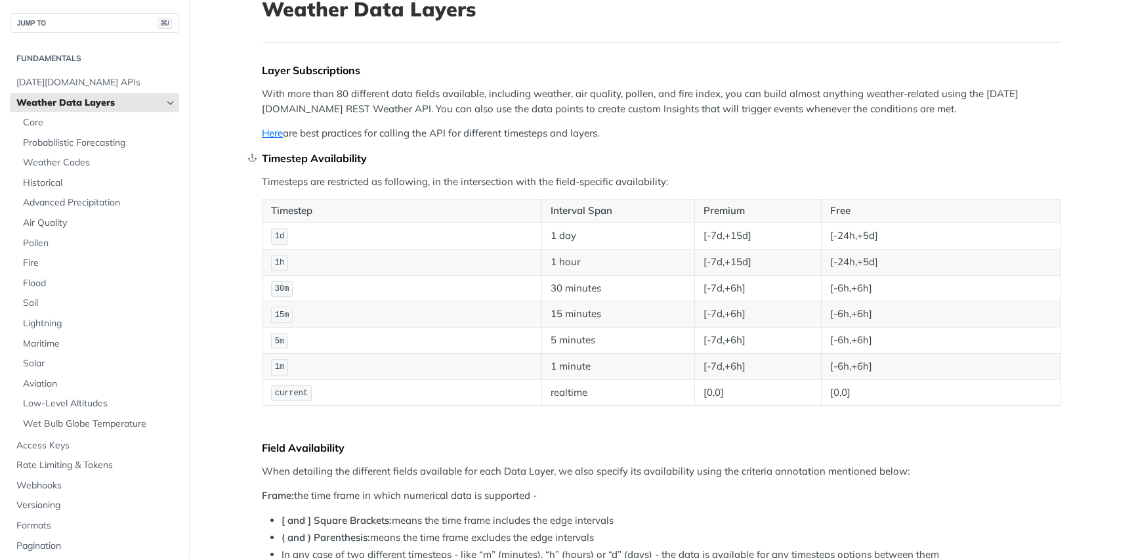
click at [772, 152] on div "Timestep Availability" at bounding box center [661, 158] width 799 height 13
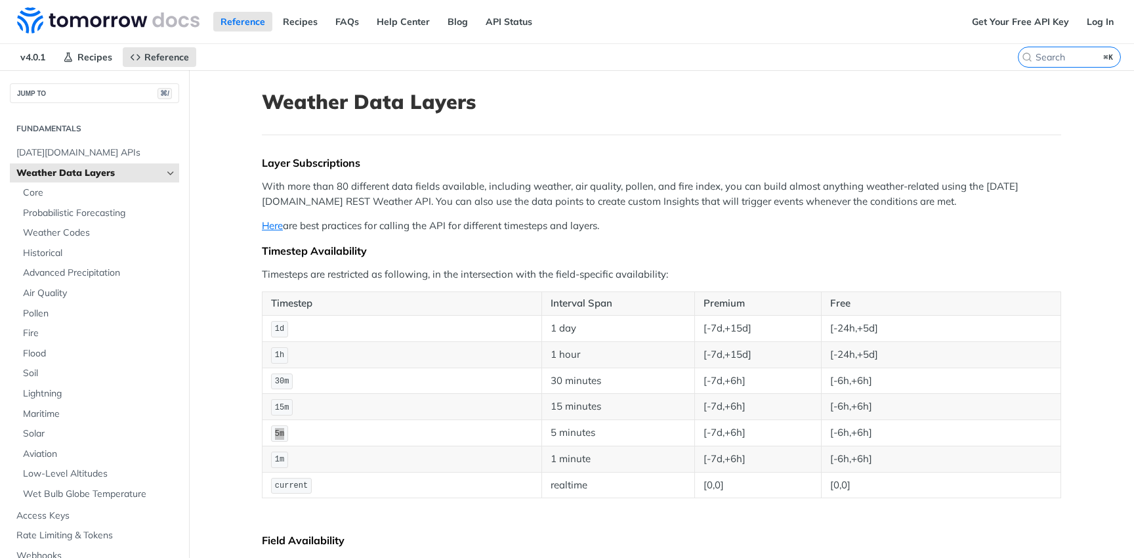
scroll to position [0, 0]
click at [1088, 37] on div "Get Your Free API Key Log In" at bounding box center [1049, 21] width 169 height 43
click at [1073, 53] on input "⌘K" at bounding box center [1054, 57] width 134 height 12
type input "5m"
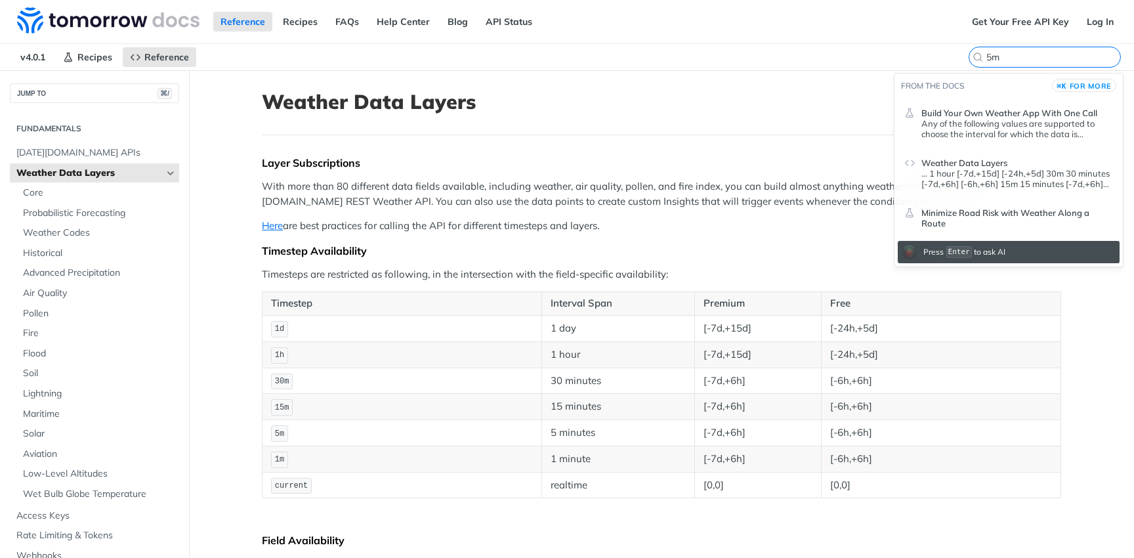
type input "5m"
click at [1076, 89] on span "for more" at bounding box center [1091, 85] width 42 height 9
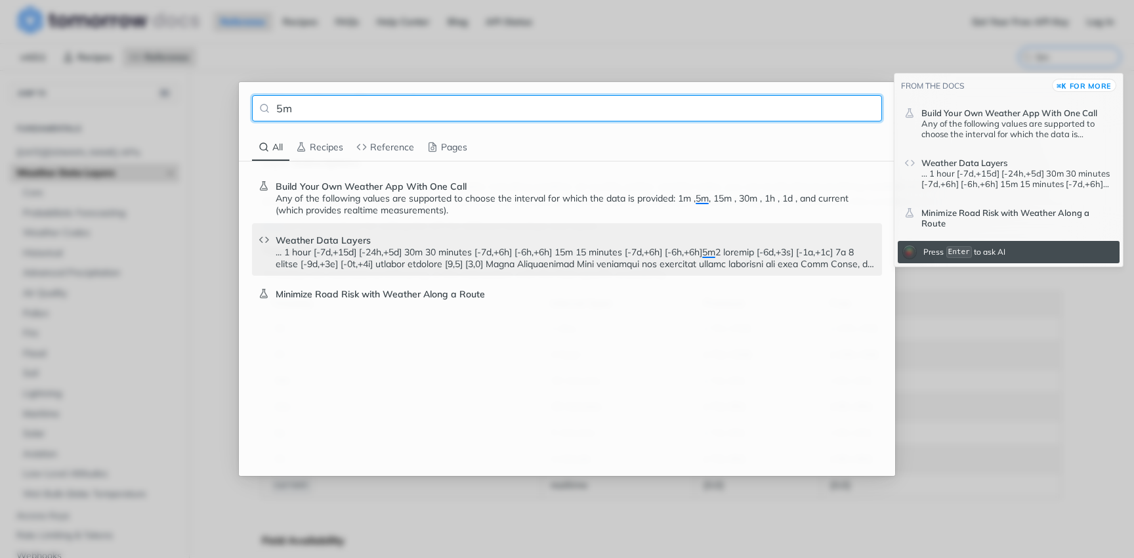
click at [473, 255] on p "... 1 hour [-7d,+15d] [-24h,+5d] 30m 30 minutes [-7d,+6h] [-6h,+6h] 15m 15 minu…" at bounding box center [576, 258] width 600 height 24
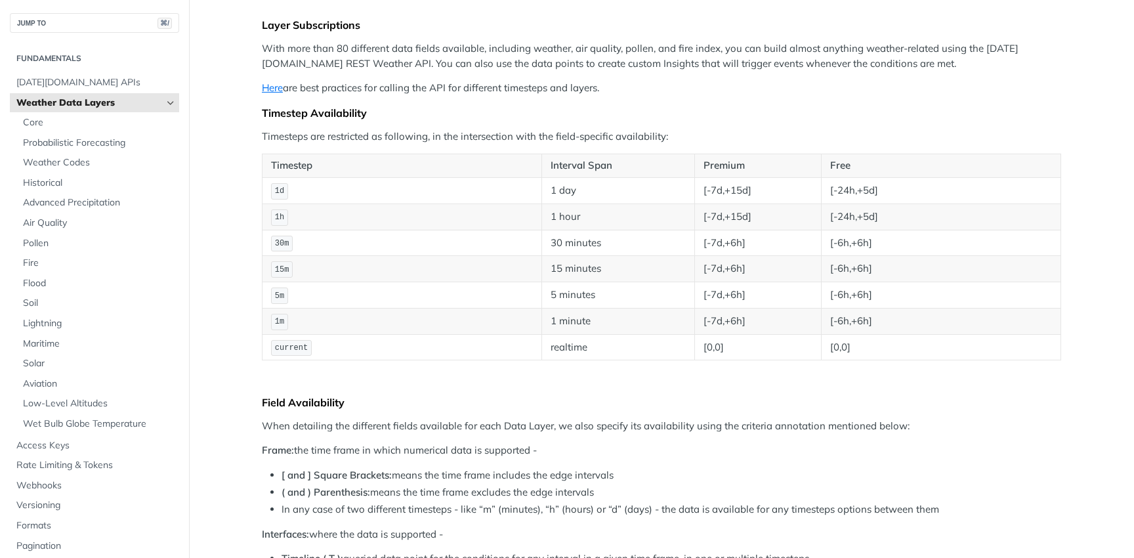
scroll to position [311, 0]
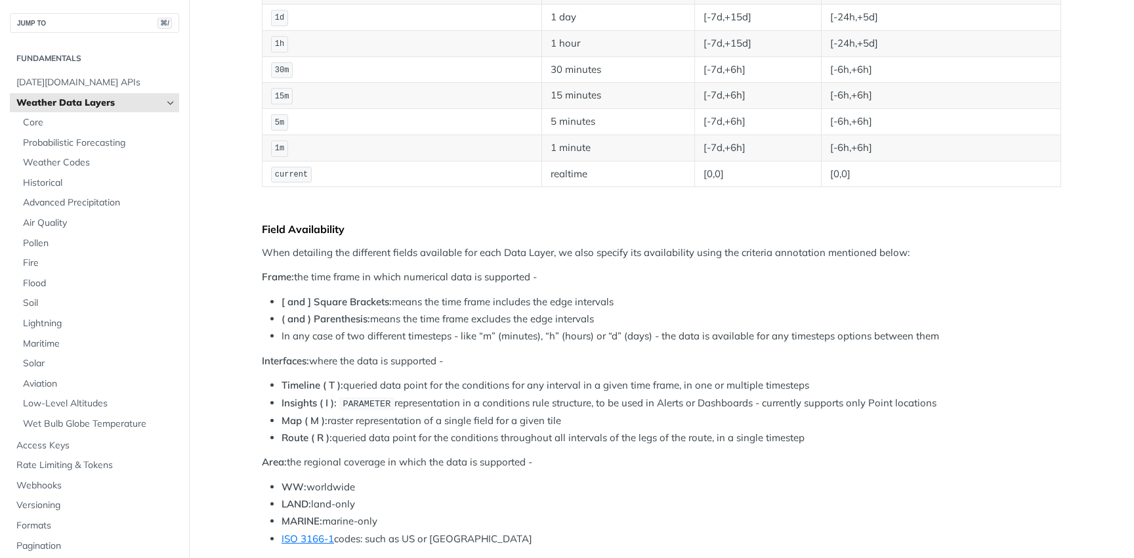
click at [696, 333] on li "In any case of two different timesteps - like “m” (minutes), “h” (hours) or “d”…" at bounding box center [672, 336] width 780 height 15
click at [745, 337] on li "In any case of two different timesteps - like “m” (minutes), “h” (hours) or “d”…" at bounding box center [672, 336] width 780 height 15
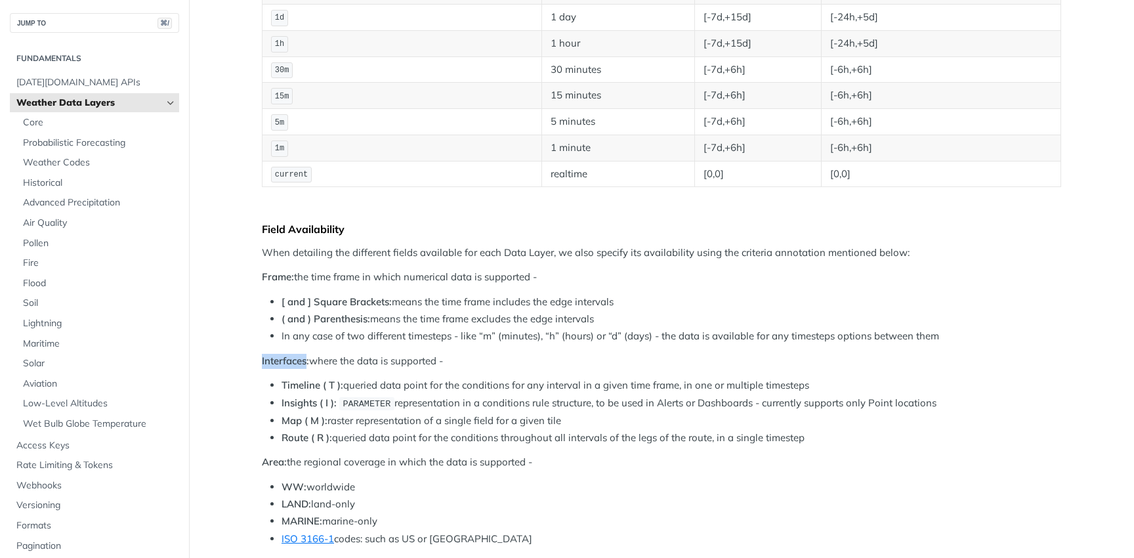
click at [811, 329] on li "In any case of two different timesteps - like “m” (minutes), “h” (hours) or “d”…" at bounding box center [672, 336] width 780 height 15
click at [737, 319] on li "( and ) Parenthesis: means the time frame excludes the edge intervals" at bounding box center [672, 319] width 780 height 15
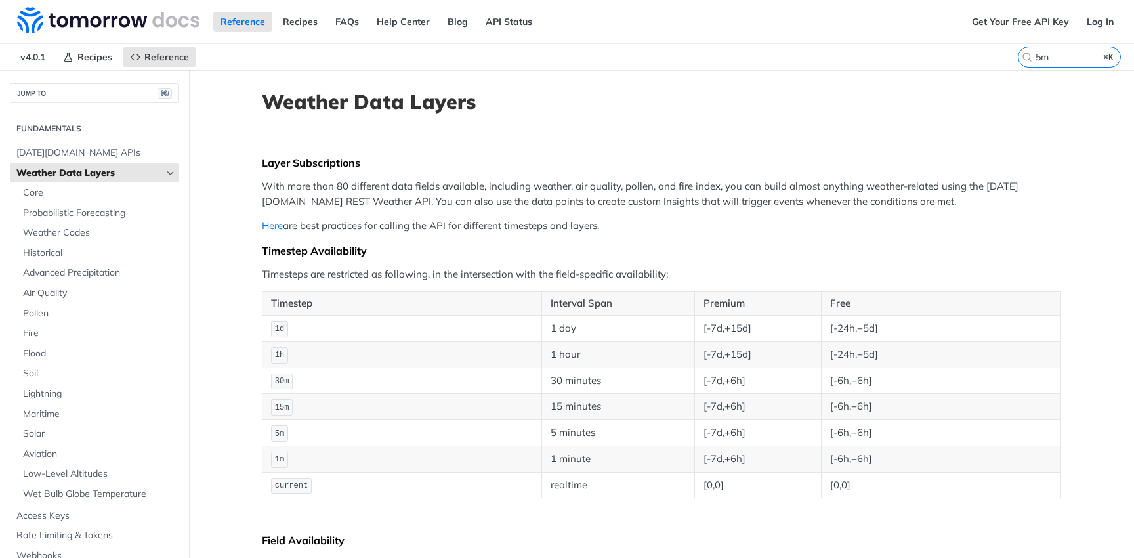
scroll to position [0, 0]
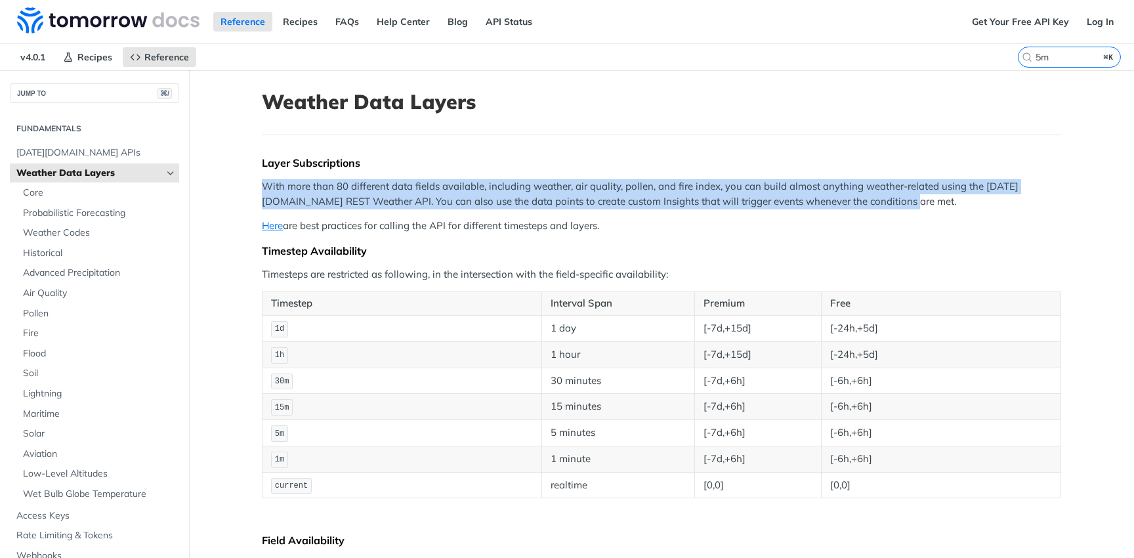
drag, startPoint x: 922, startPoint y: 198, endPoint x: 698, endPoint y: 175, distance: 225.7
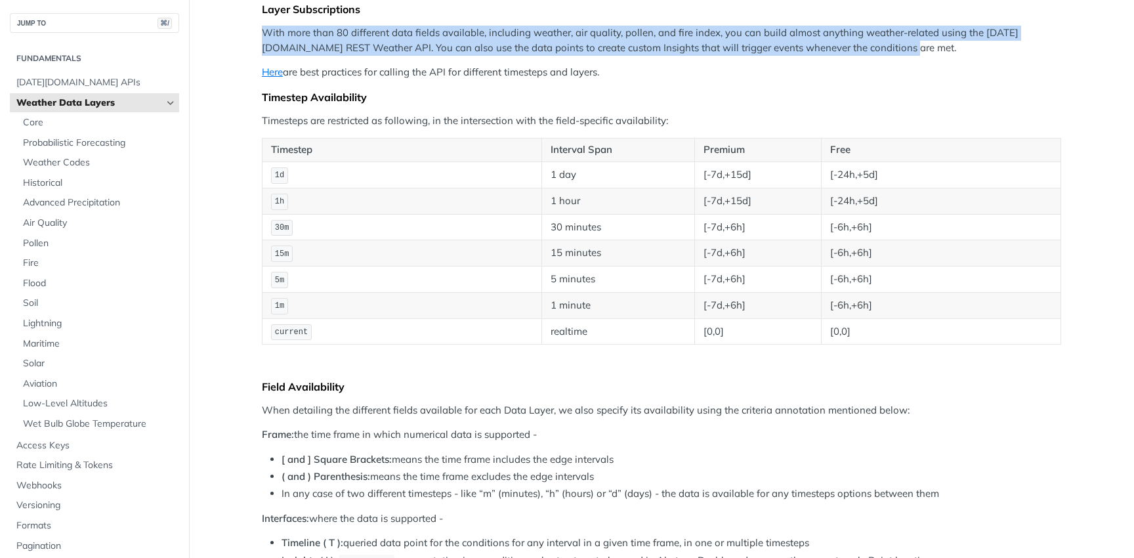
scroll to position [200, 0]
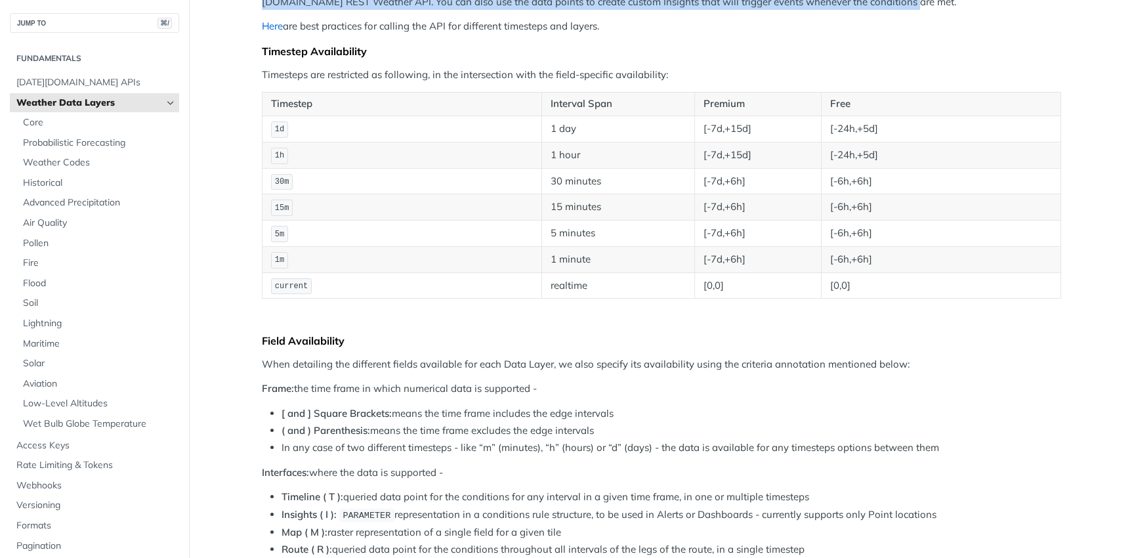
click at [283, 24] on link "Here" at bounding box center [272, 26] width 21 height 12
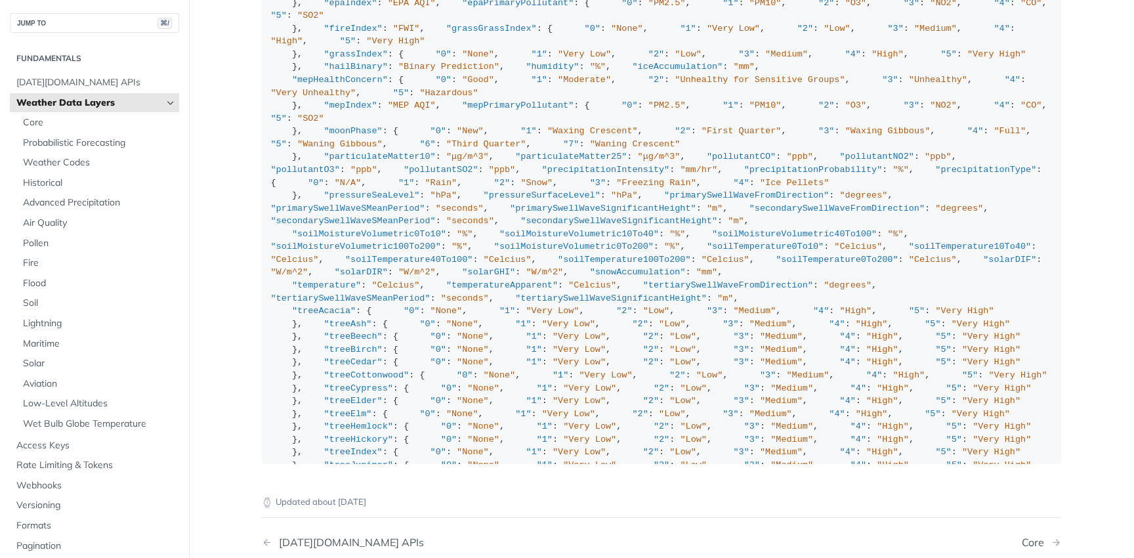
scroll to position [536, 0]
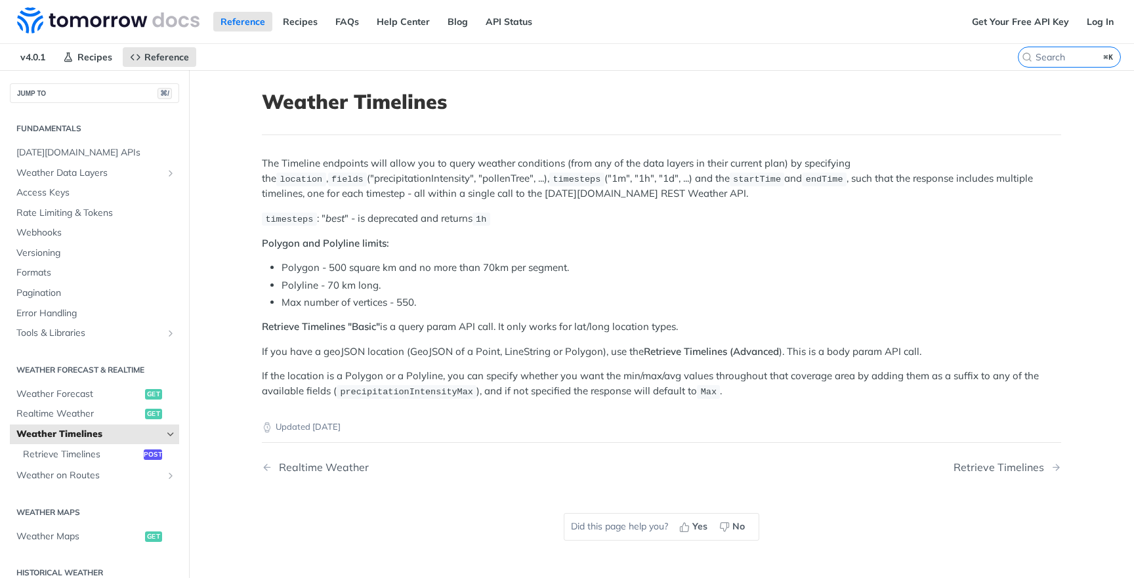
click at [592, 278] on li "Polyline - 70 km long." at bounding box center [672, 285] width 780 height 15
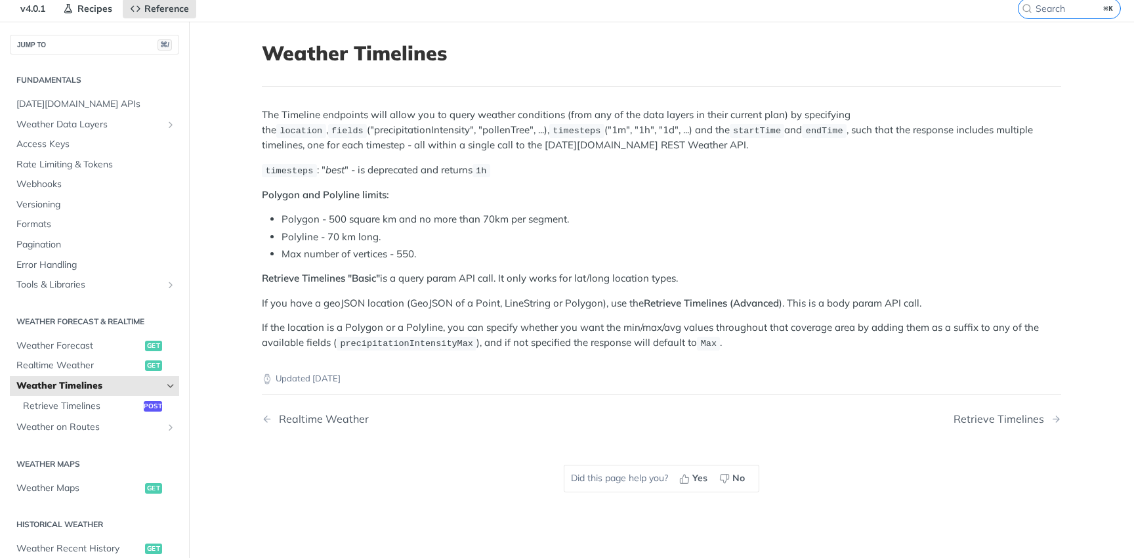
scroll to position [20, 0]
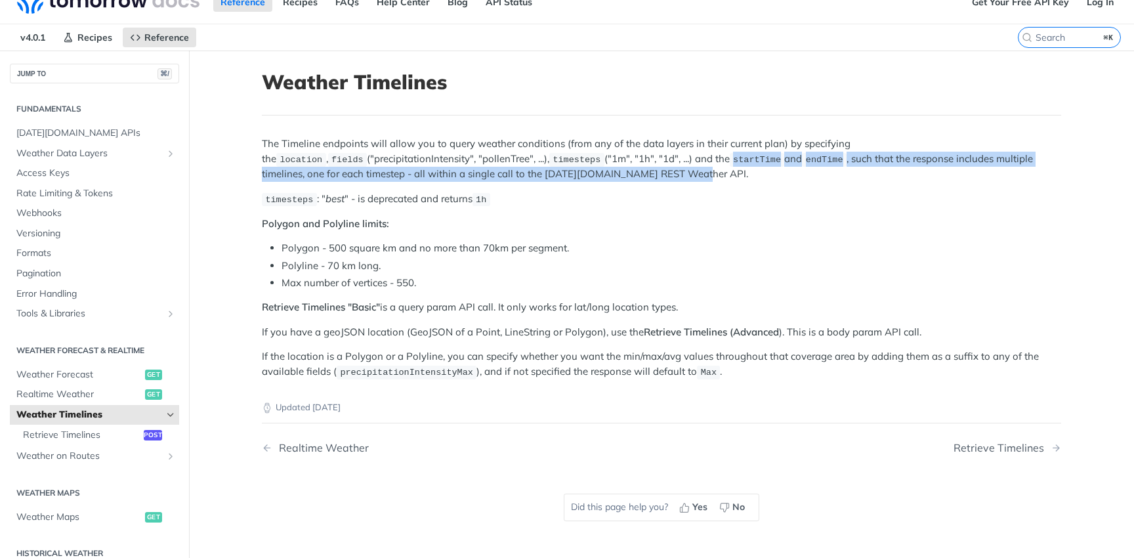
drag, startPoint x: 704, startPoint y: 169, endPoint x: 627, endPoint y: 152, distance: 77.9
click at [627, 152] on p "The Timeline endpoints will allow you to query weather conditions (from any of …" at bounding box center [661, 159] width 799 height 45
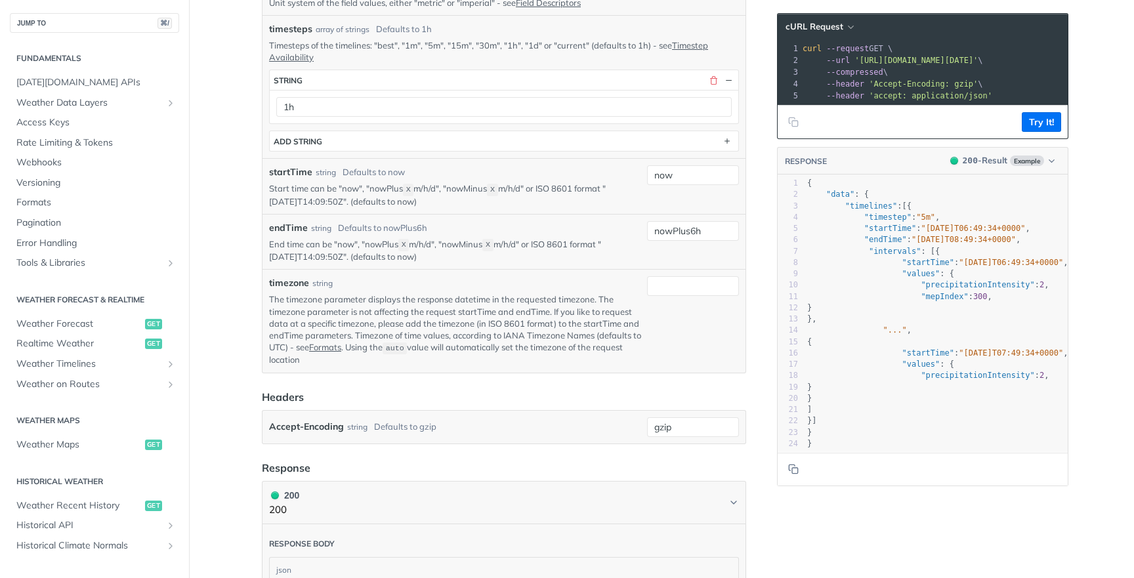
scroll to position [446, 0]
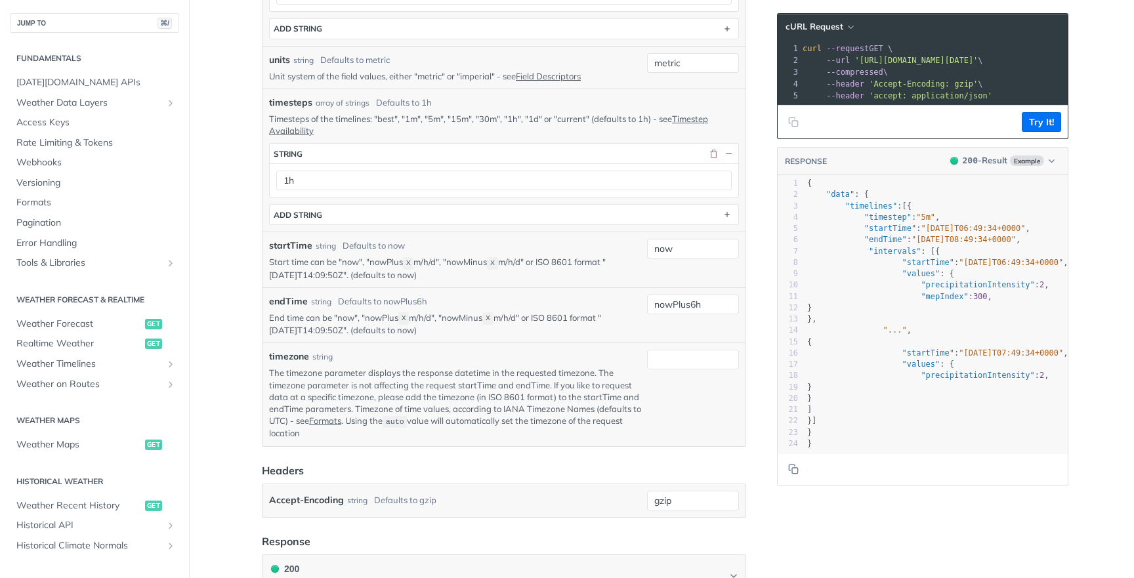
click at [558, 284] on div "startTime string Defaults to now Start time can be "now", "nowPlus X m/h/d", "n…" at bounding box center [504, 260] width 483 height 56
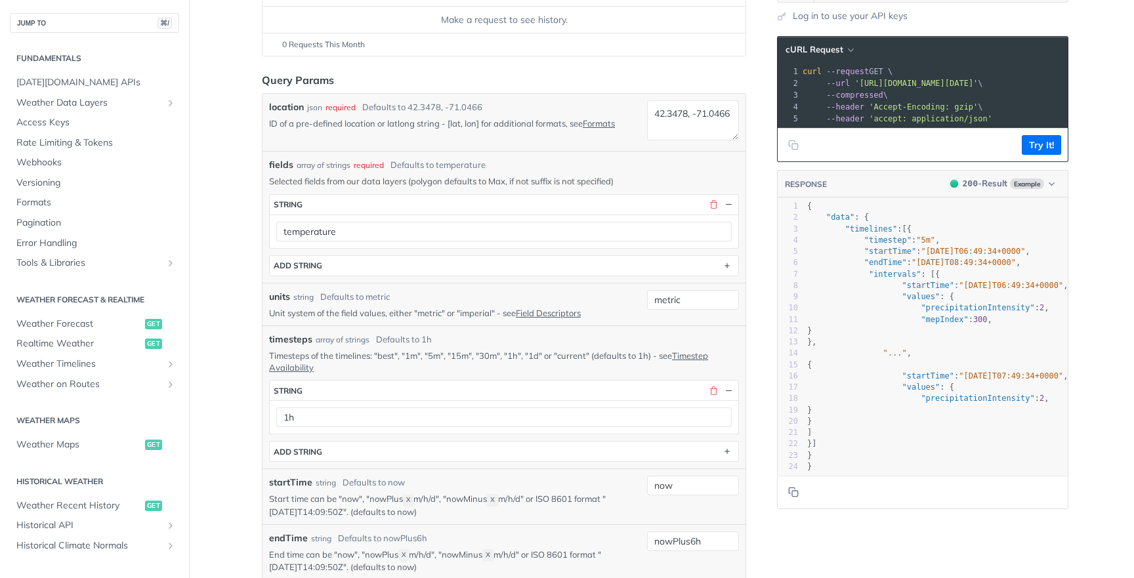
scroll to position [113, 0]
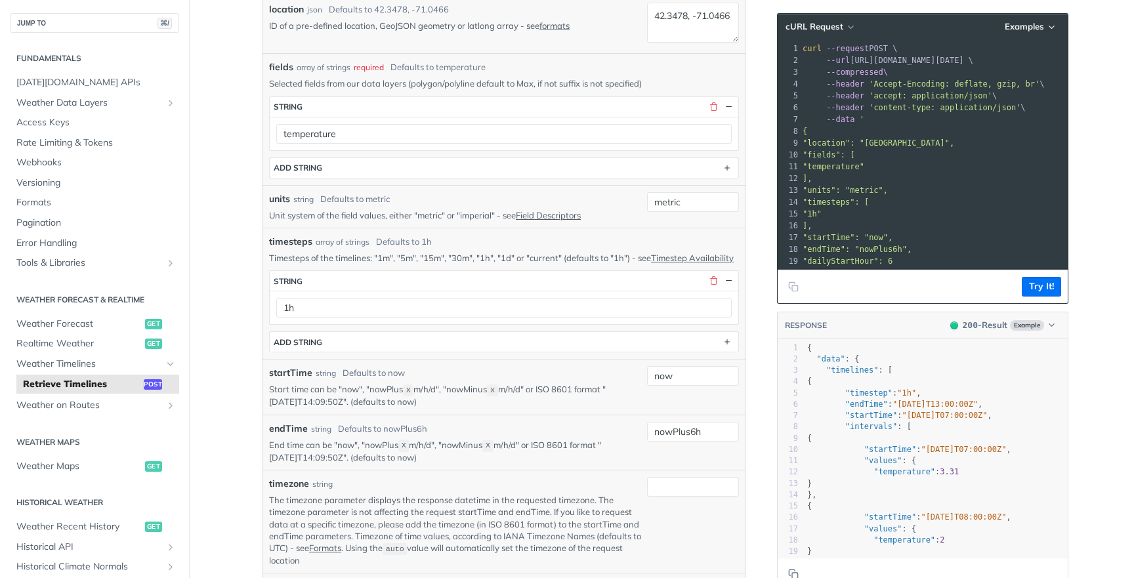
scroll to position [297, 0]
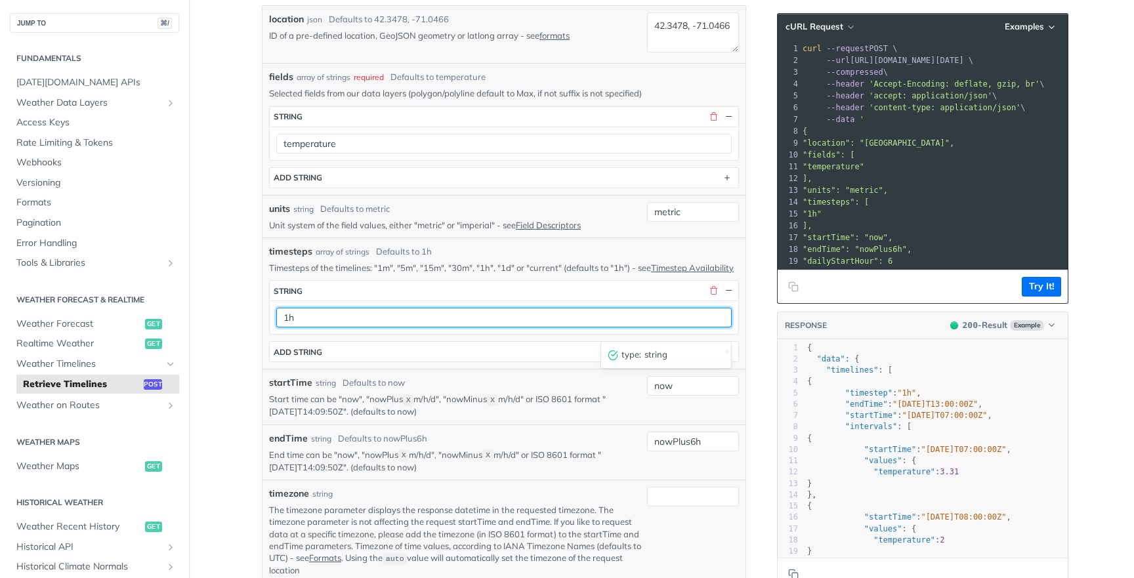
click at [414, 328] on input "1h" at bounding box center [504, 318] width 456 height 20
type input "5m"
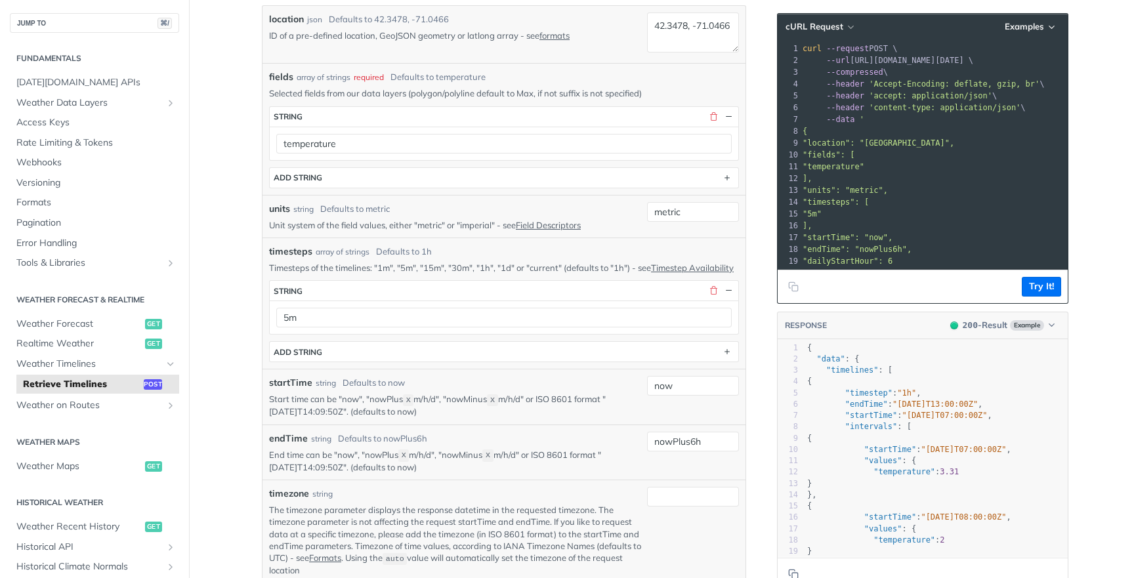
click at [518, 253] on div "timesteps array of strings Defaults to 1h" at bounding box center [504, 252] width 470 height 14
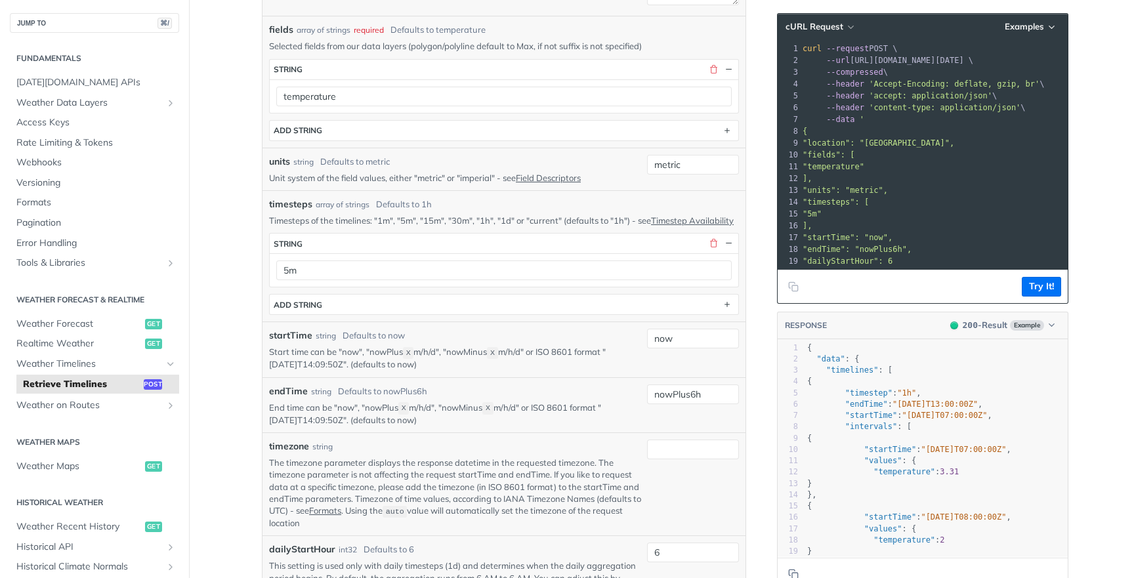
scroll to position [357, 0]
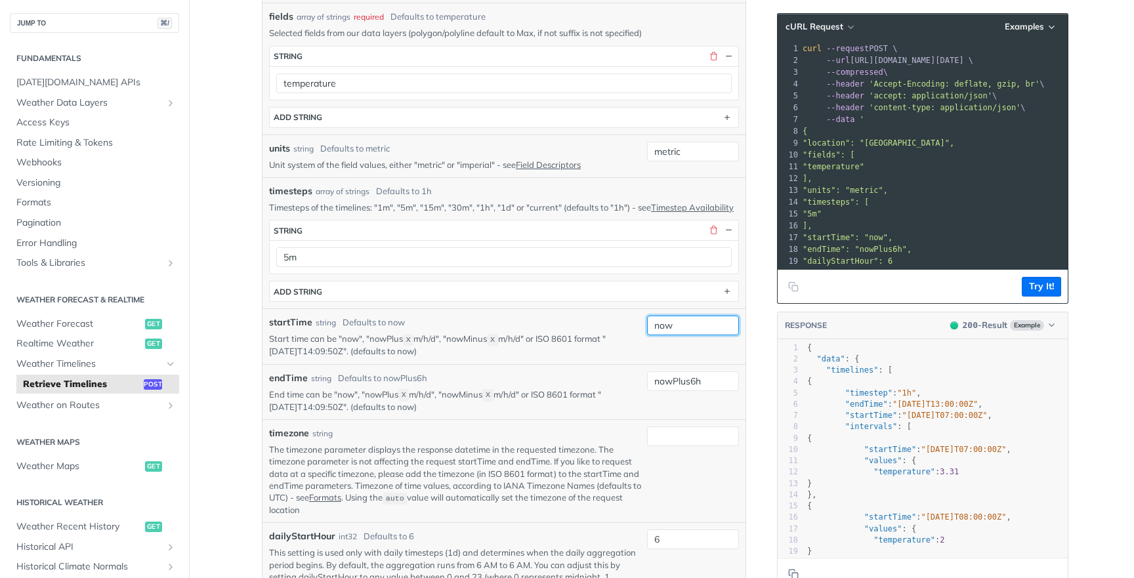
click at [701, 335] on input "now" at bounding box center [693, 326] width 92 height 20
click at [658, 335] on input "nowMinus6d" at bounding box center [693, 326] width 92 height 20
type input "nowMinus6d"
click at [1032, 293] on button "Try It!" at bounding box center [1041, 287] width 39 height 20
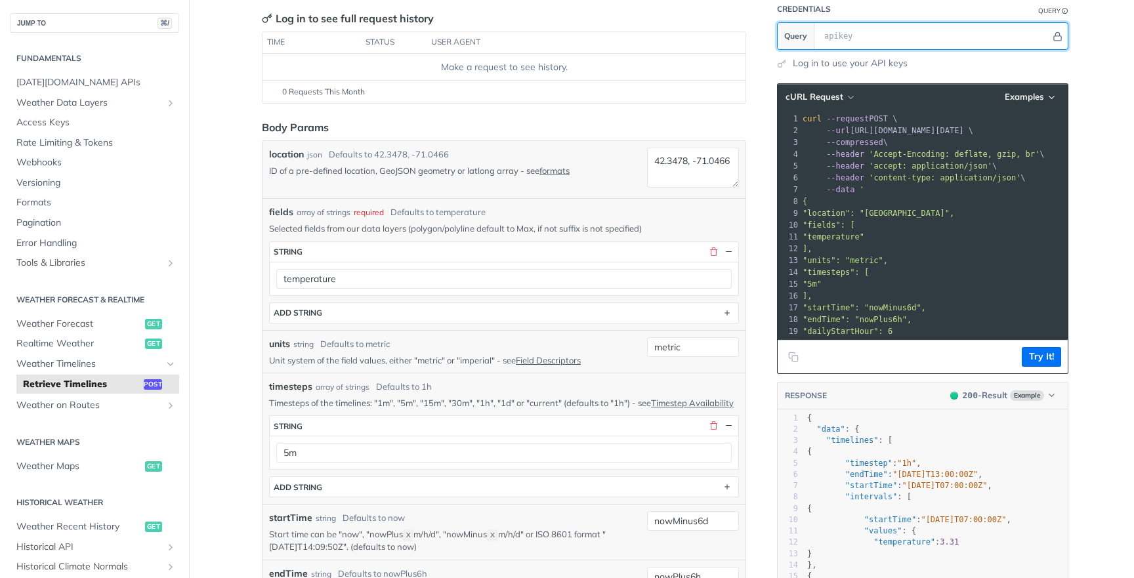
scroll to position [143, 0]
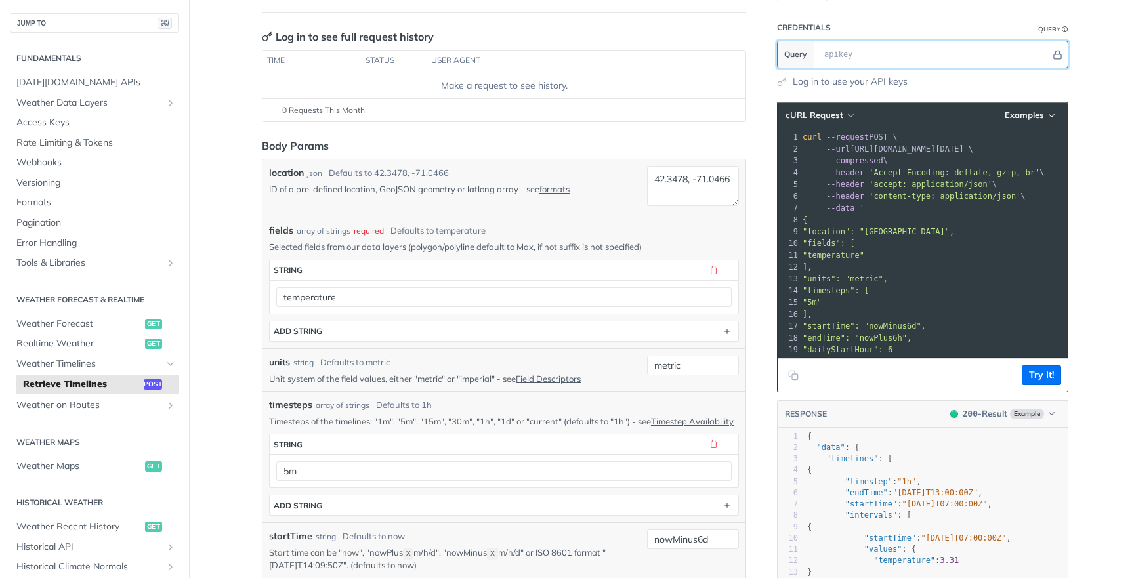
click at [861, 50] on input "text" at bounding box center [934, 54] width 233 height 26
paste input "95WRWUn8dQ0JWnOzeIvwMBJEW8R7Ca6k"
type input "95WRWUn8dQ0JWnOzeIvwMBJEW8R7Ca6k"
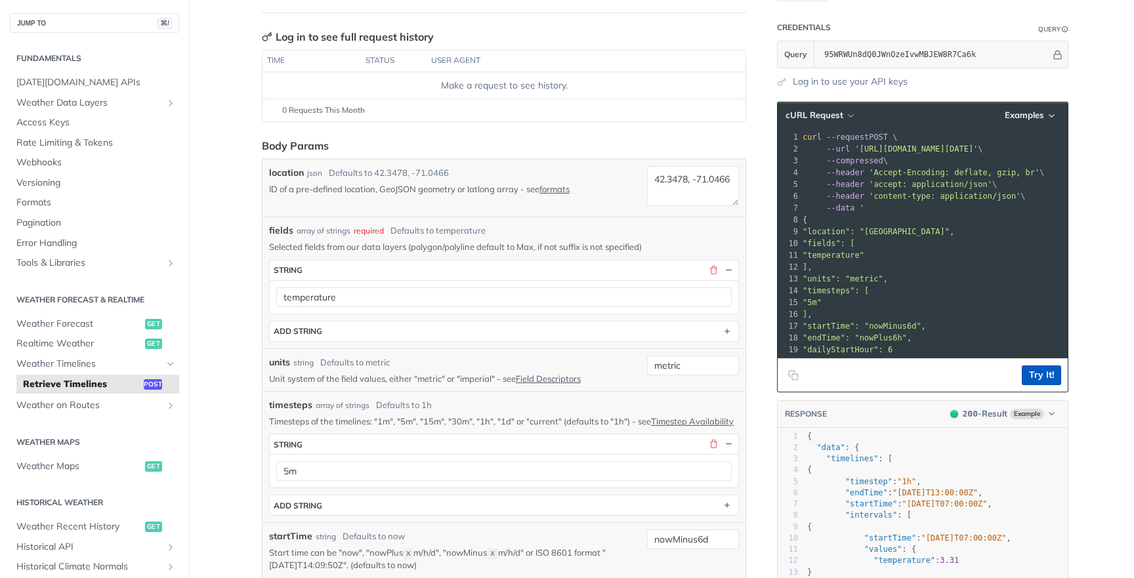
click at [1048, 374] on button "Try It!" at bounding box center [1041, 376] width 39 height 20
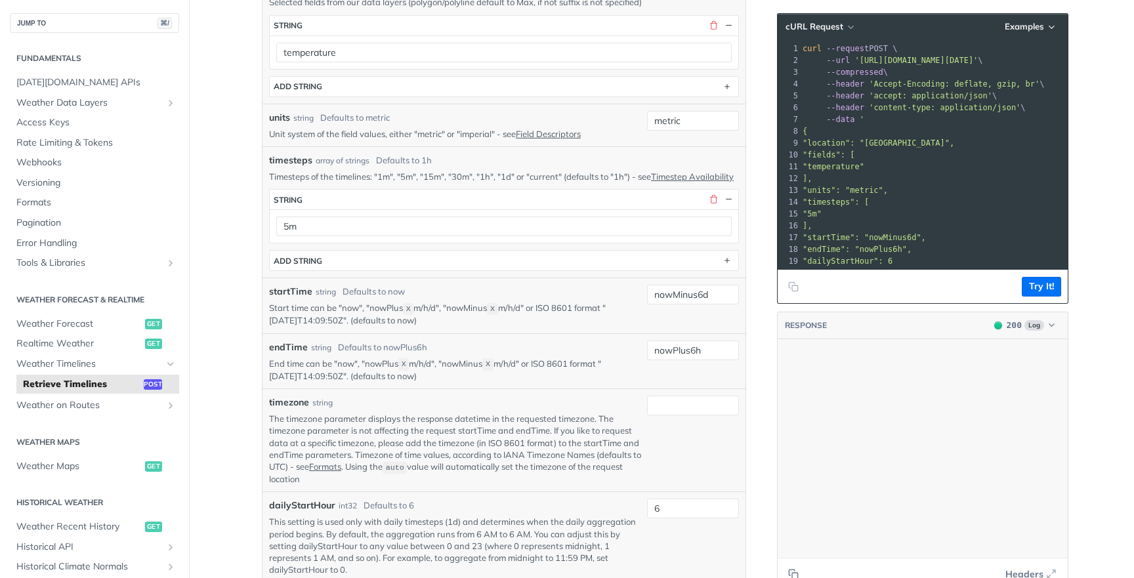
scroll to position [6301, 0]
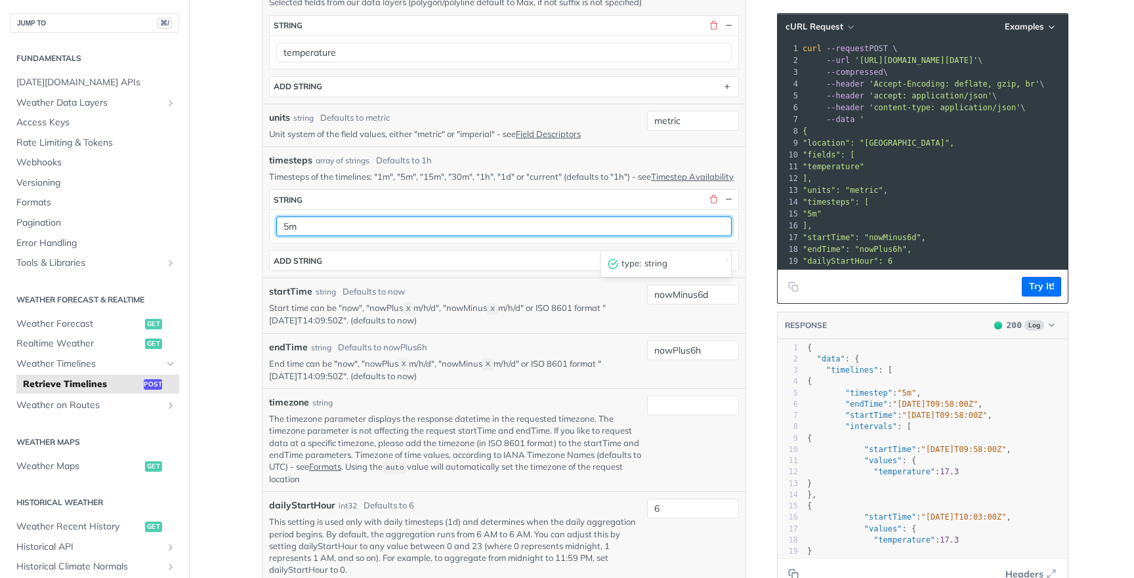
click at [473, 232] on input "5m" at bounding box center [504, 227] width 456 height 20
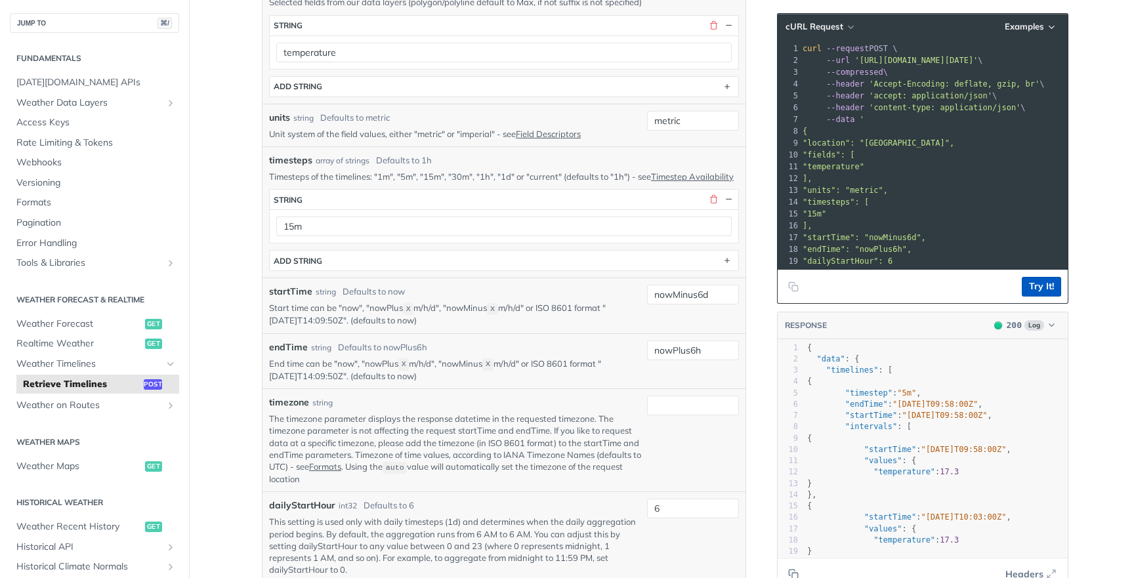
click at [1043, 284] on button "Try It!" at bounding box center [1041, 287] width 39 height 20
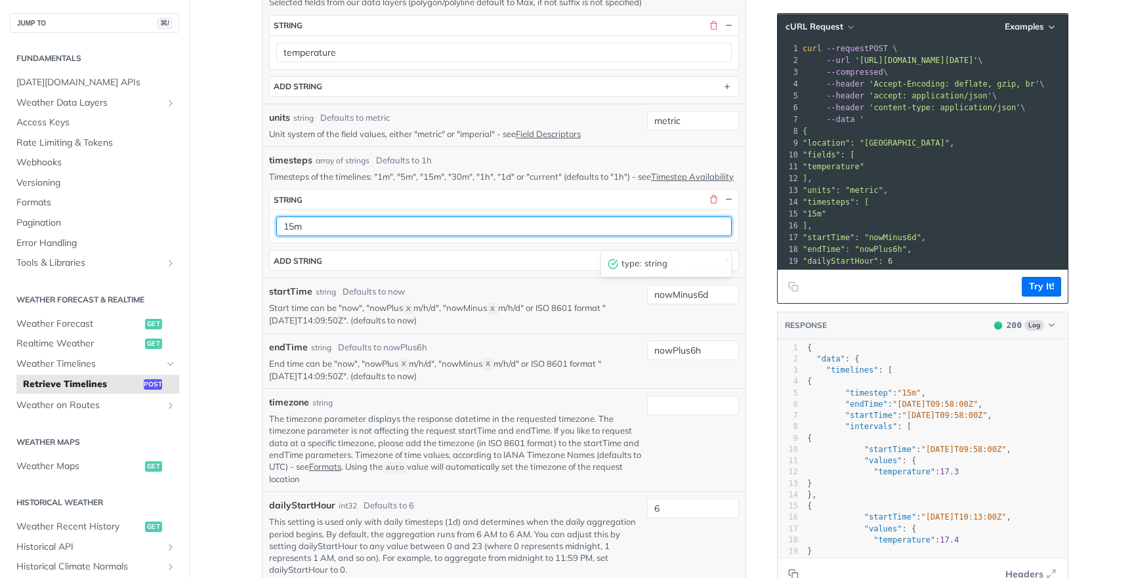
click at [394, 236] on input "15m" at bounding box center [504, 227] width 456 height 20
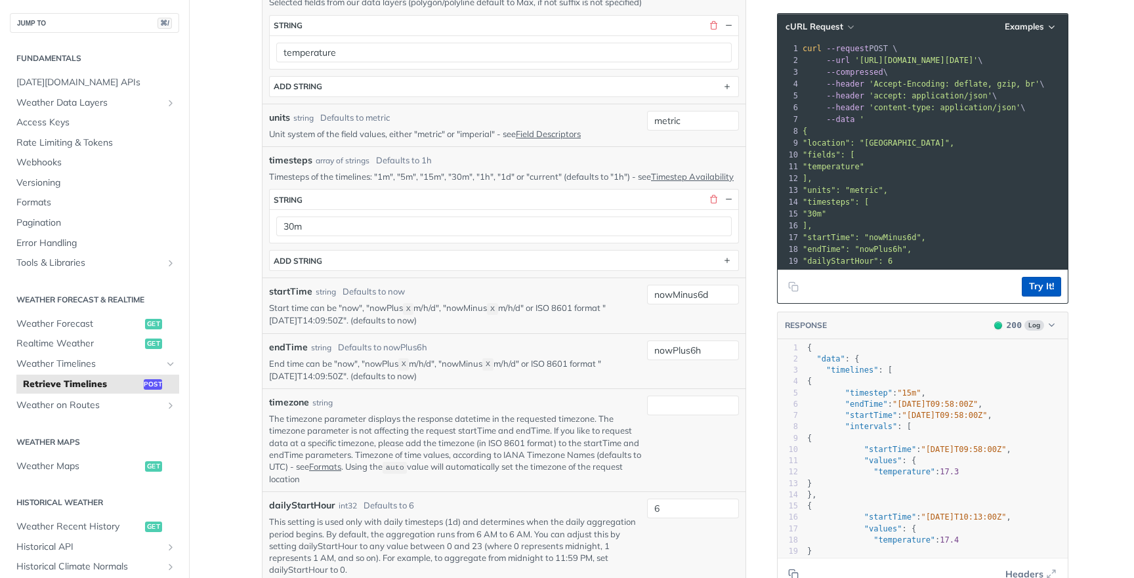
click at [1053, 282] on button "Try It!" at bounding box center [1041, 287] width 39 height 20
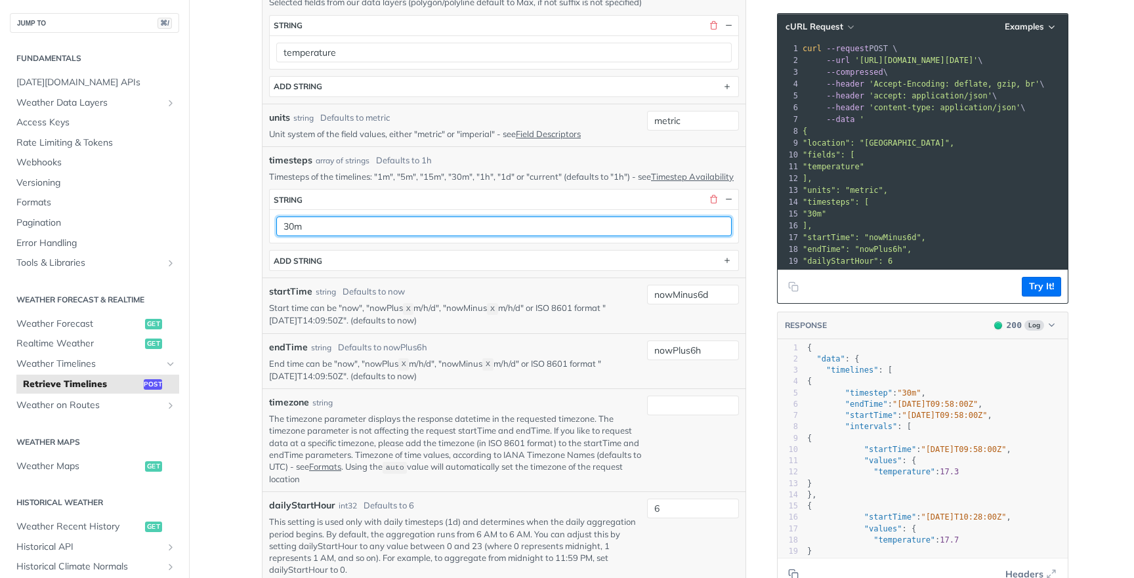
click at [340, 236] on input "30m" at bounding box center [504, 227] width 456 height 20
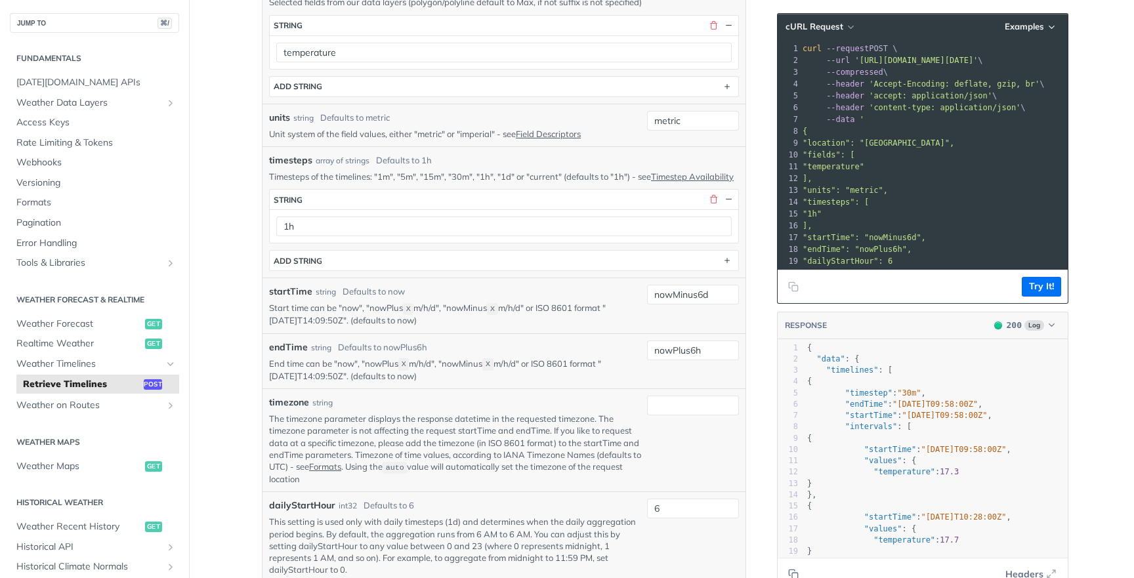
click at [751, 221] on article "Retrieve Timelines post [URL][DOMAIN_NAME][DATE] /timelines Log in to see full …" at bounding box center [504, 506] width 525 height 1653
click at [1024, 282] on button "Try It!" at bounding box center [1041, 287] width 39 height 20
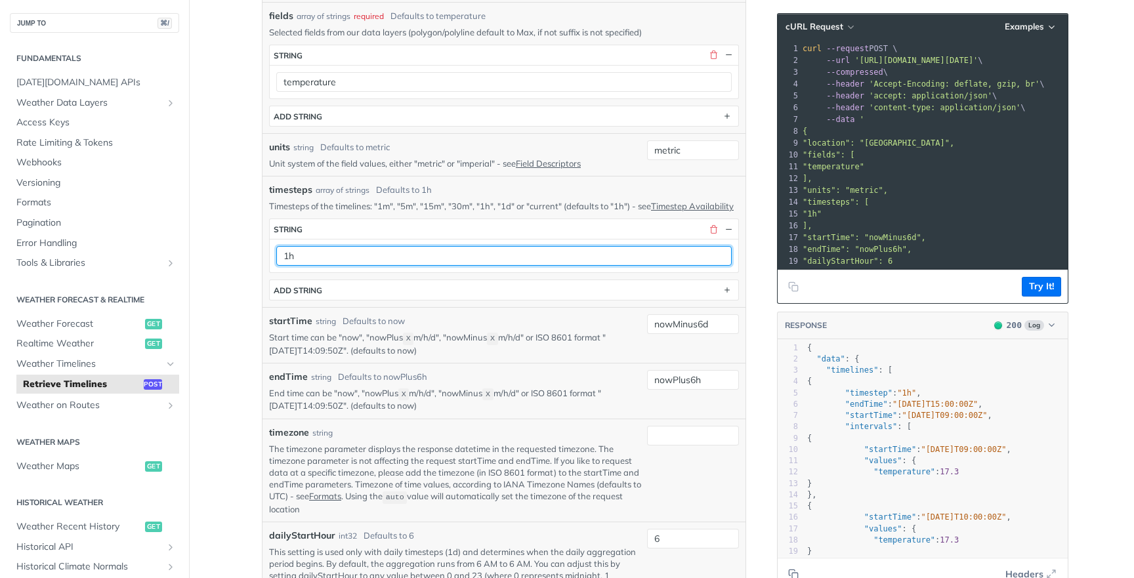
click at [478, 266] on input "1h" at bounding box center [504, 256] width 456 height 20
type input "30m"
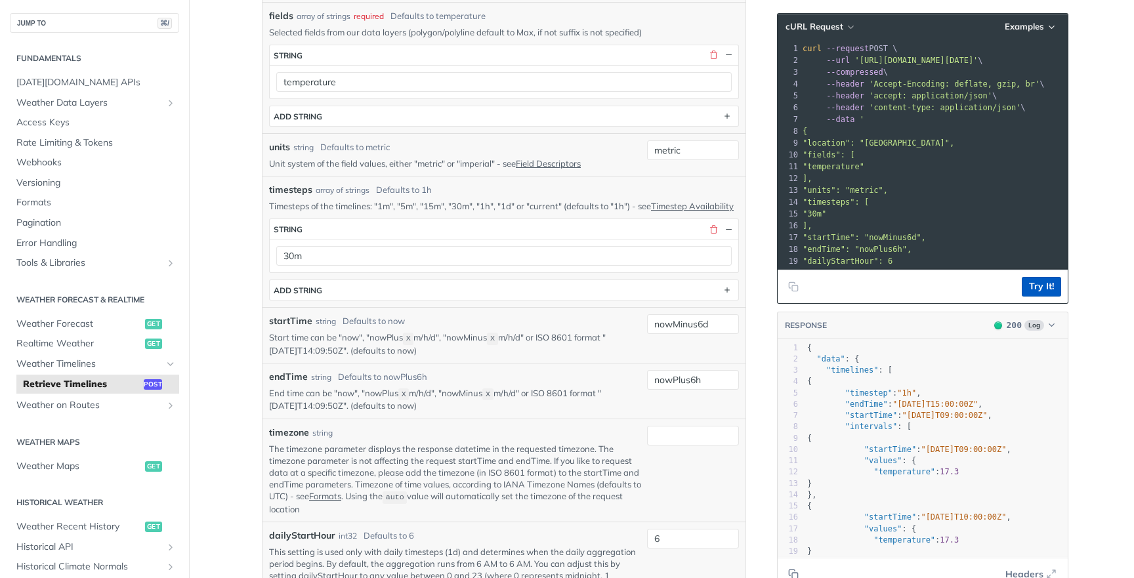
click at [1056, 291] on button "Try It!" at bounding box center [1041, 287] width 39 height 20
click at [1090, 317] on main "JUMP TO ⌘/ Fundamentals [DATE][DOMAIN_NAME] APIs Weather Data Layers Core Proba…" at bounding box center [567, 521] width 1134 height 1682
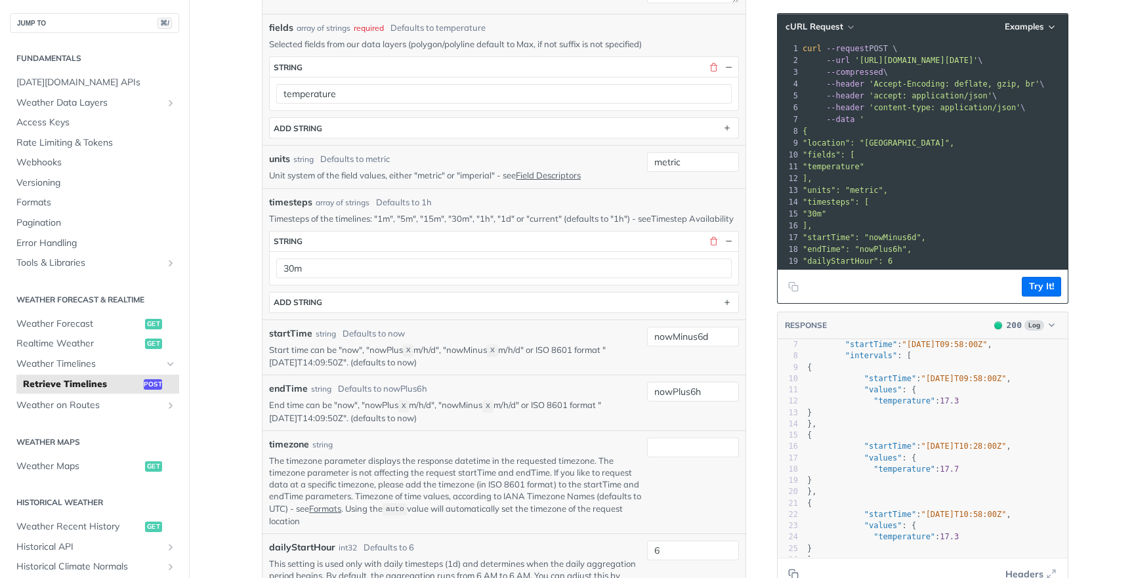
click at [651, 224] on link "Timestep Availability" at bounding box center [692, 218] width 83 height 11
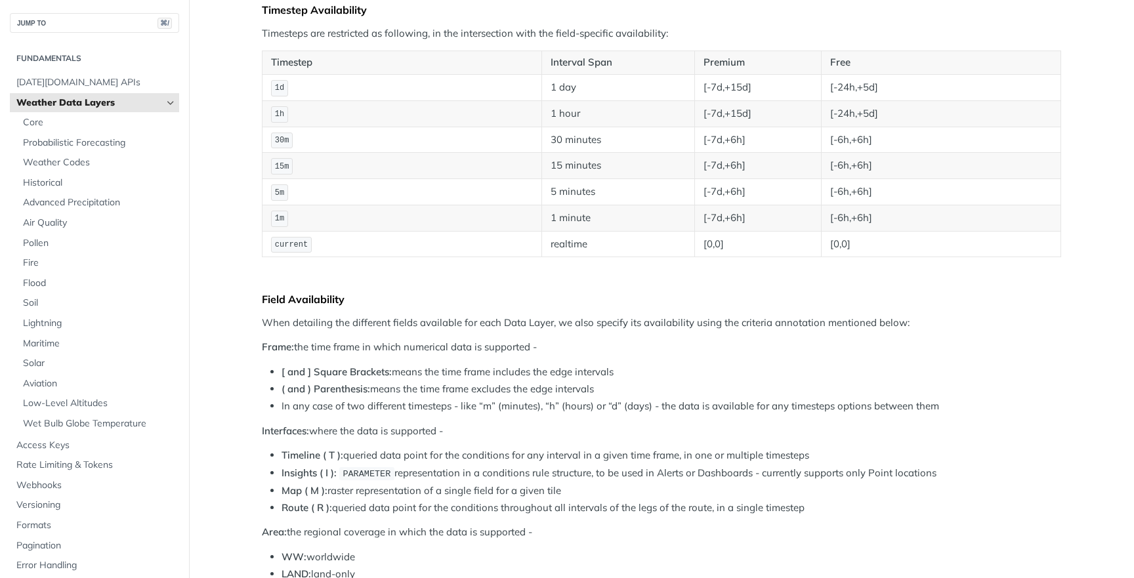
click at [857, 136] on td "[-6h,+6h]" at bounding box center [941, 140] width 240 height 26
click at [853, 148] on td "[-6h,+6h]" at bounding box center [941, 140] width 240 height 26
click at [796, 153] on td "[-7d,+6h]" at bounding box center [758, 166] width 127 height 26
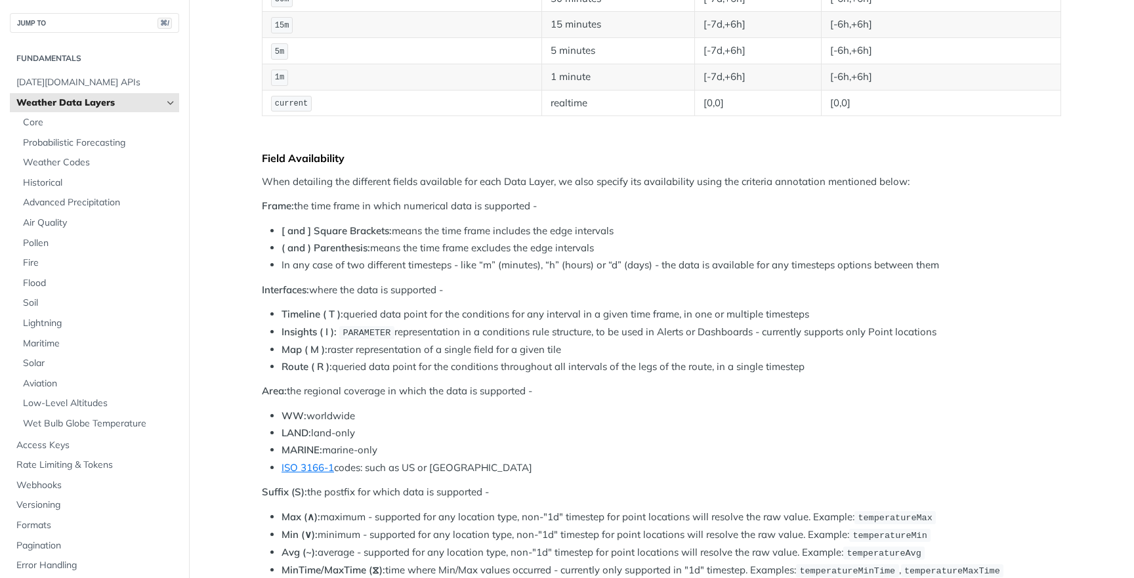
click at [722, 268] on li "In any case of two different timesteps - like “m” (minutes), “h” (hours) or “d”…" at bounding box center [672, 265] width 780 height 15
click at [725, 266] on li "In any case of two different timesteps - like “m” (minutes), “h” (hours) or “d”…" at bounding box center [672, 265] width 780 height 15
click at [755, 265] on li "In any case of two different timesteps - like “m” (minutes), “h” (hours) or “d”…" at bounding box center [672, 265] width 780 height 15
click at [773, 264] on li "In any case of two different timesteps - like “m” (minutes), “h” (hours) or “d”…" at bounding box center [672, 265] width 780 height 15
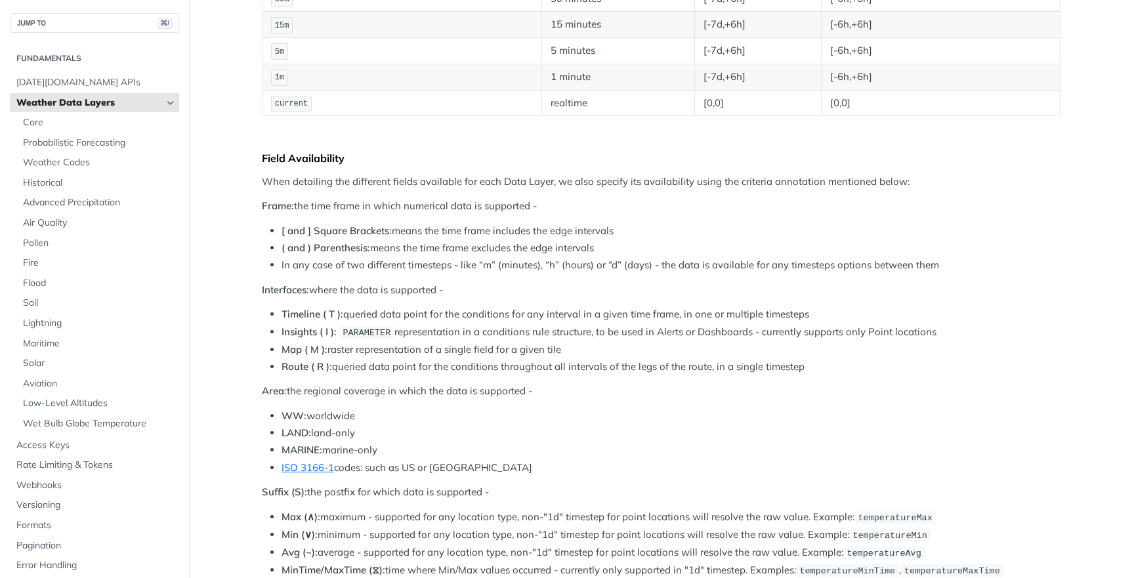
click at [773, 264] on li "In any case of two different timesteps - like “m” (minutes), “h” (hours) or “d”…" at bounding box center [672, 265] width 780 height 15
click at [795, 264] on li "In any case of two different timesteps - like “m” (minutes), “h” (hours) or “d”…" at bounding box center [672, 265] width 780 height 15
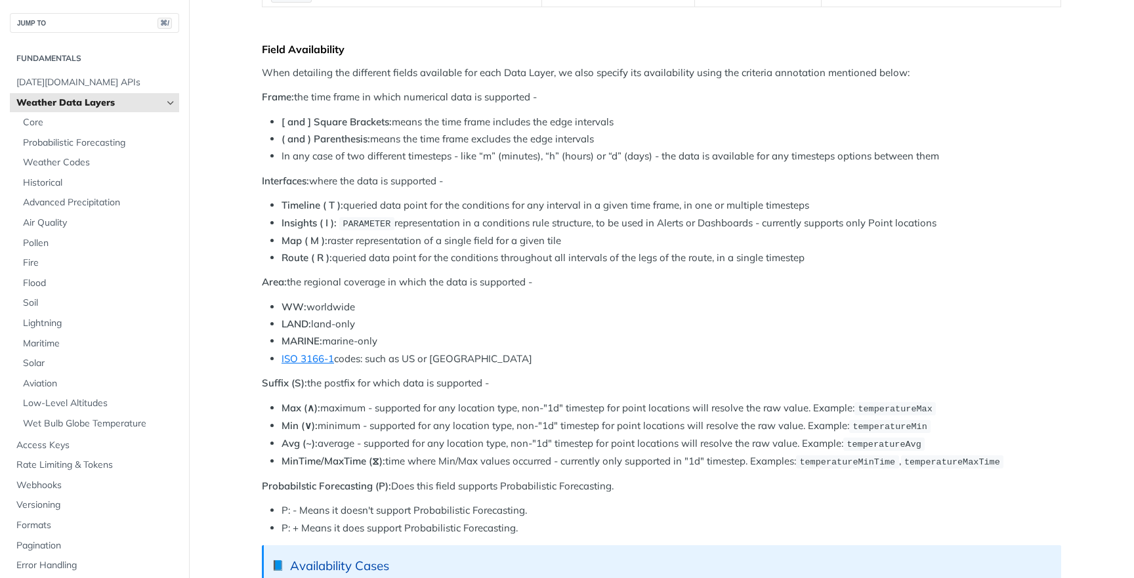
drag, startPoint x: 715, startPoint y: 209, endPoint x: 868, endPoint y: 209, distance: 152.9
click at [868, 209] on ul "Timeline ( T ): queried data point for the conditions for any interval in a giv…" at bounding box center [661, 231] width 799 height 67
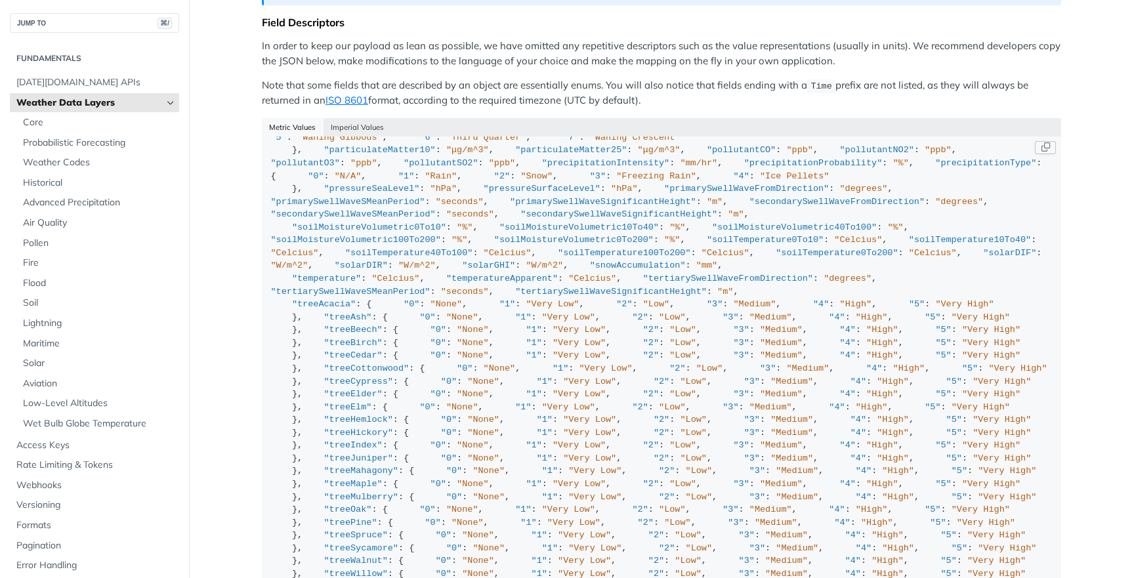
scroll to position [247, 0]
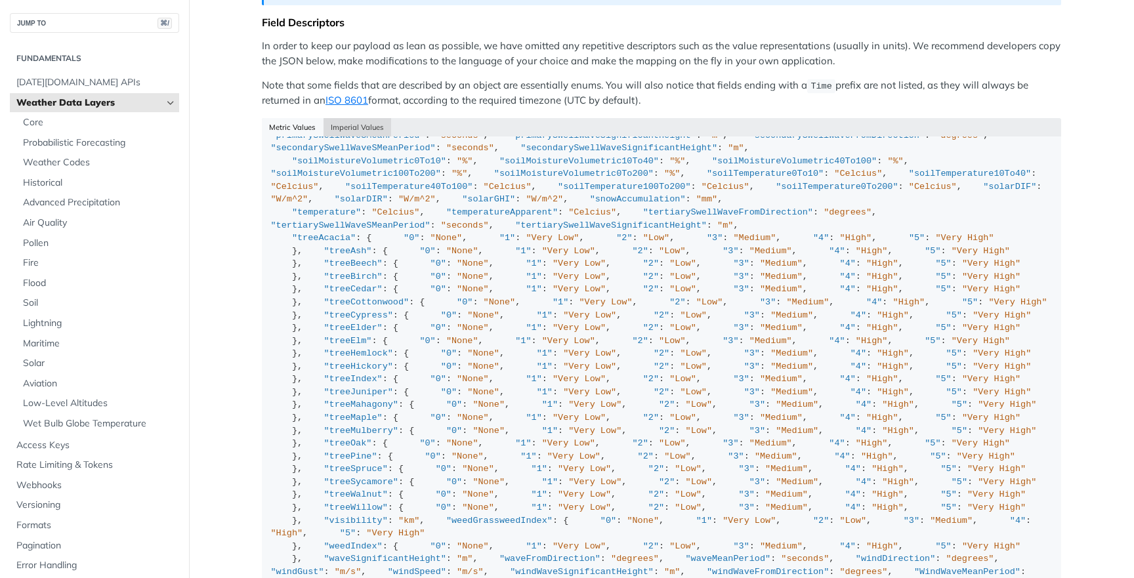
click at [354, 118] on button "Imperial Values" at bounding box center [358, 127] width 68 height 18
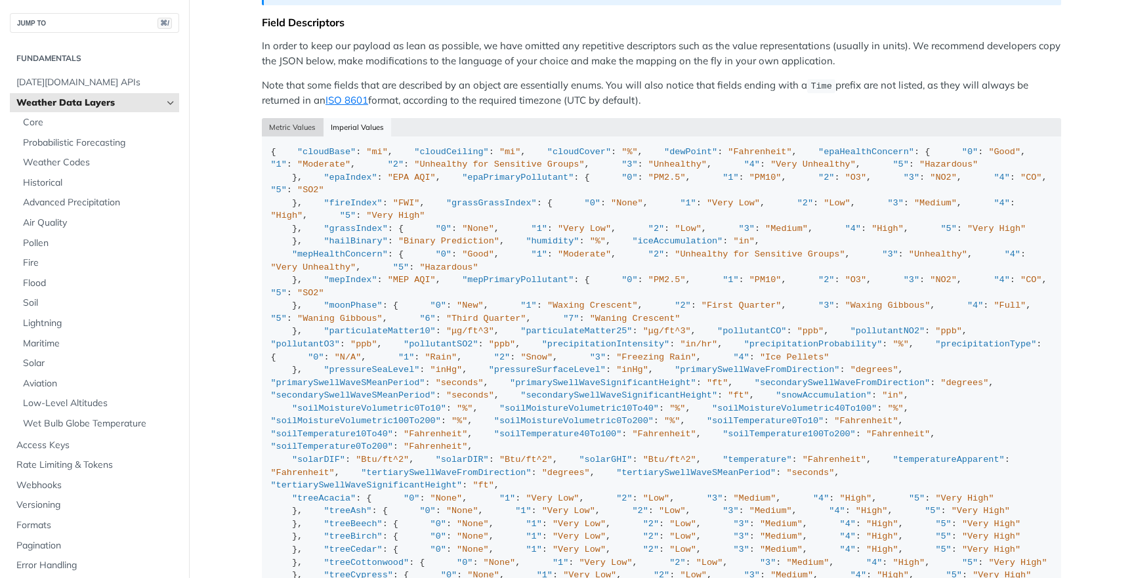
click at [301, 118] on button "Metric Values" at bounding box center [293, 127] width 62 height 18
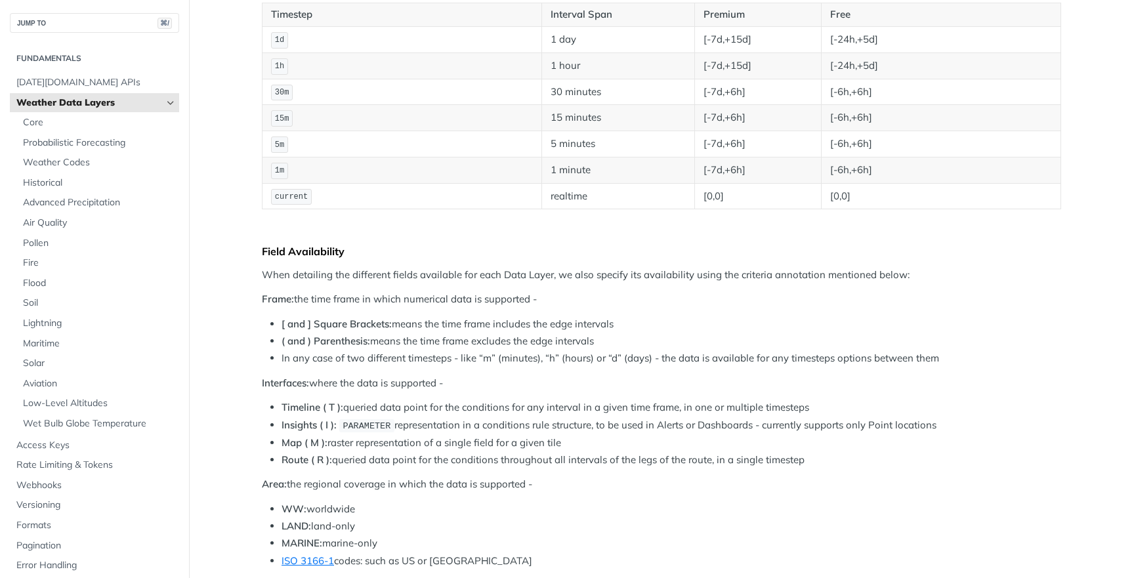
scroll to position [74, 0]
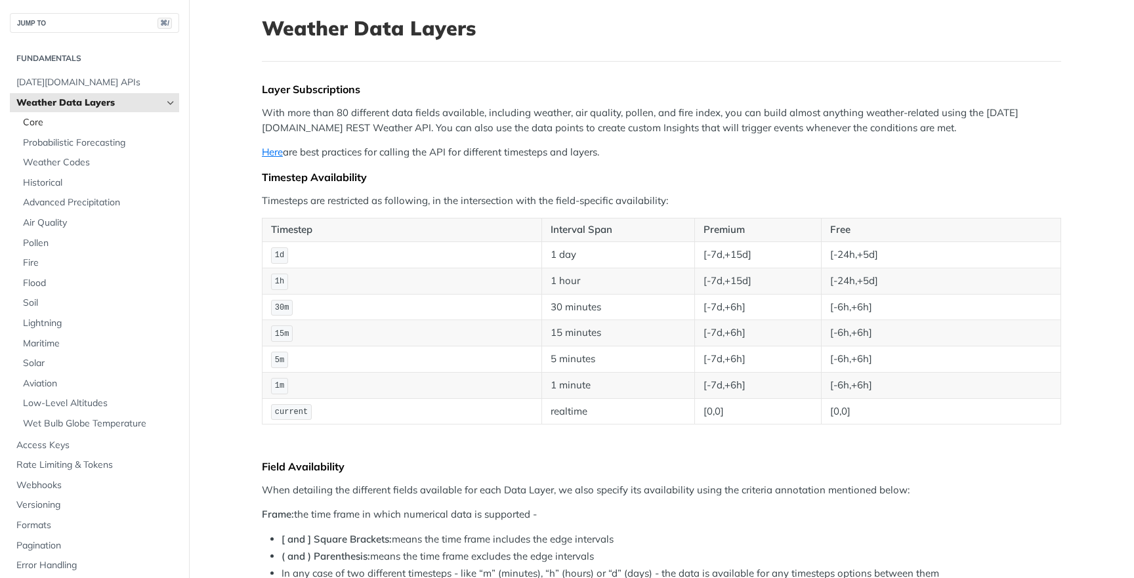
click at [96, 117] on span "Core" at bounding box center [99, 122] width 153 height 13
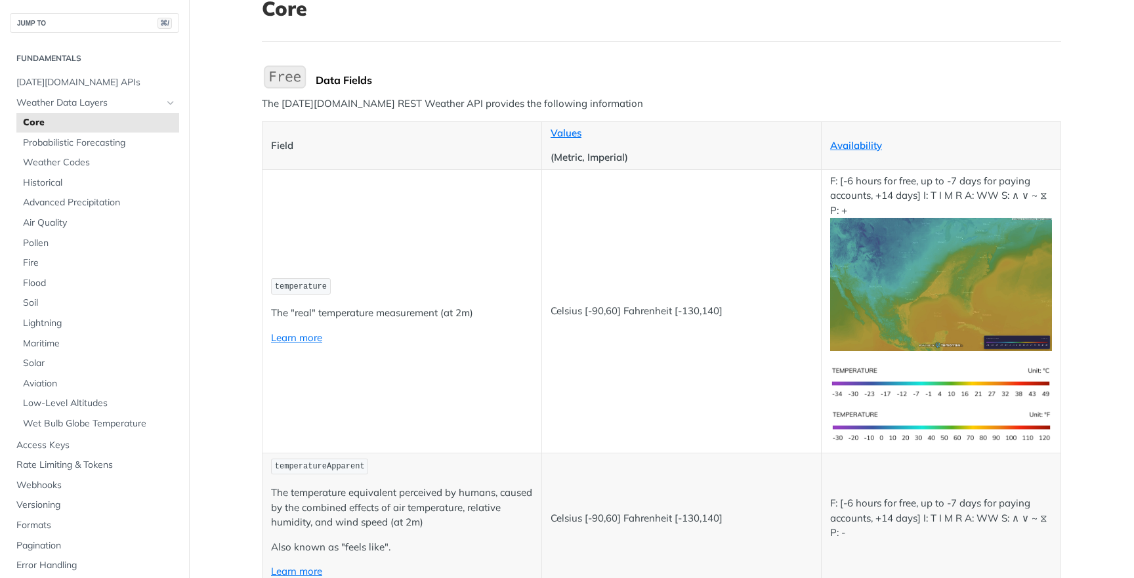
scroll to position [208, 0]
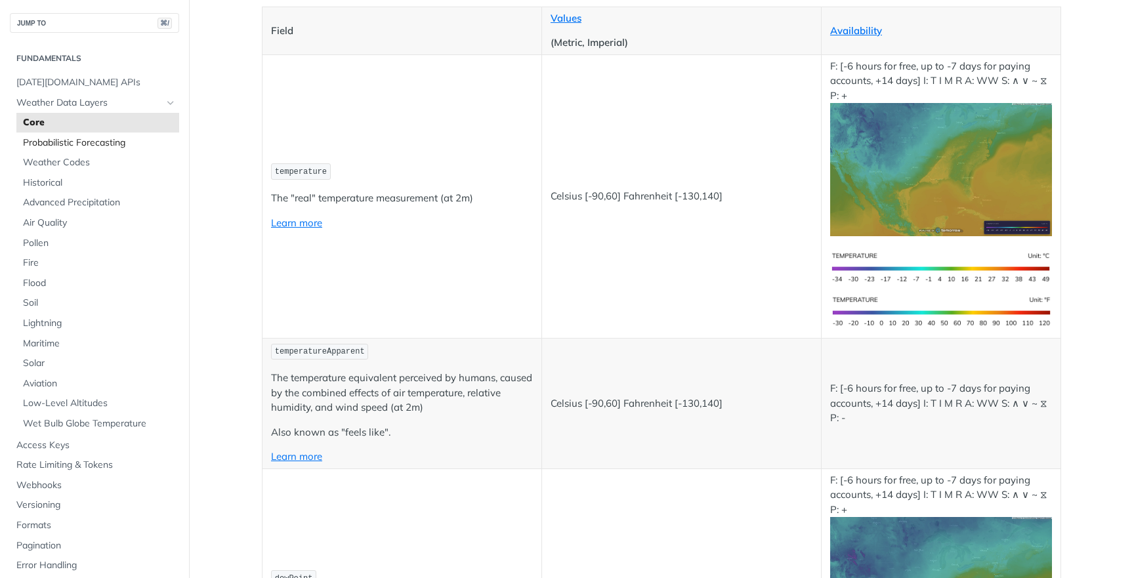
click at [135, 144] on span "Probabilistic Forecasting" at bounding box center [99, 143] width 153 height 13
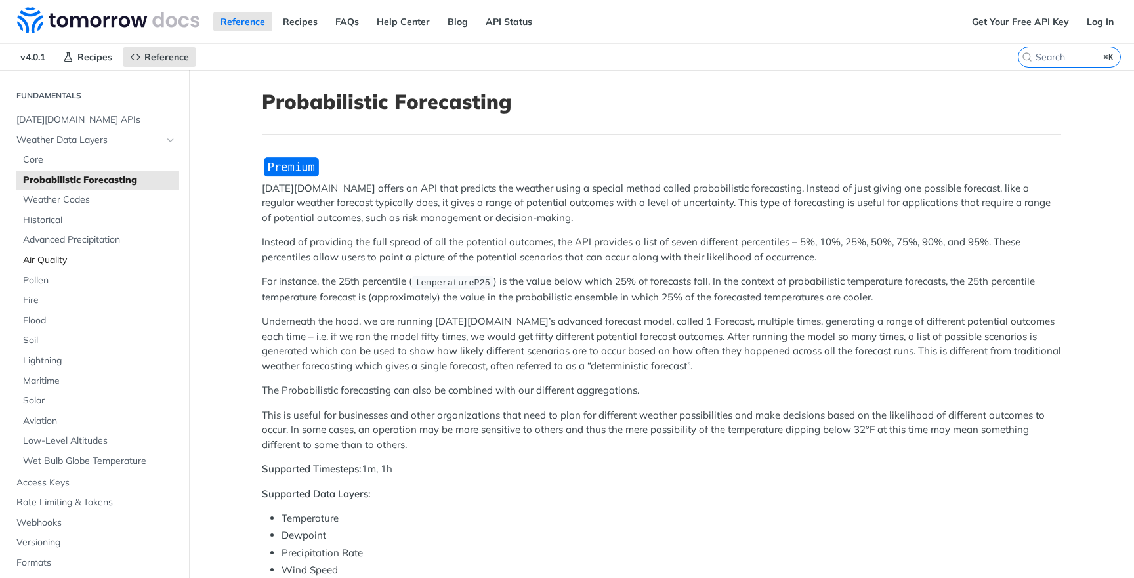
scroll to position [49, 0]
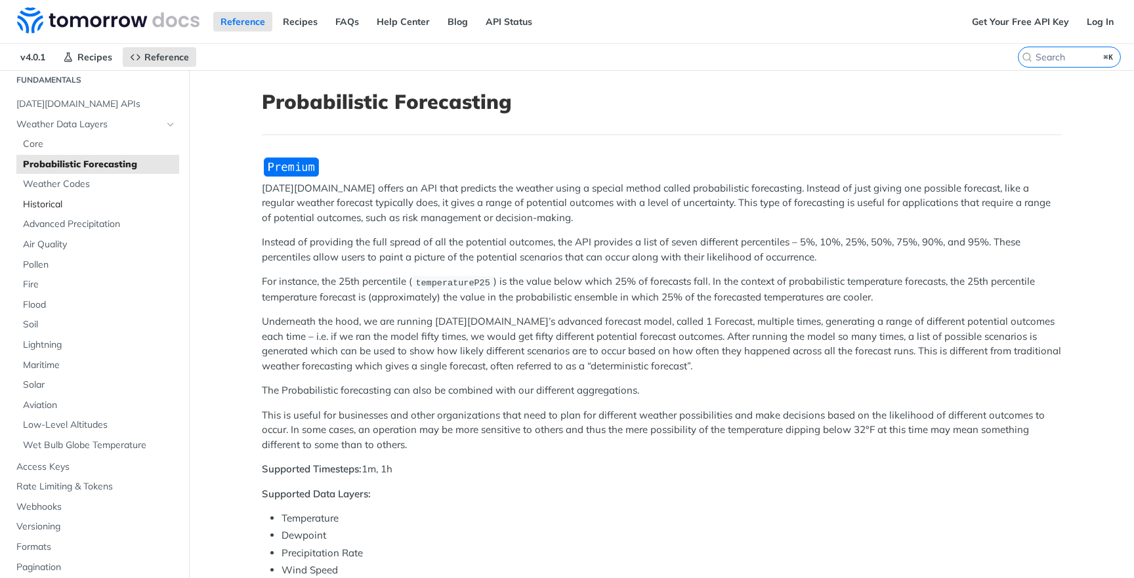
click at [88, 209] on link "Historical" at bounding box center [97, 205] width 163 height 20
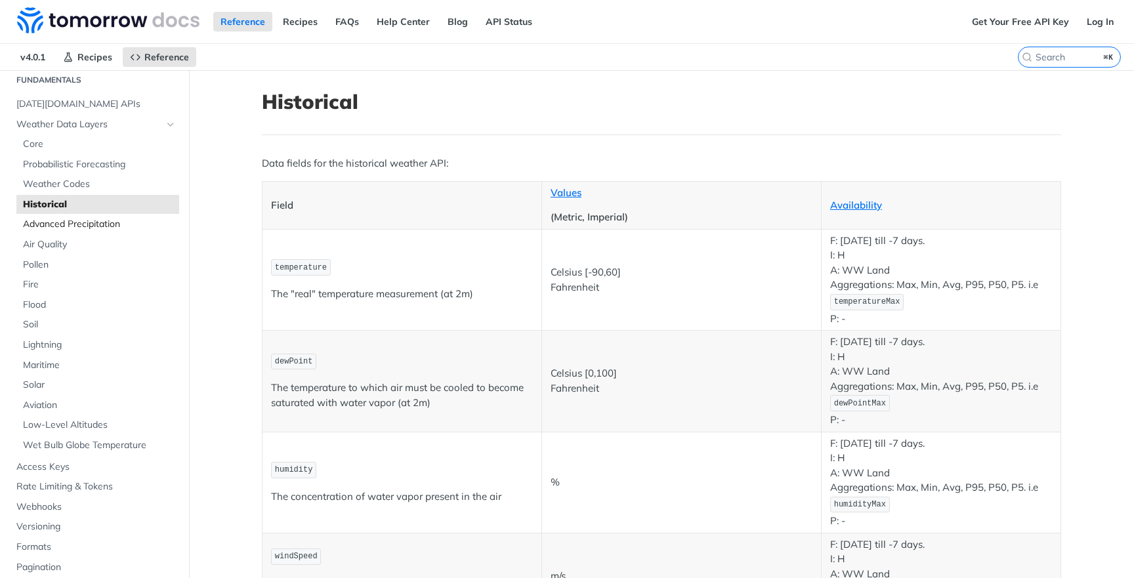
click at [100, 218] on span "Advanced Precipitation" at bounding box center [99, 224] width 153 height 13
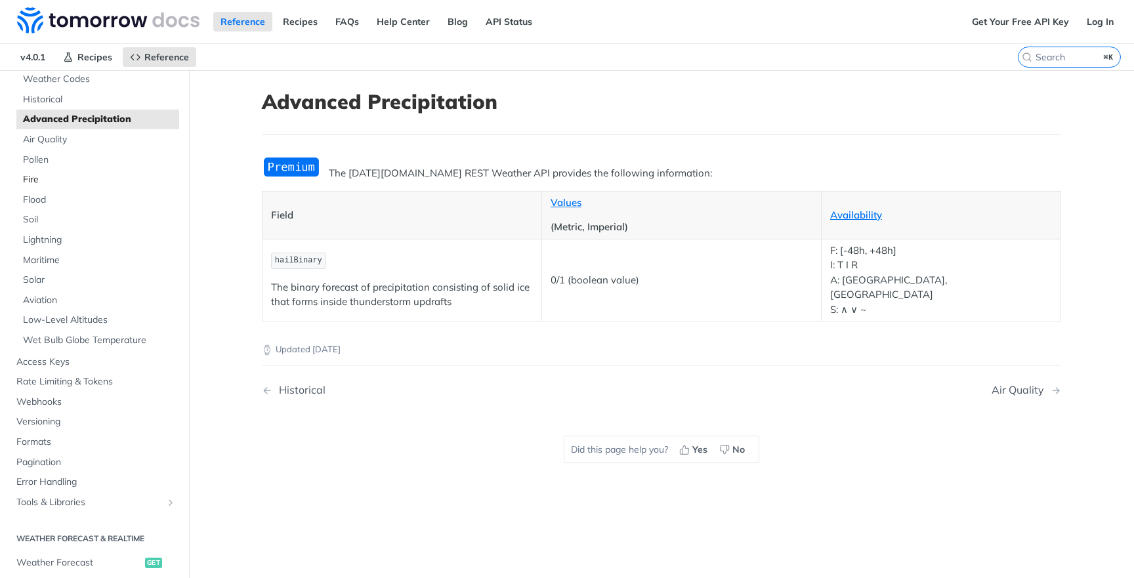
scroll to position [228, 0]
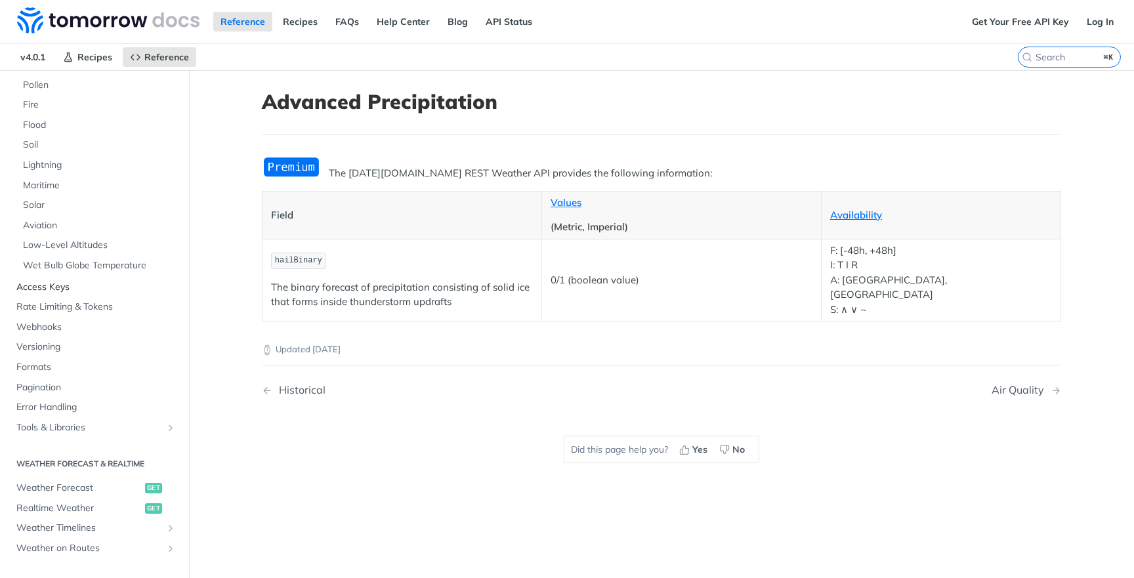
click at [119, 281] on span "Access Keys" at bounding box center [95, 287] width 159 height 13
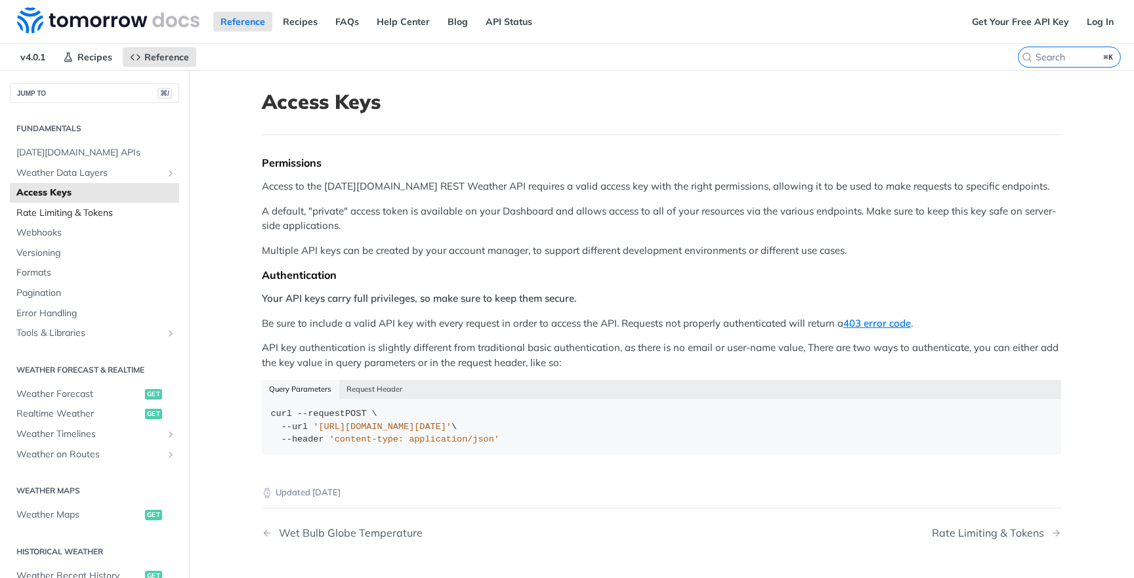
click at [121, 215] on span "Rate Limiting & Tokens" at bounding box center [95, 213] width 159 height 13
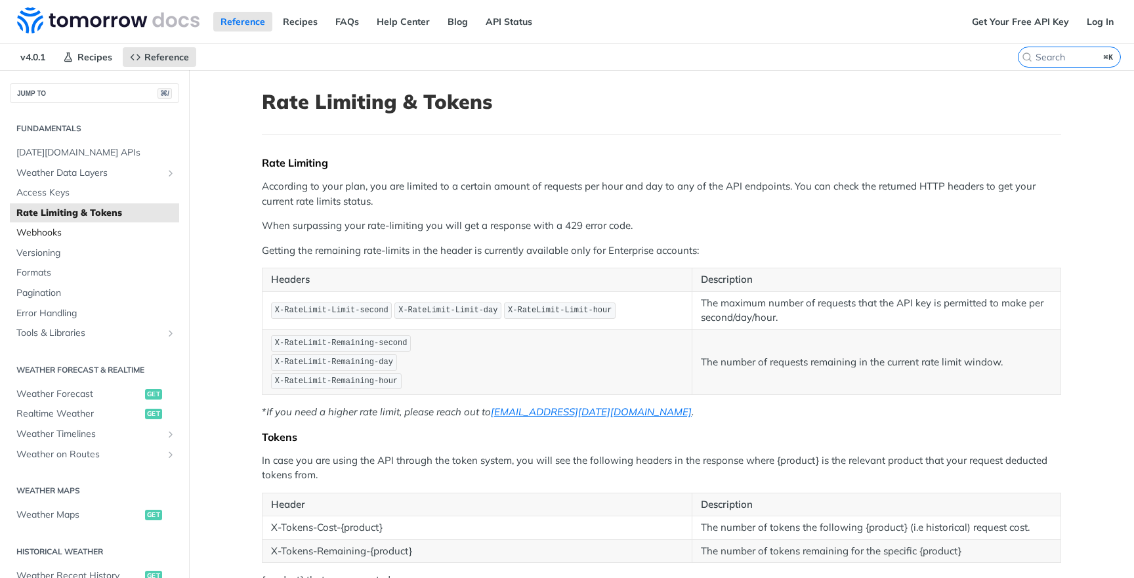
click at [93, 232] on span "Webhooks" at bounding box center [95, 232] width 159 height 13
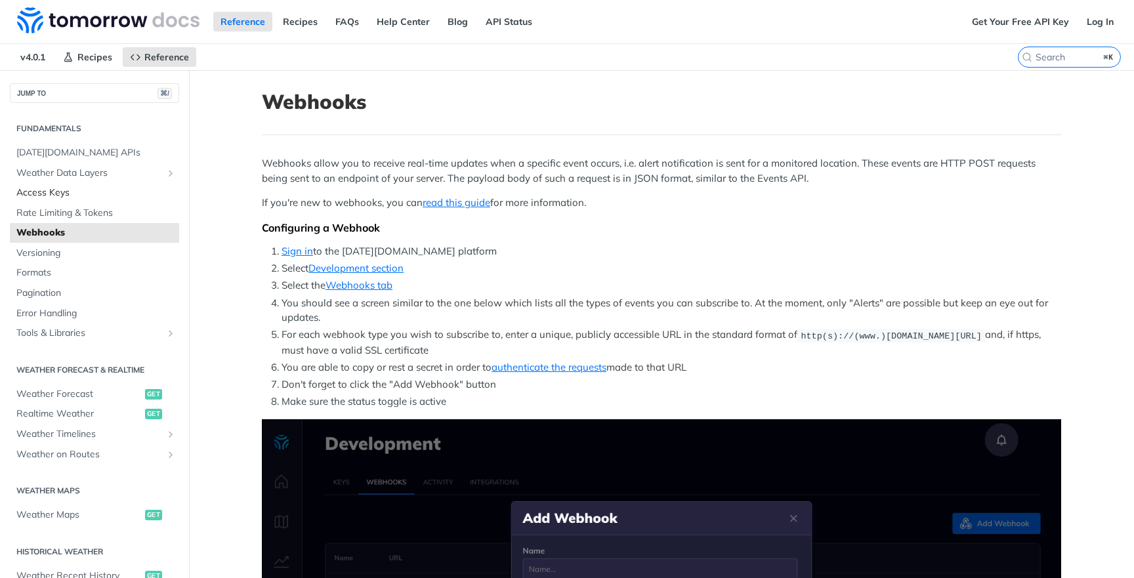
click at [106, 192] on span "Access Keys" at bounding box center [95, 192] width 159 height 13
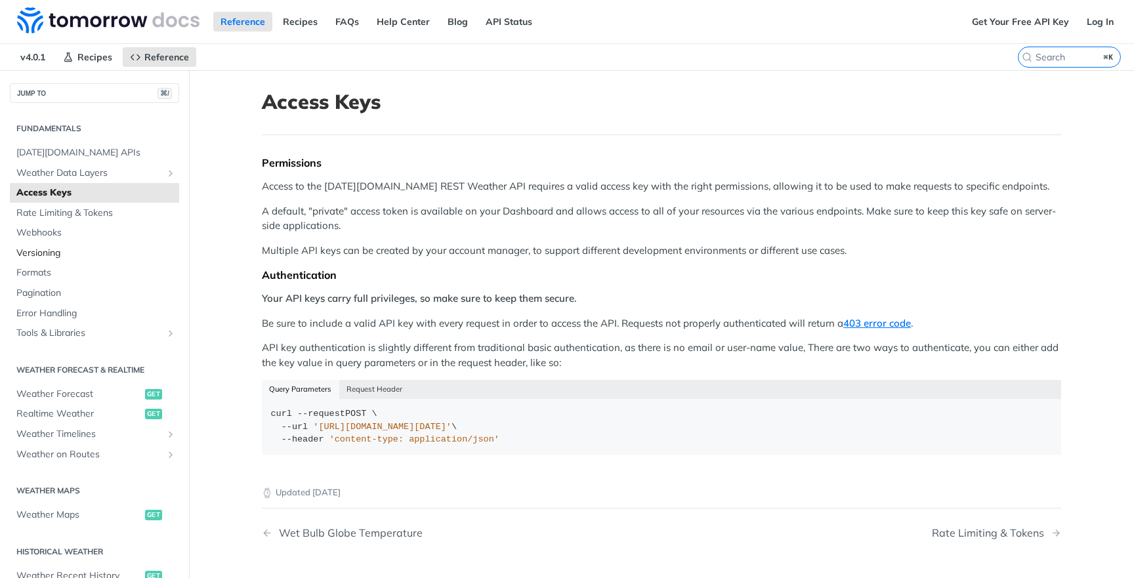
click at [75, 244] on link "Versioning" at bounding box center [94, 254] width 169 height 20
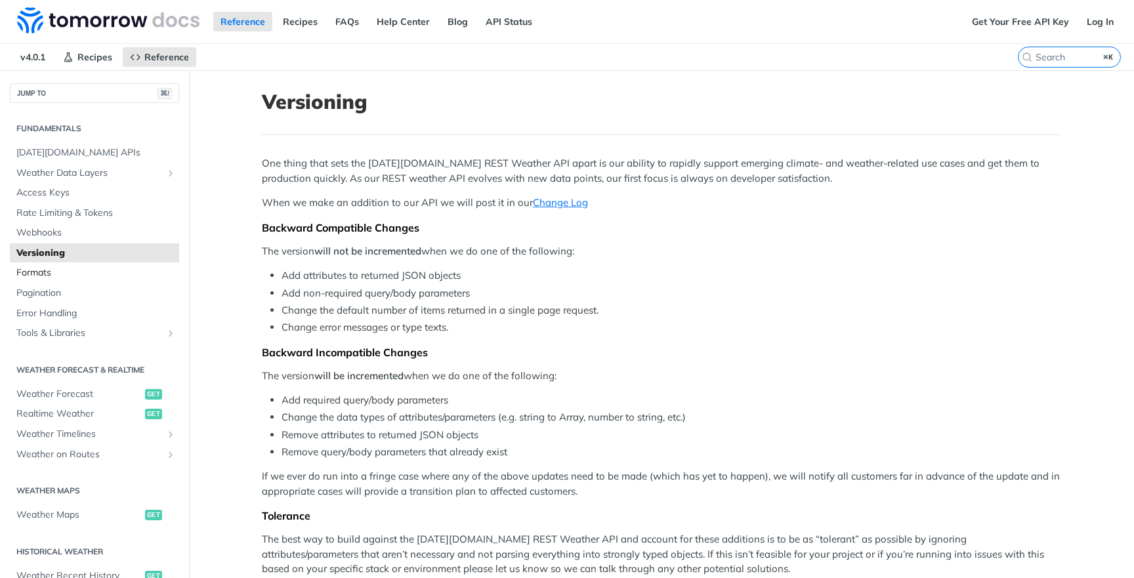
click at [69, 266] on span "Formats" at bounding box center [95, 272] width 159 height 13
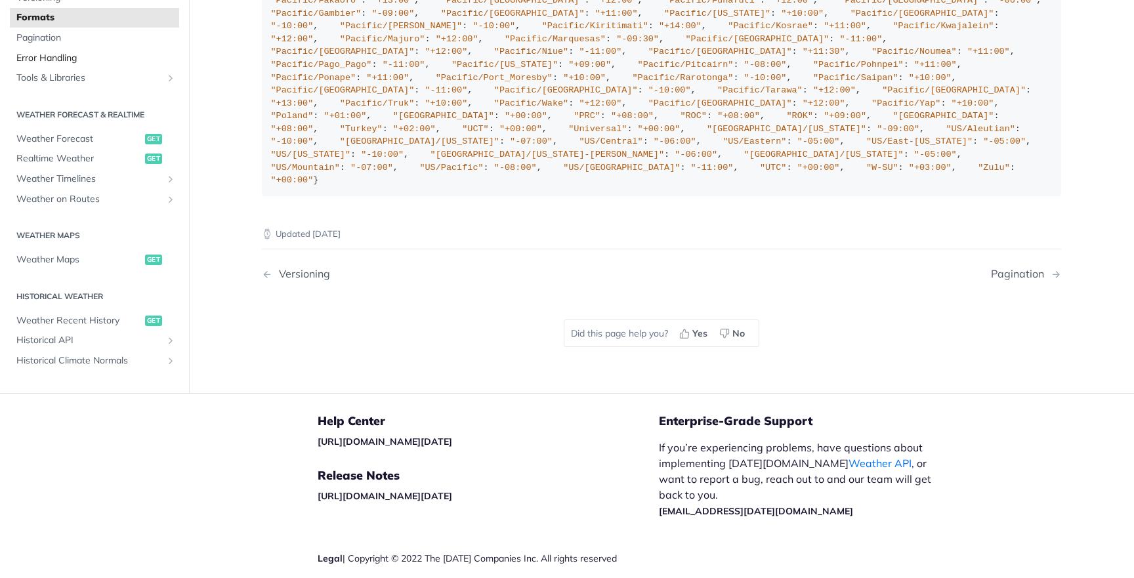
scroll to position [6232, 0]
click at [137, 45] on span "Pagination" at bounding box center [95, 38] width 159 height 13
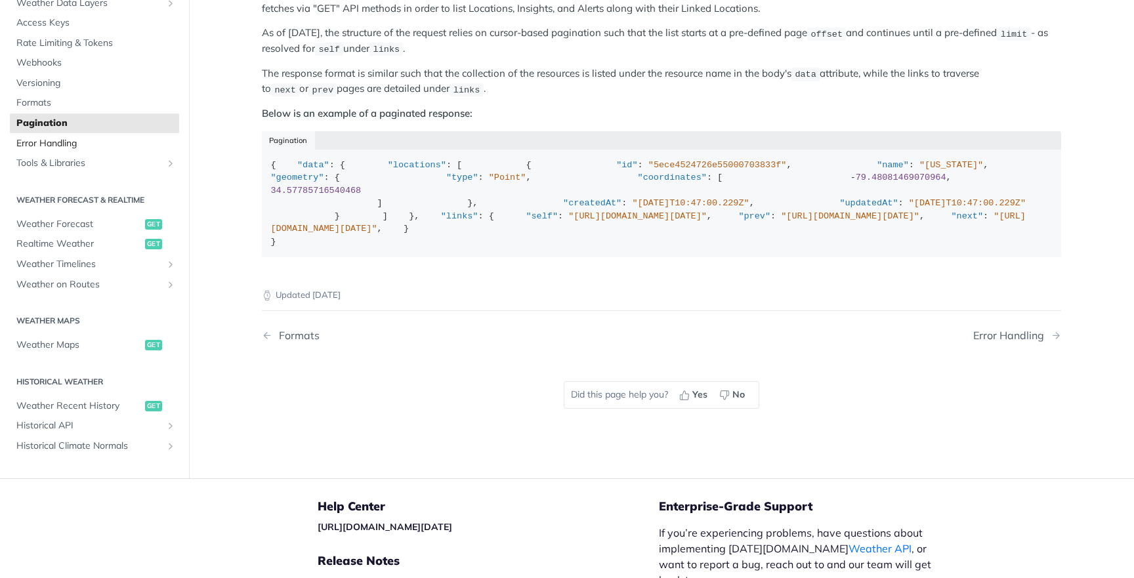
click at [68, 150] on span "Error Handling" at bounding box center [95, 143] width 159 height 13
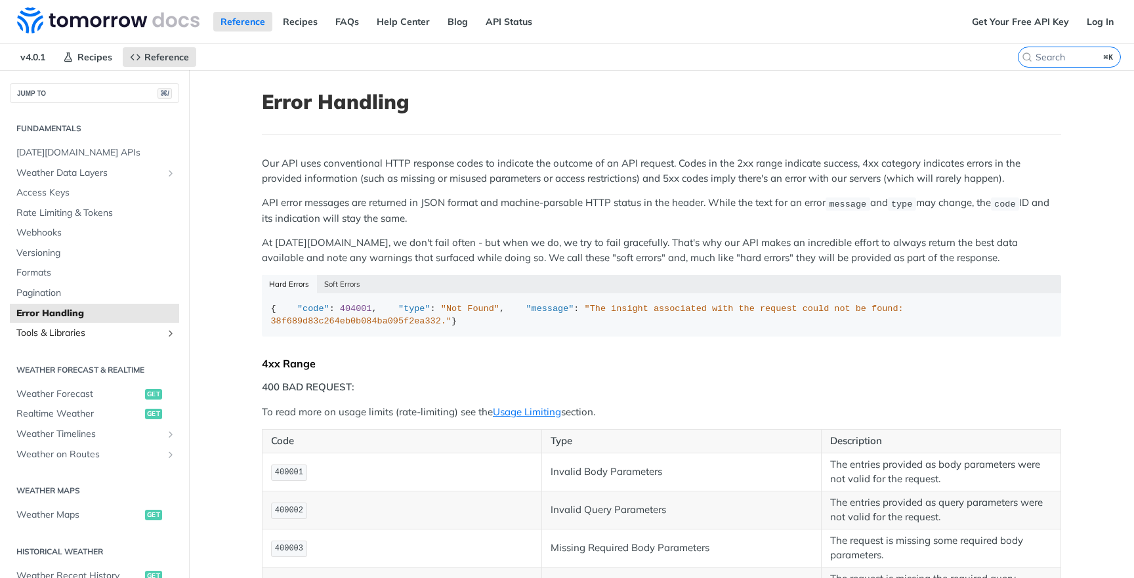
click at [131, 324] on link "Tools & Libraries" at bounding box center [94, 334] width 169 height 20
click at [127, 328] on span "Tools & Libraries" at bounding box center [89, 333] width 146 height 13
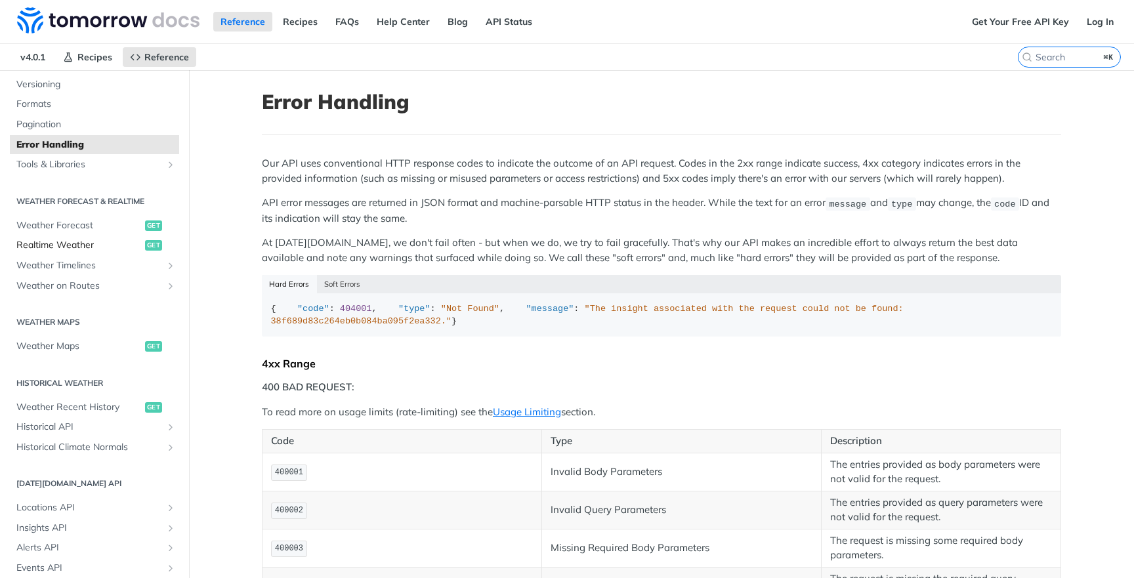
click at [94, 236] on link "Realtime Weather get" at bounding box center [94, 246] width 169 height 20
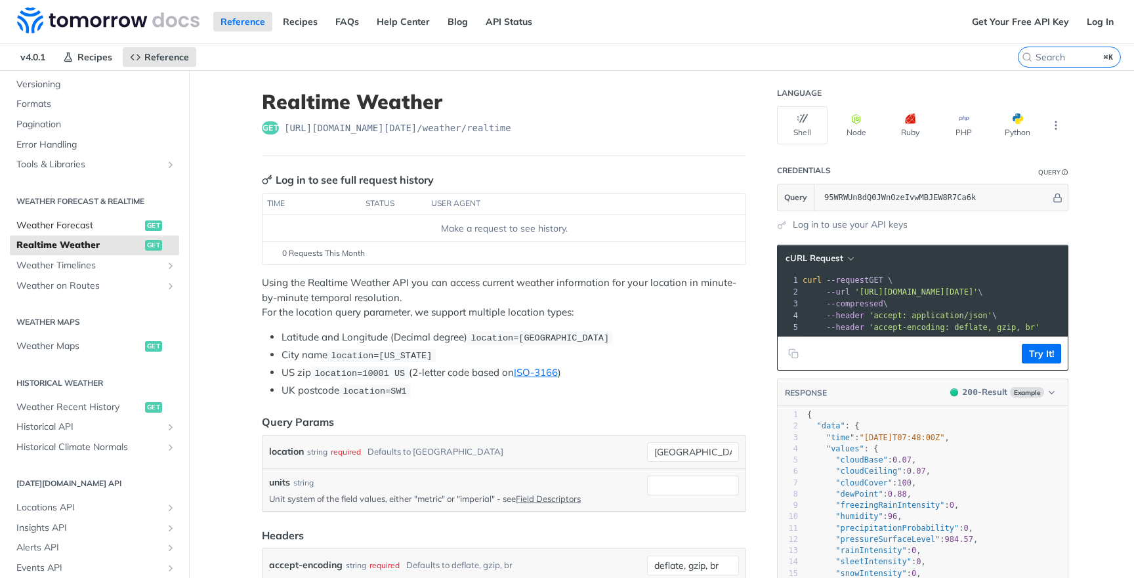
click at [106, 224] on span "Weather Forecast" at bounding box center [78, 225] width 125 height 13
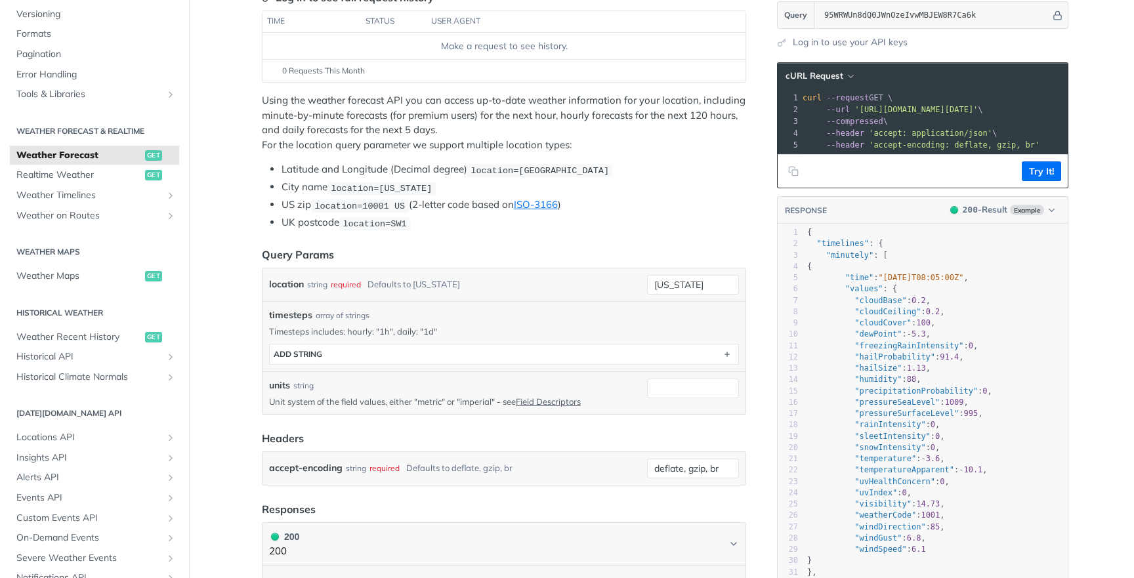
scroll to position [282, 0]
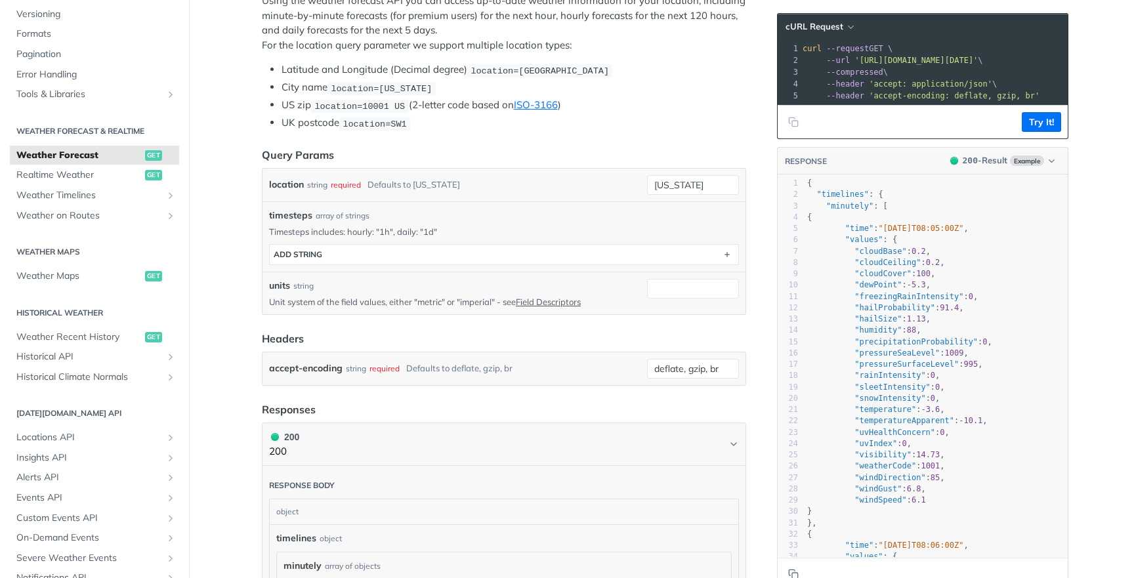
click at [525, 238] on div "timesteps ADD string" at bounding box center [504, 252] width 470 height 28
click at [518, 245] on button "ADD string" at bounding box center [504, 255] width 469 height 20
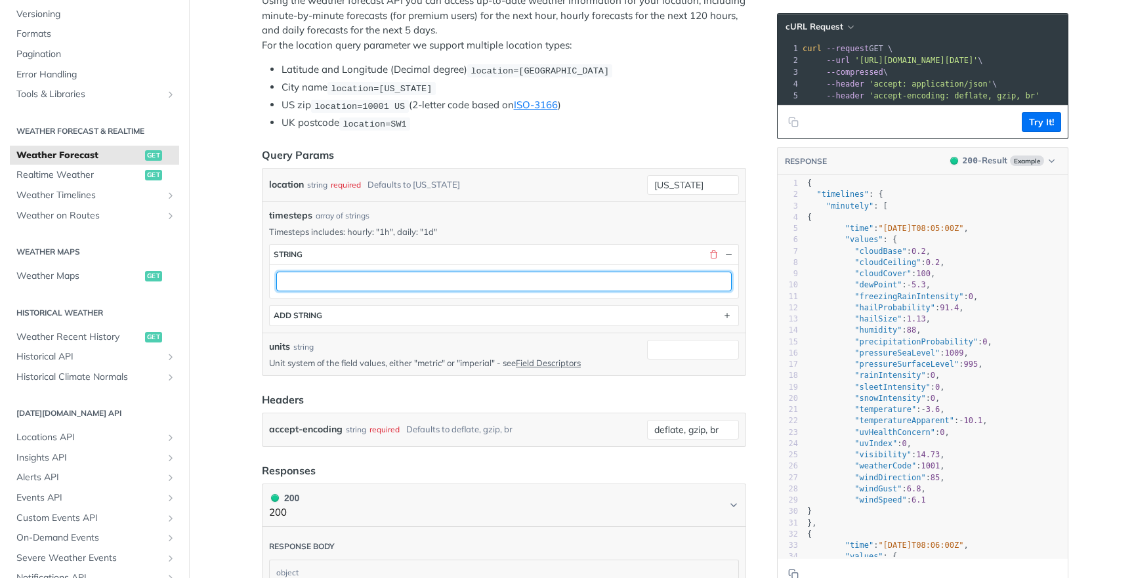
click at [453, 272] on input "text" at bounding box center [504, 282] width 456 height 20
type input "5"
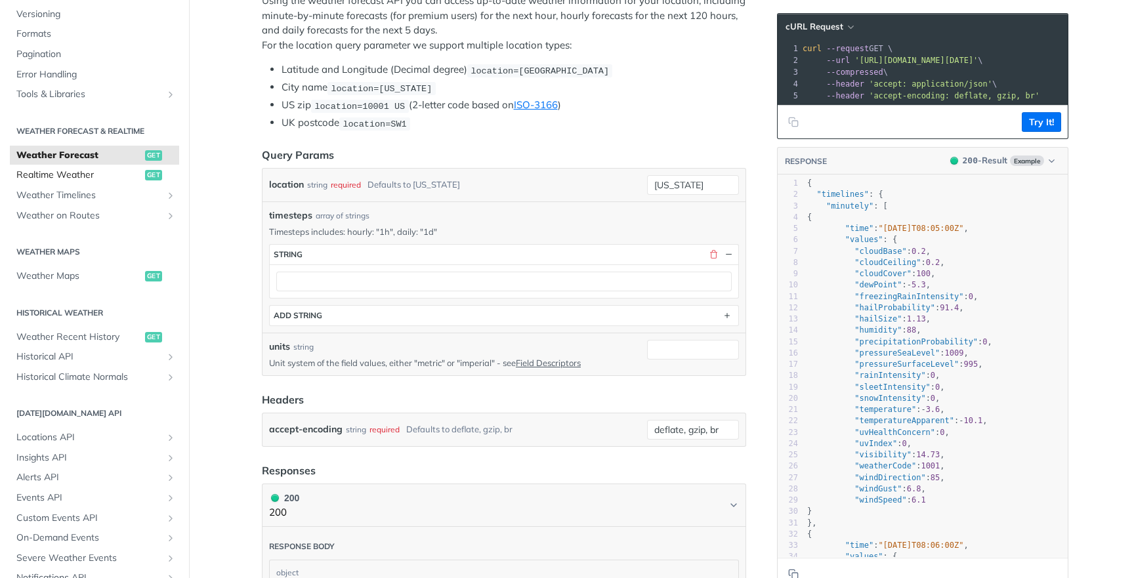
click at [127, 177] on span "Realtime Weather" at bounding box center [78, 175] width 125 height 13
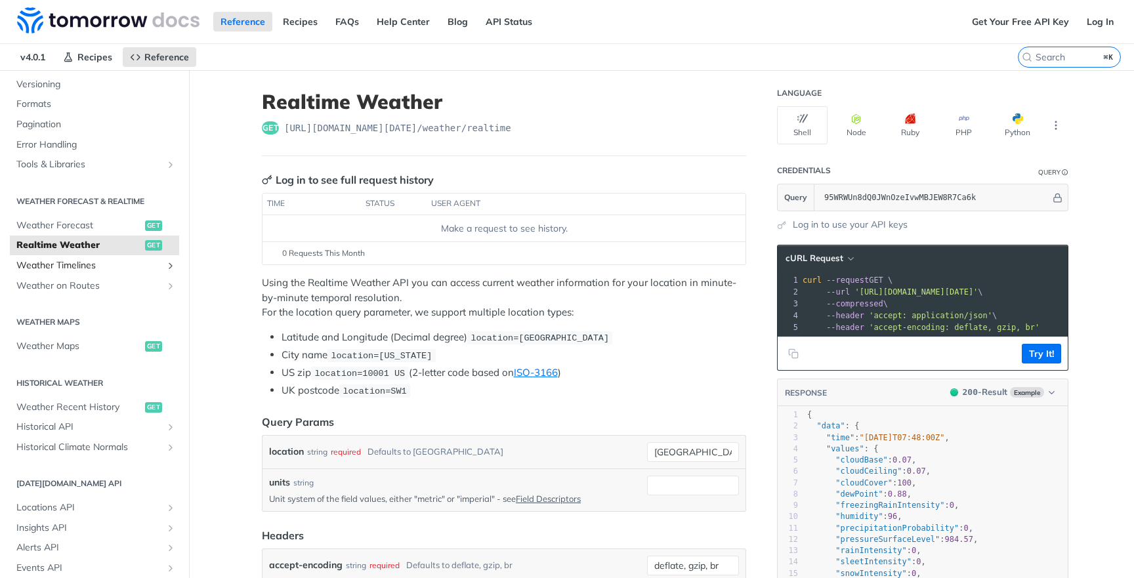
click at [114, 259] on span "Weather Timelines" at bounding box center [89, 265] width 146 height 13
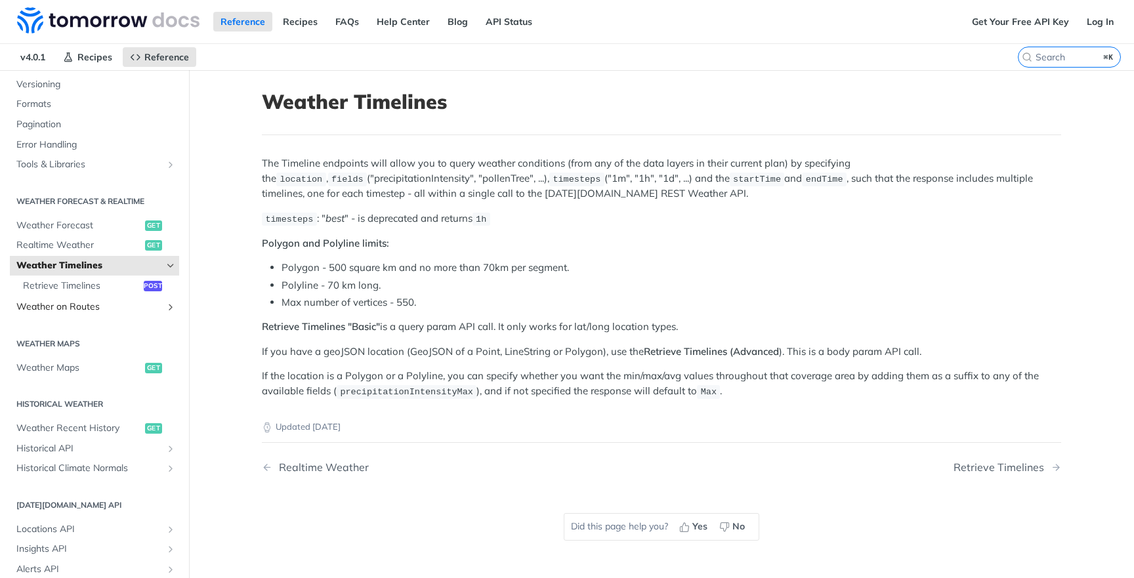
click at [85, 301] on span "Weather on Routes" at bounding box center [89, 307] width 146 height 13
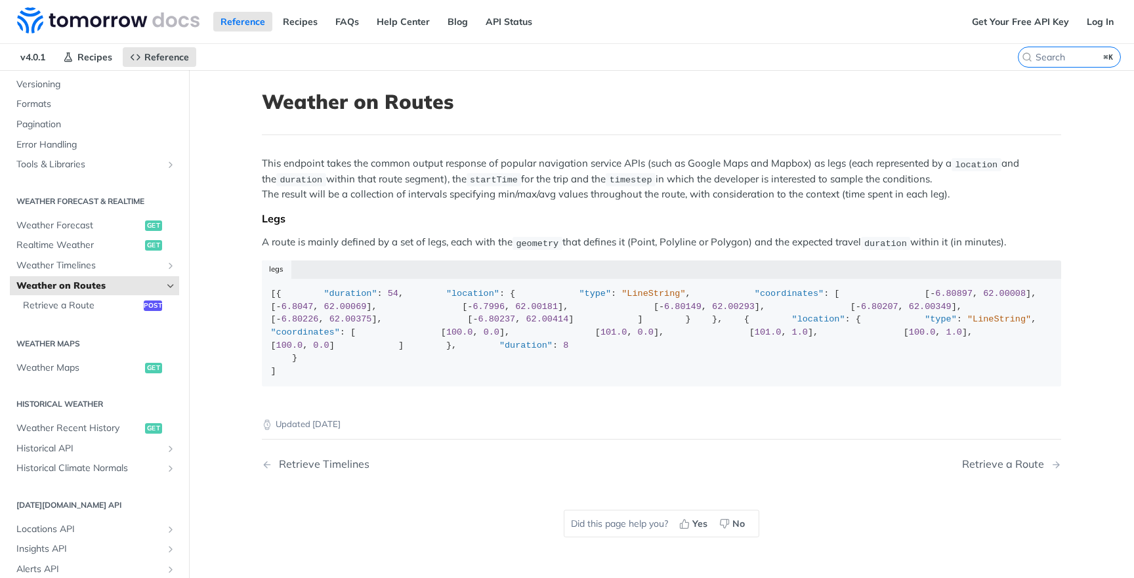
click at [85, 300] on span "Retrieve a Route" at bounding box center [81, 305] width 117 height 13
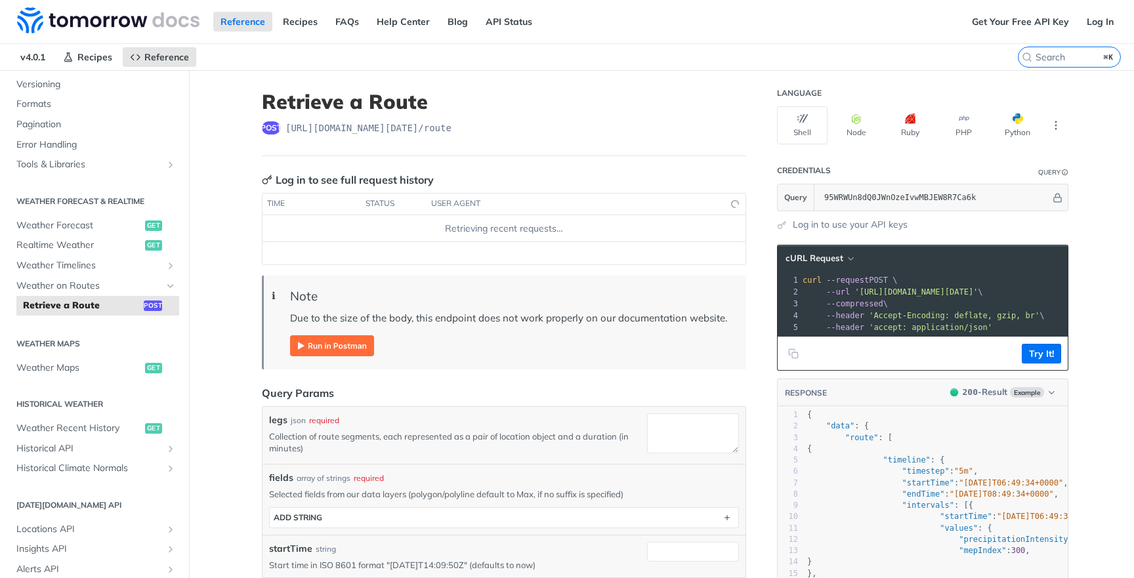
scroll to position [202, 0]
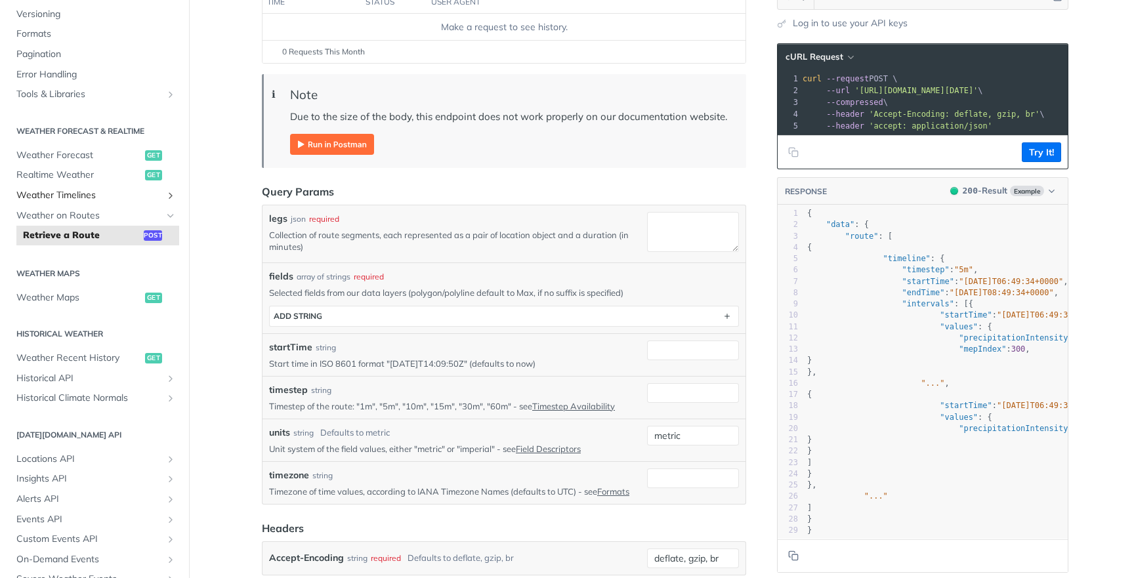
click at [95, 189] on span "Weather Timelines" at bounding box center [89, 195] width 146 height 13
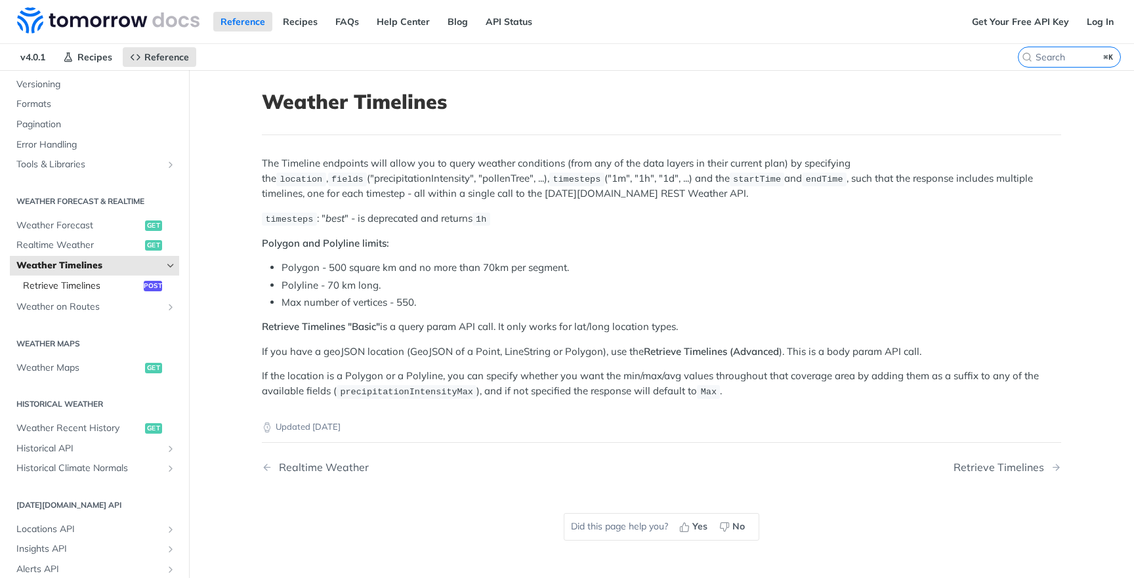
click at [114, 280] on span "Retrieve Timelines" at bounding box center [81, 286] width 117 height 13
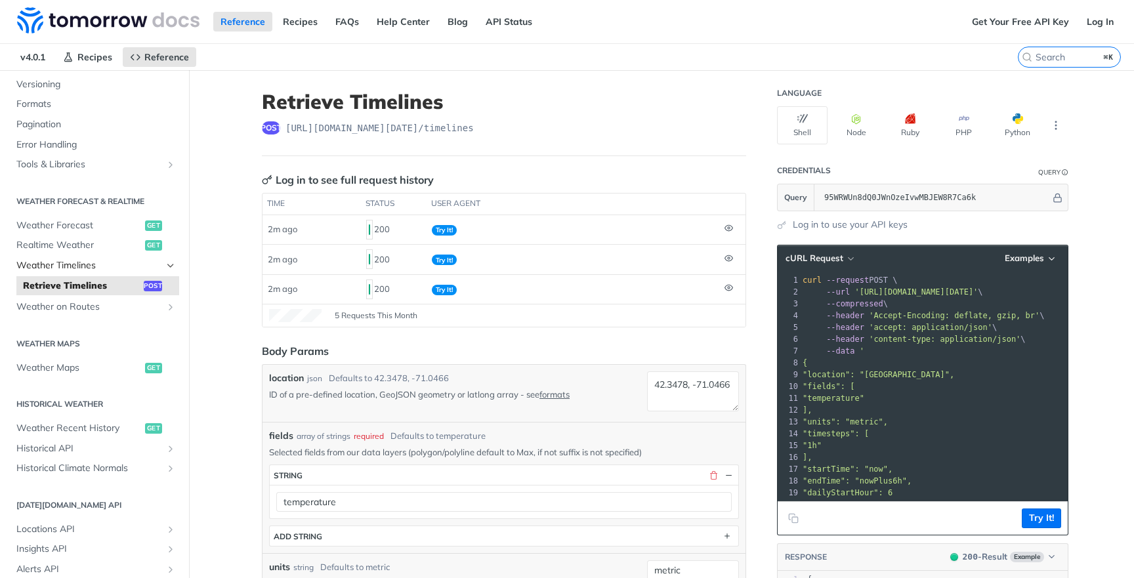
click at [112, 262] on span "Weather Timelines" at bounding box center [89, 265] width 146 height 13
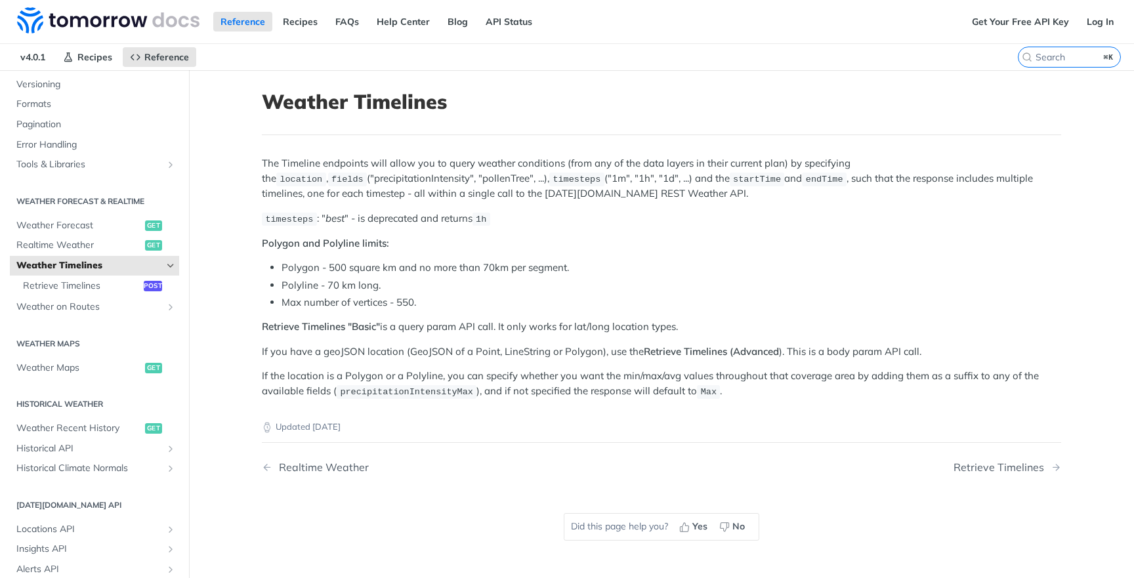
click at [692, 182] on p "The Timeline endpoints will allow you to query weather conditions (from any of …" at bounding box center [661, 178] width 799 height 45
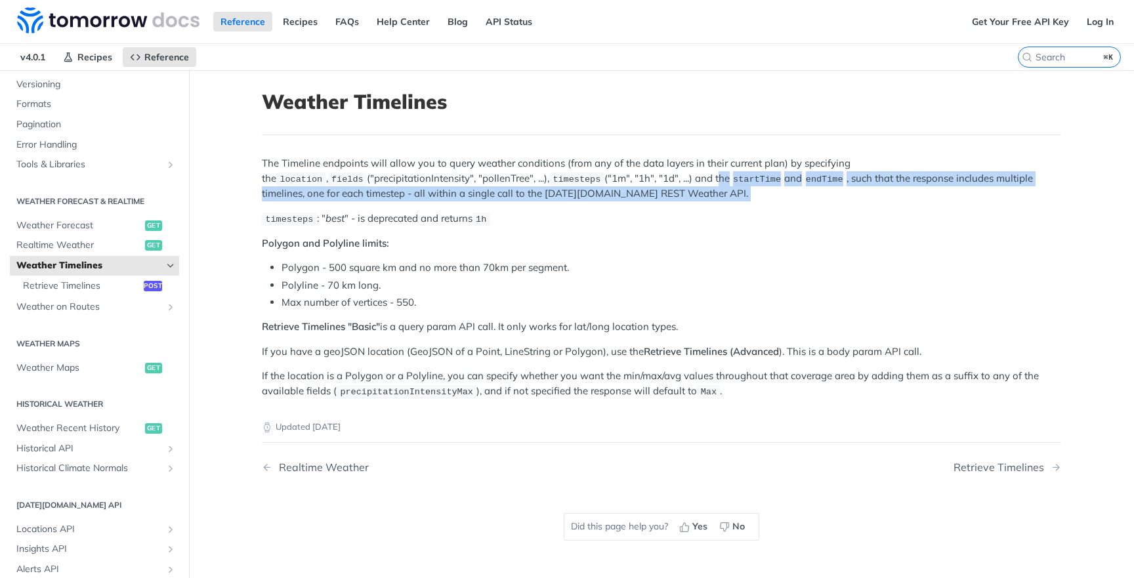
drag, startPoint x: 668, startPoint y: 205, endPoint x: 617, endPoint y: 183, distance: 55.2
click at [617, 183] on div "The Timeline endpoints will allow you to query weather conditions (from any of …" at bounding box center [661, 277] width 799 height 243
click at [617, 183] on p "The Timeline endpoints will allow you to query weather conditions (from any of …" at bounding box center [661, 178] width 799 height 45
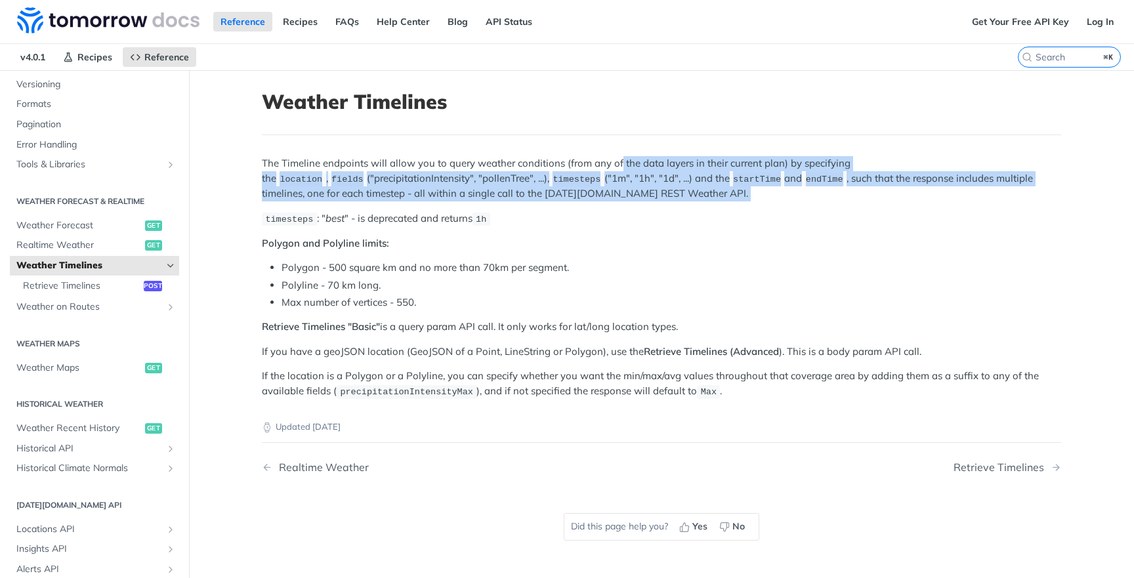
drag, startPoint x: 618, startPoint y: 164, endPoint x: 654, endPoint y: 203, distance: 53.4
click at [654, 203] on div "The Timeline endpoints will allow you to query weather conditions (from any of …" at bounding box center [661, 277] width 799 height 243
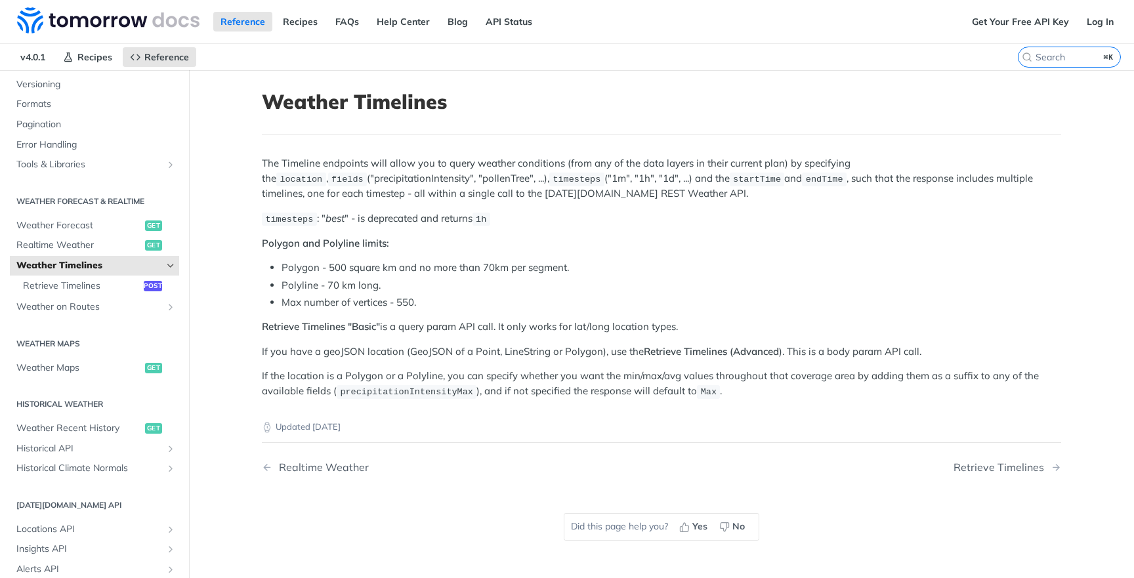
click at [654, 203] on div "The Timeline endpoints will allow you to query weather conditions (from any of …" at bounding box center [661, 277] width 799 height 243
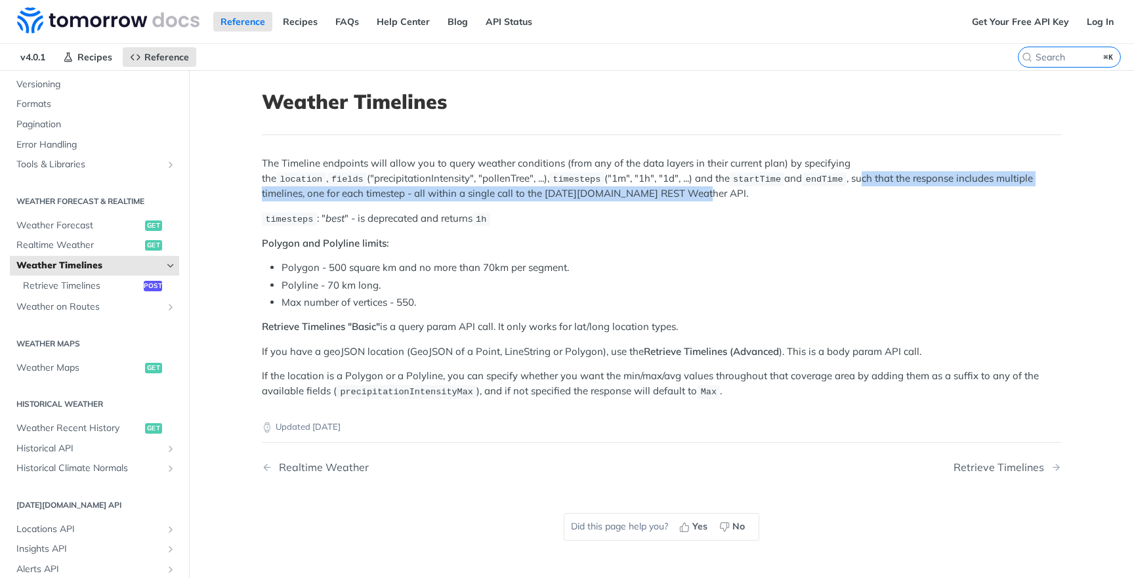
drag, startPoint x: 685, startPoint y: 192, endPoint x: 769, endPoint y: 181, distance: 84.8
click at [769, 181] on p "The Timeline endpoints will allow you to query weather conditions (from any of …" at bounding box center [661, 178] width 799 height 45
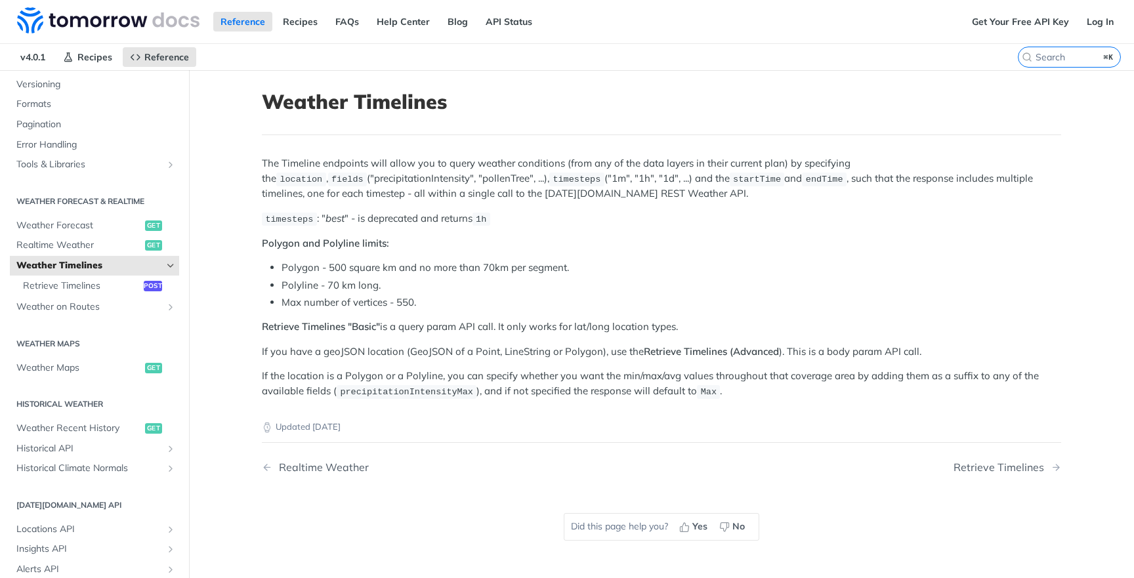
click at [709, 180] on p "The Timeline endpoints will allow you to query weather conditions (from any of …" at bounding box center [661, 178] width 799 height 45
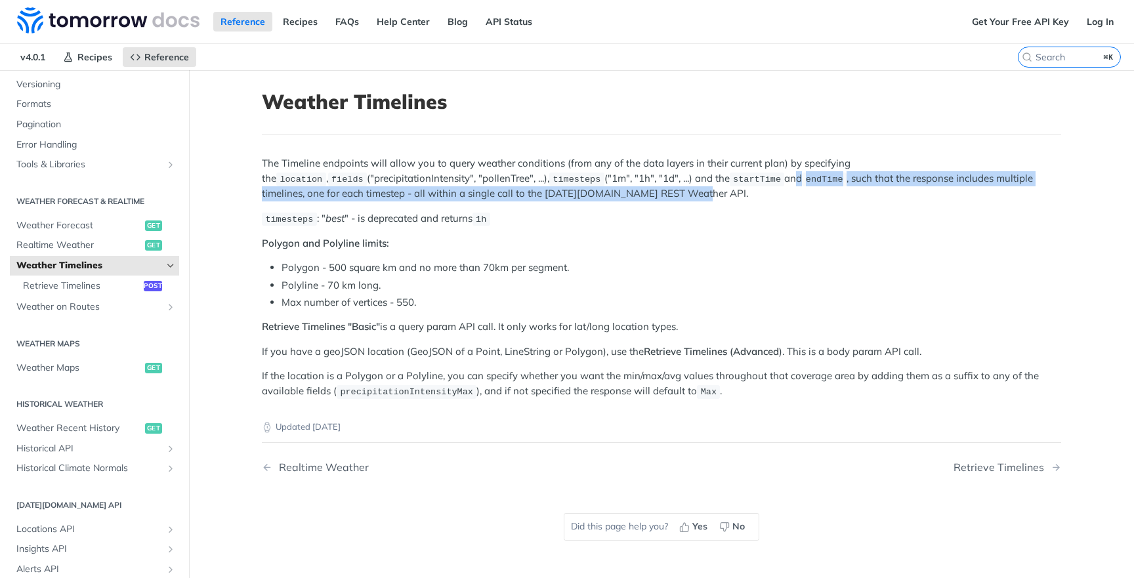
drag, startPoint x: 694, startPoint y: 185, endPoint x: 696, endPoint y: 176, distance: 9.3
click at [696, 176] on p "The Timeline endpoints will allow you to query weather conditions (from any of …" at bounding box center [661, 178] width 799 height 45
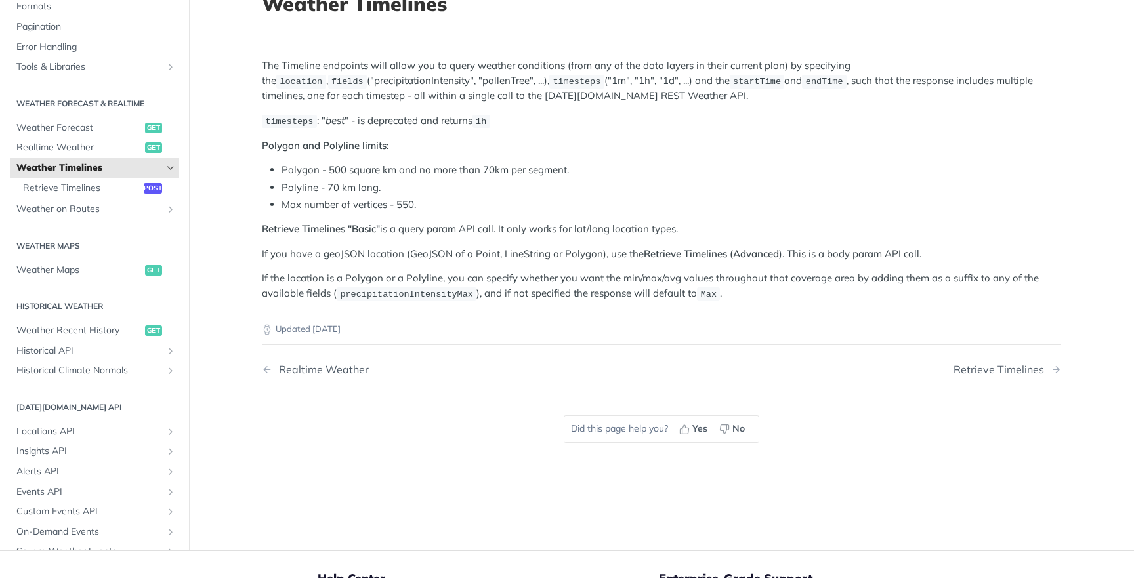
scroll to position [114, 0]
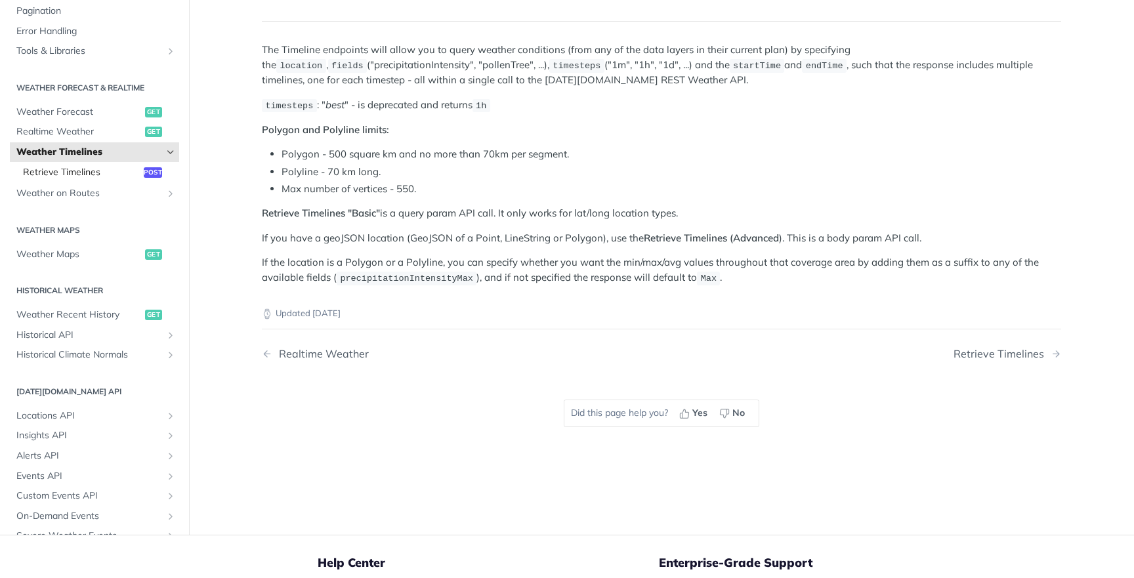
click at [91, 168] on span "Retrieve Timelines" at bounding box center [81, 172] width 117 height 13
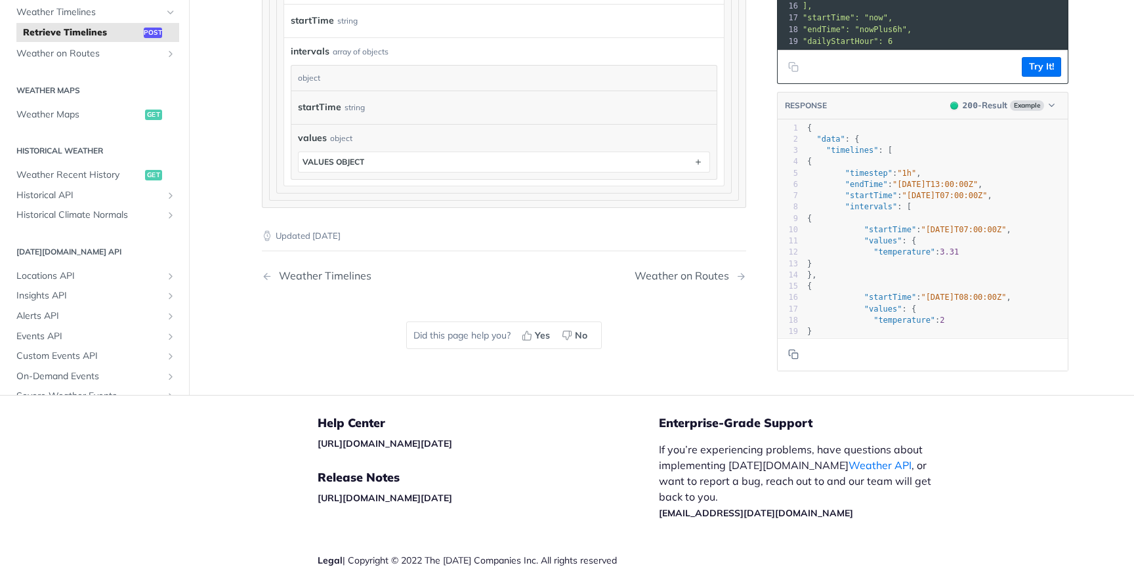
scroll to position [1260, 0]
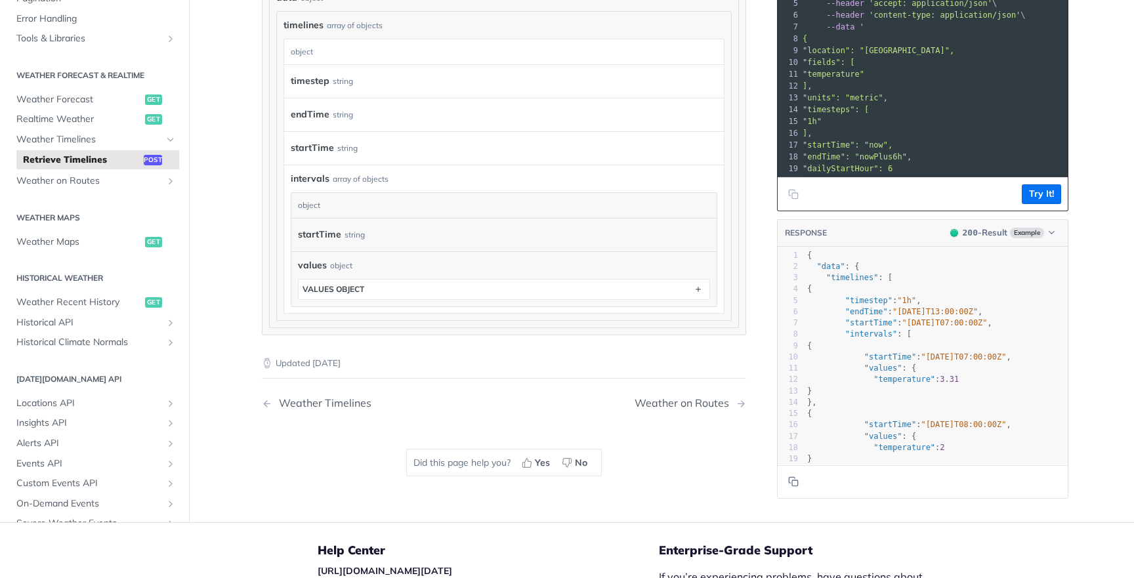
click at [492, 227] on div "startTime string" at bounding box center [503, 235] width 425 height 33
click at [442, 144] on div "startTime string" at bounding box center [504, 147] width 440 height 33
click at [372, 144] on div "startTime string" at bounding box center [504, 147] width 440 height 33
click at [372, 144] on div "startTime string" at bounding box center [504, 148] width 440 height 33
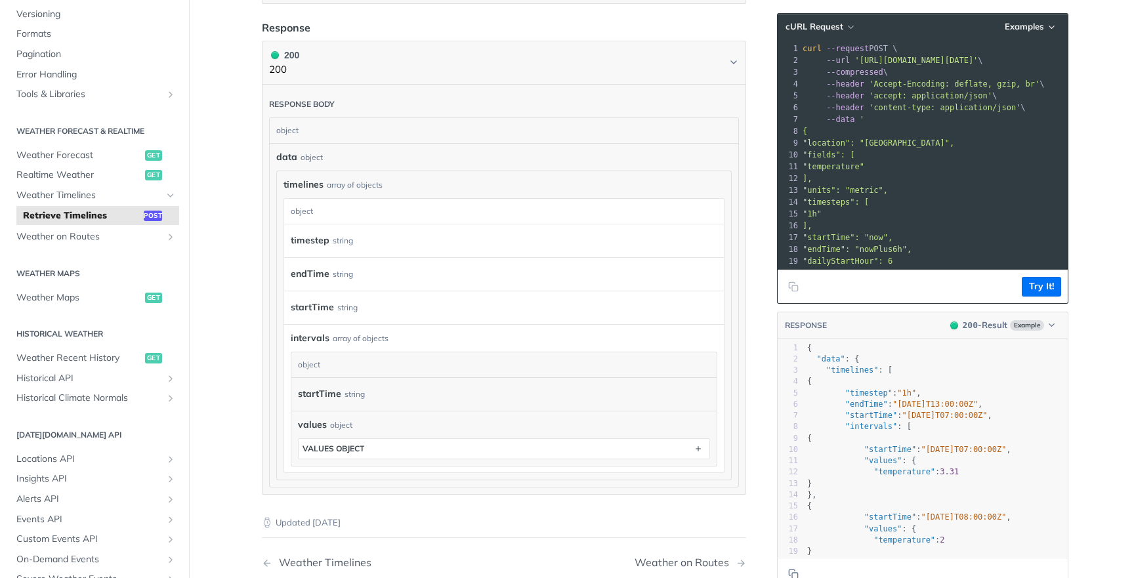
click at [384, 173] on div "data object timelines array of objects timelines object timestep string endTime…" at bounding box center [504, 315] width 456 height 330
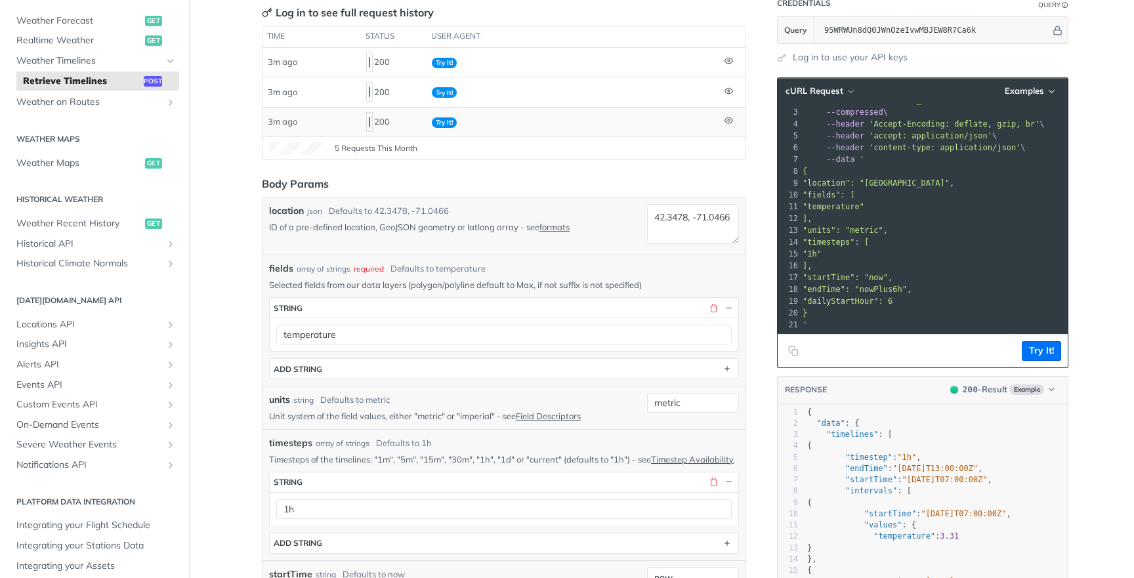
scroll to position [259, 0]
